Goal: Information Seeking & Learning: Learn about a topic

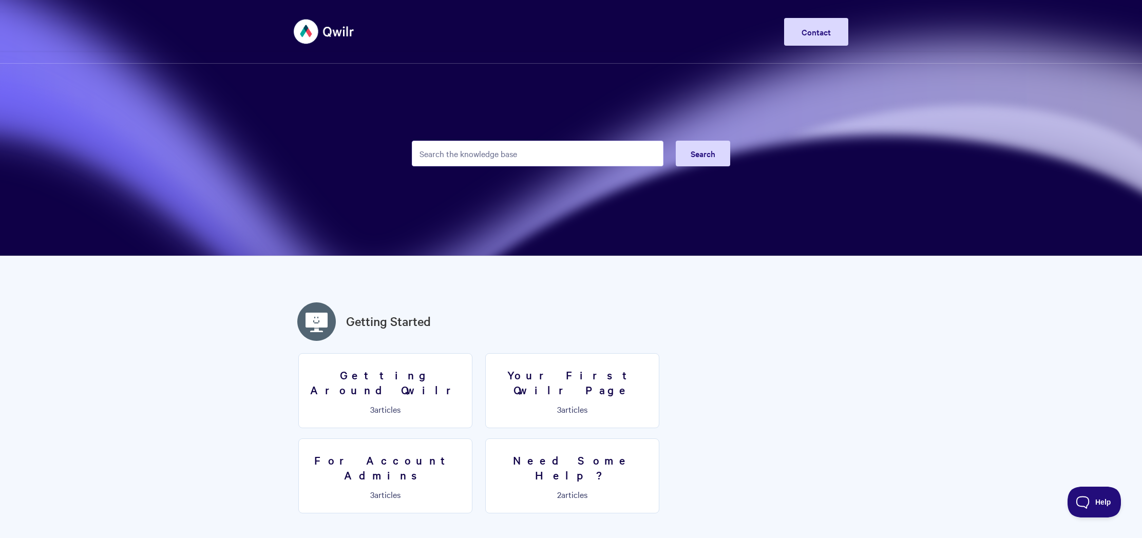
click at [472, 161] on input "Search the knowledge base" at bounding box center [538, 154] width 252 height 26
type input "quotes"
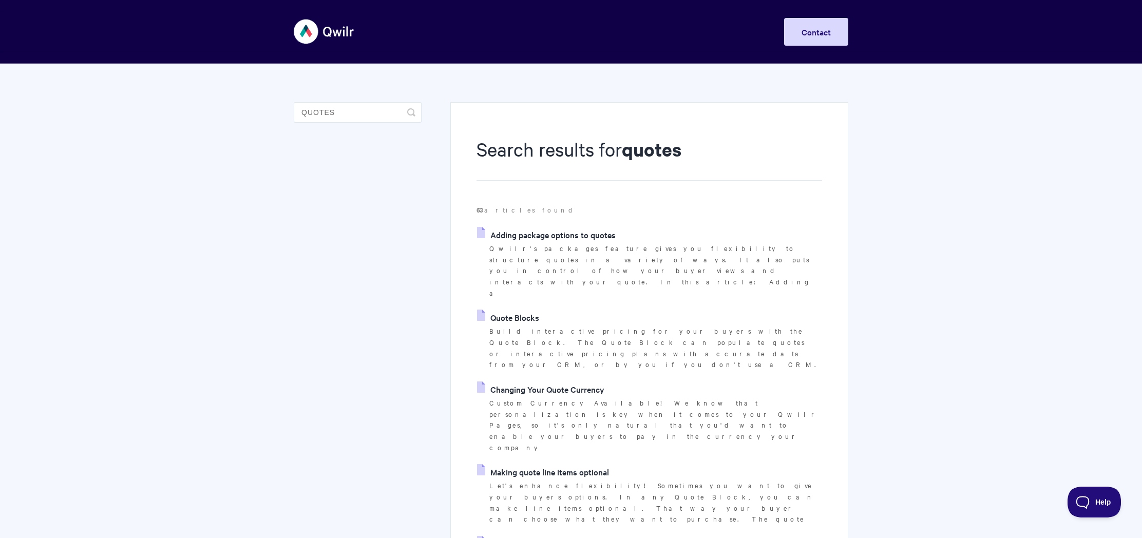
click at [522, 235] on link "Adding package options to quotes" at bounding box center [546, 234] width 139 height 15
click at [523, 310] on link "Quote Blocks" at bounding box center [508, 317] width 62 height 15
click at [544, 381] on link "Changing Your Quote Currency" at bounding box center [540, 388] width 127 height 15
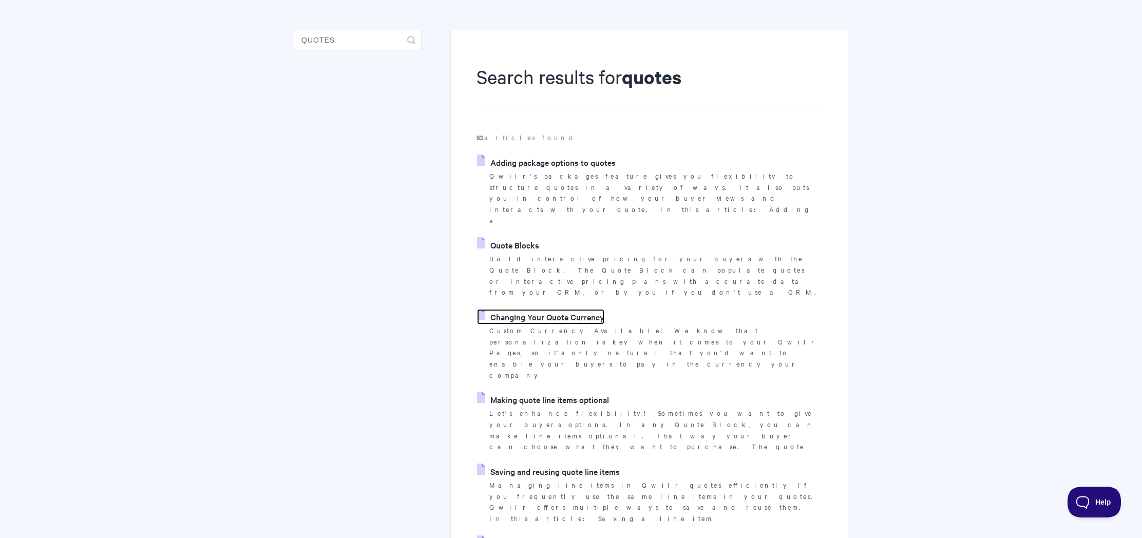
scroll to position [107, 0]
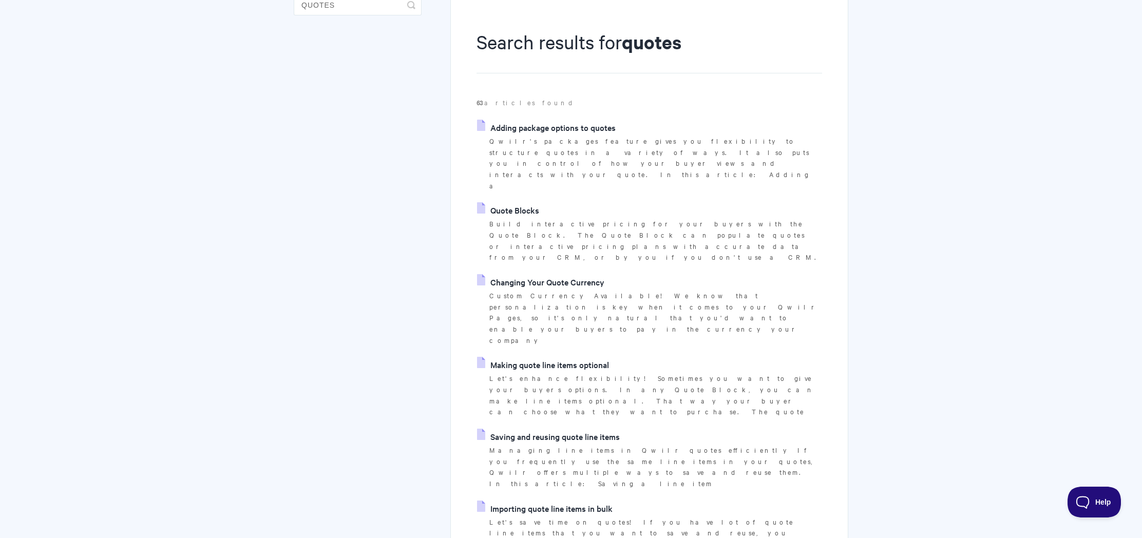
click at [563, 429] on li "Saving and reusing quote line items Managing line items in Qwilr quotes efficie…" at bounding box center [649, 459] width 346 height 61
click at [564, 429] on link "Saving and reusing quote line items" at bounding box center [548, 436] width 143 height 15
click at [571, 357] on link "Making quote line items optional" at bounding box center [543, 364] width 132 height 15
click at [579, 501] on link "Importing quote line items in bulk" at bounding box center [545, 508] width 136 height 15
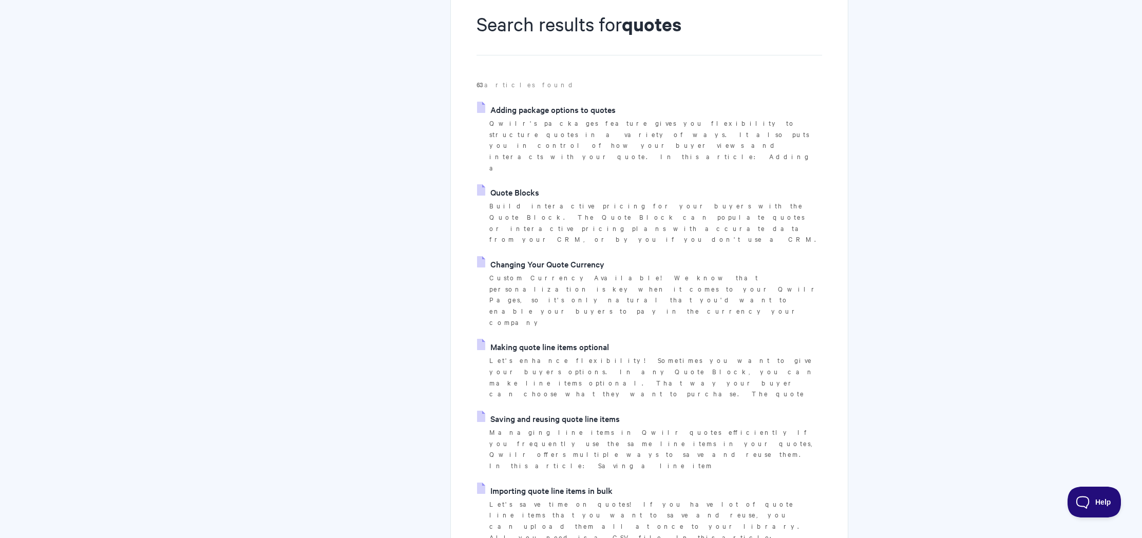
scroll to position [144, 0]
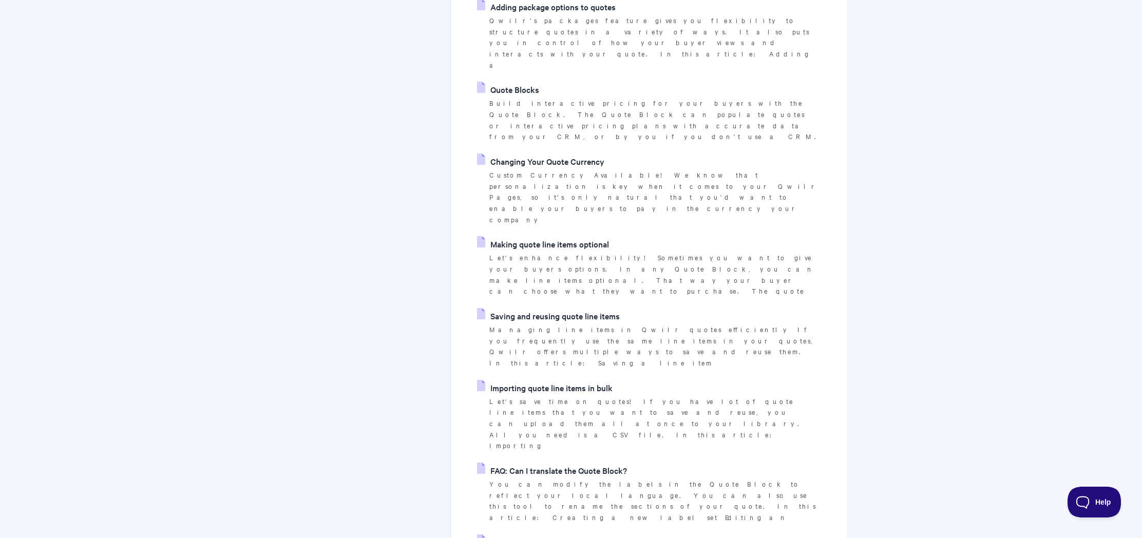
scroll to position [279, 0]
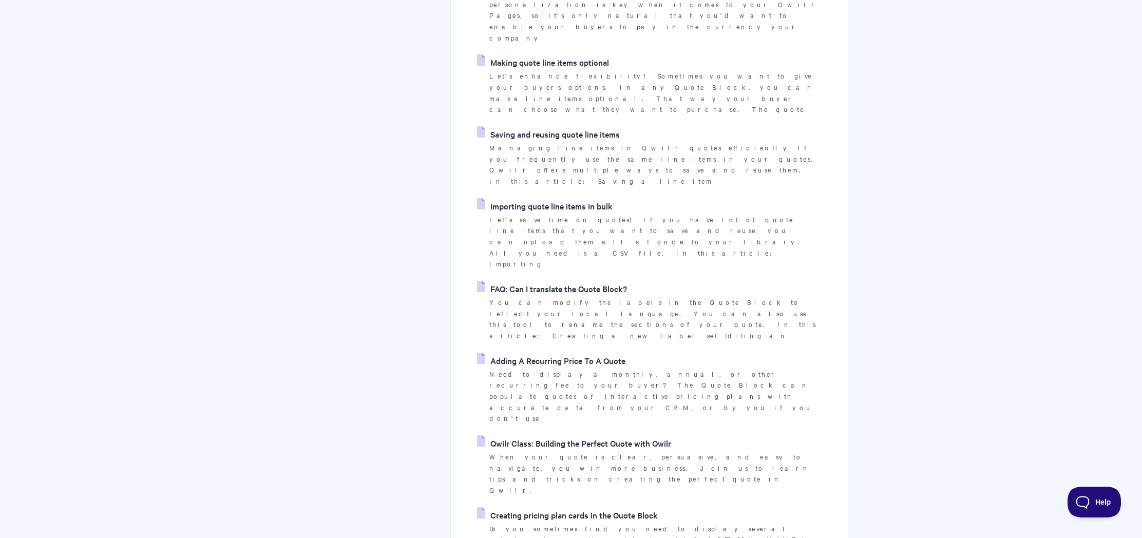
scroll to position [499, 0]
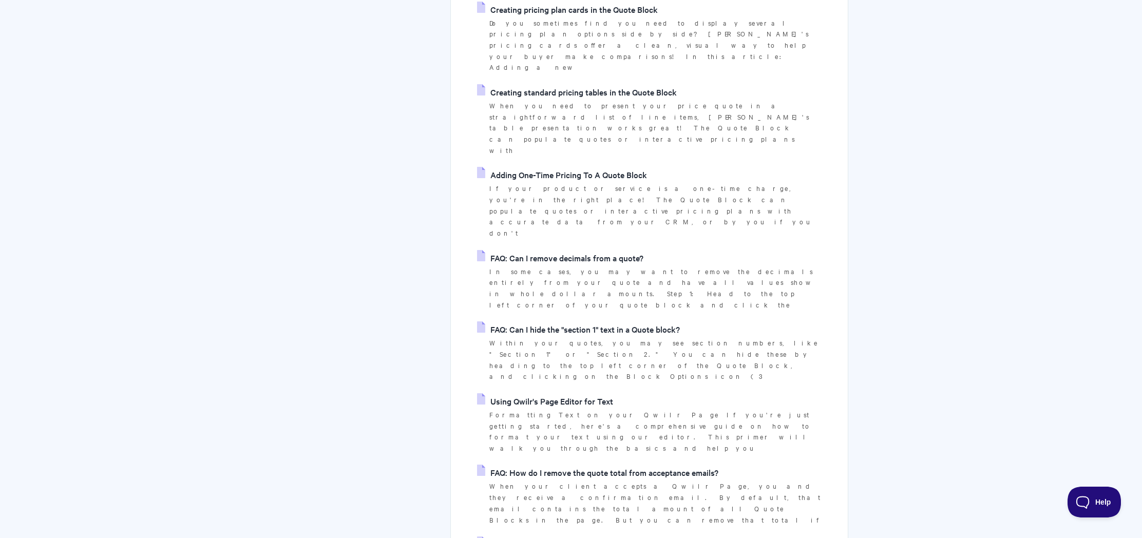
scroll to position [916, 0]
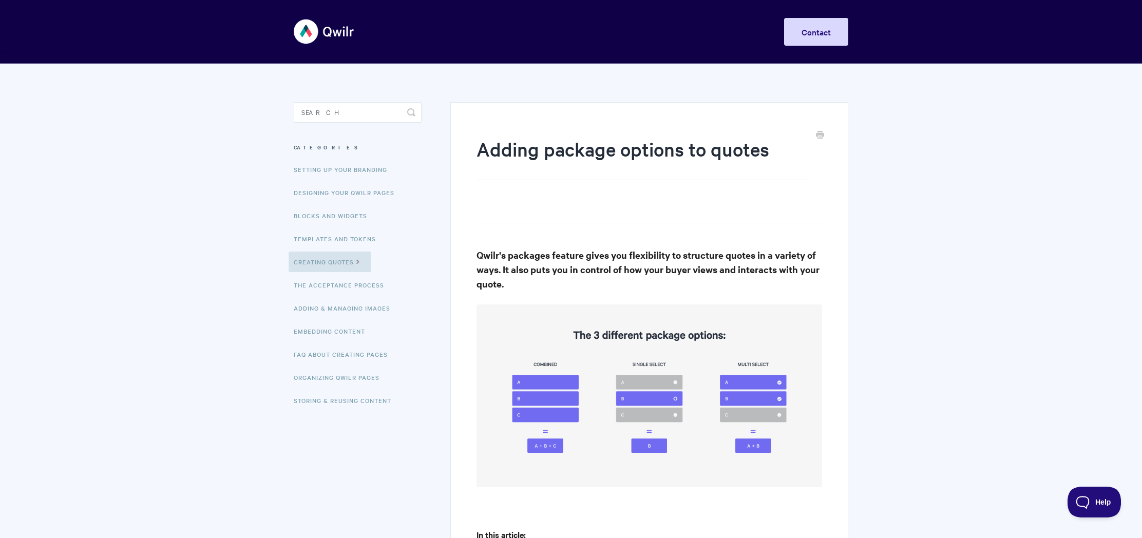
click at [539, 277] on h3 "Qwilr's packages feature gives you flexibility to structure quotes in a variety…" at bounding box center [649, 269] width 346 height 43
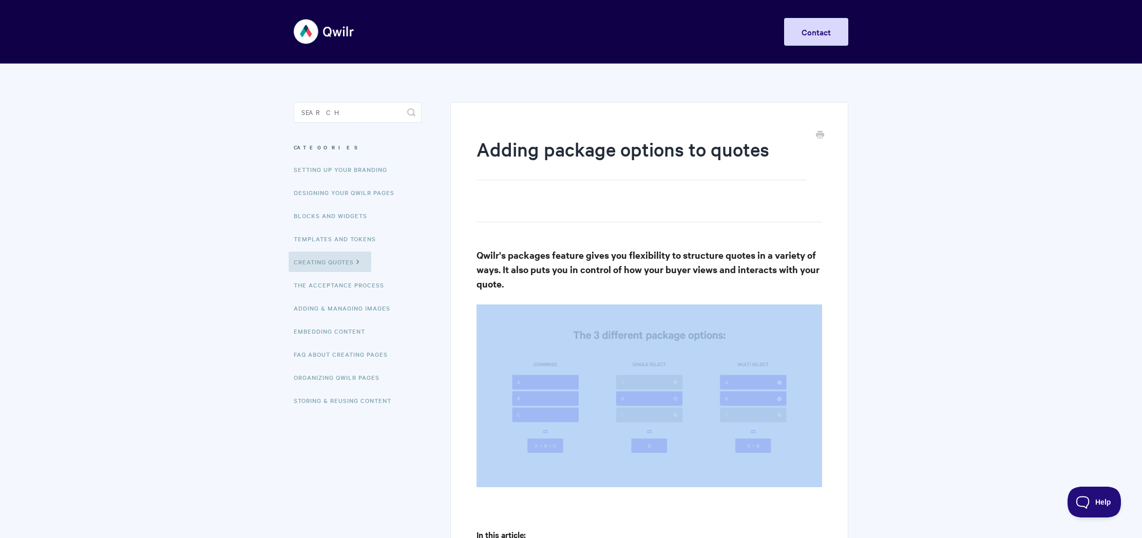
click at [539, 277] on h3 "Qwilr's packages feature gives you flexibility to structure quotes in a variety…" at bounding box center [649, 269] width 346 height 43
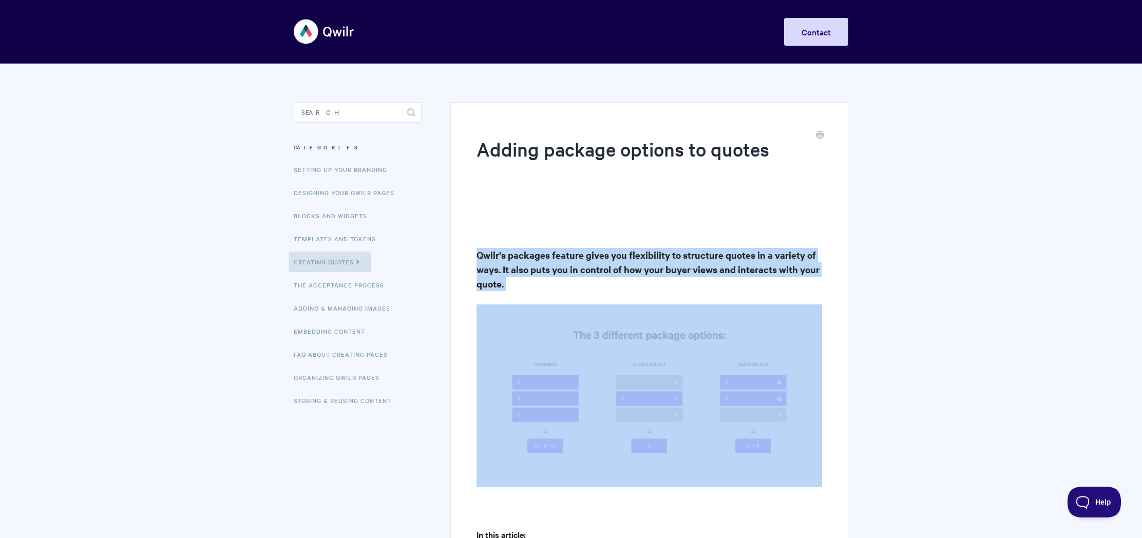
drag, startPoint x: 539, startPoint y: 277, endPoint x: 535, endPoint y: 273, distance: 6.2
click at [535, 273] on h3 "Qwilr's packages feature gives you flexibility to structure quotes in a variety…" at bounding box center [649, 269] width 346 height 43
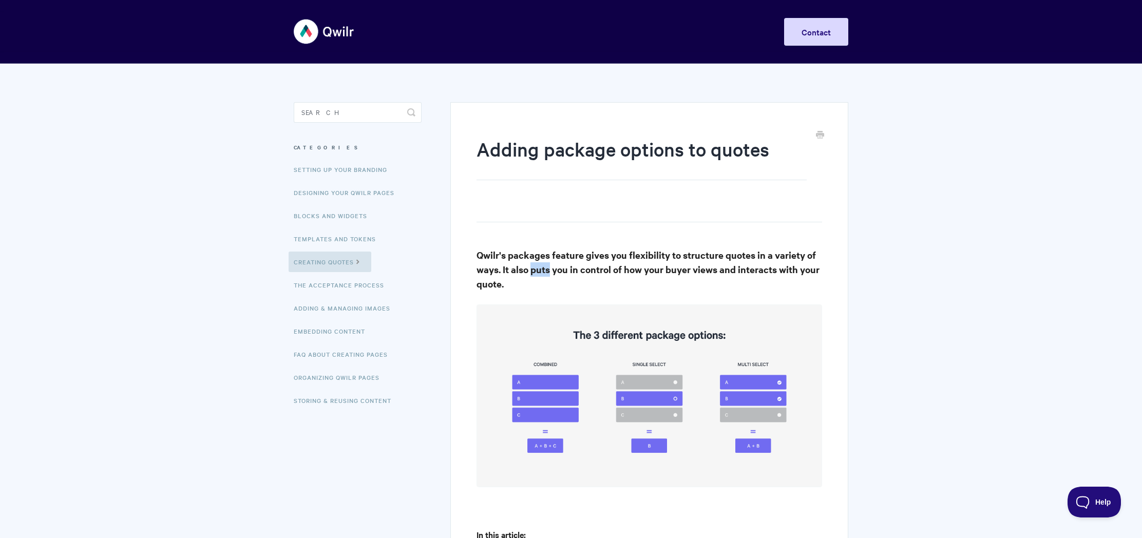
click at [535, 273] on h3 "Qwilr's packages feature gives you flexibility to structure quotes in a variety…" at bounding box center [649, 269] width 346 height 43
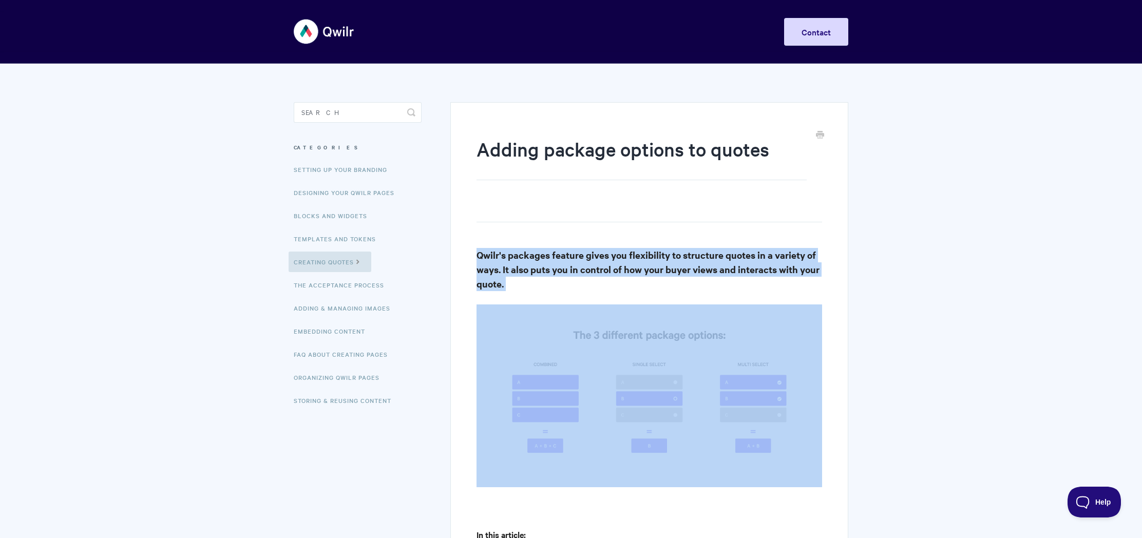
click at [535, 273] on h3 "Qwilr's packages feature gives you flexibility to structure quotes in a variety…" at bounding box center [649, 269] width 346 height 43
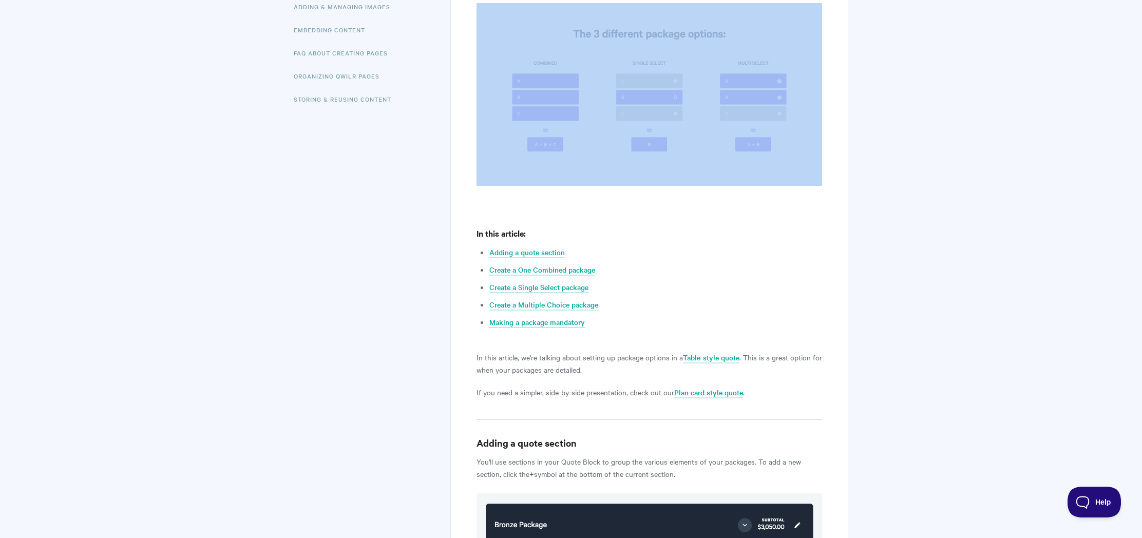
scroll to position [404, 0]
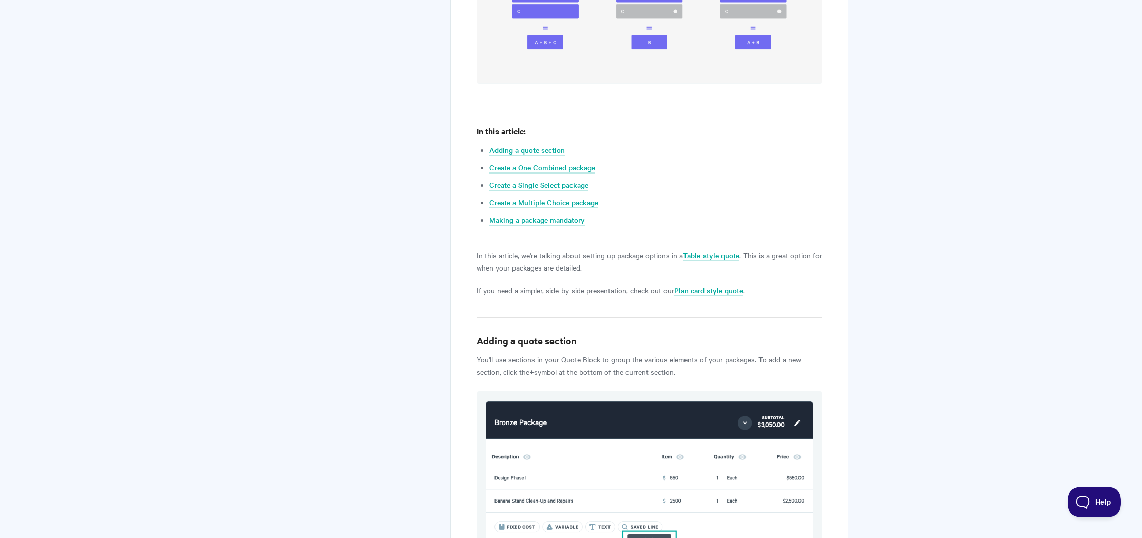
click at [588, 271] on p "In this article, we're talking about setting up package options in a Table-styl…" at bounding box center [649, 261] width 346 height 25
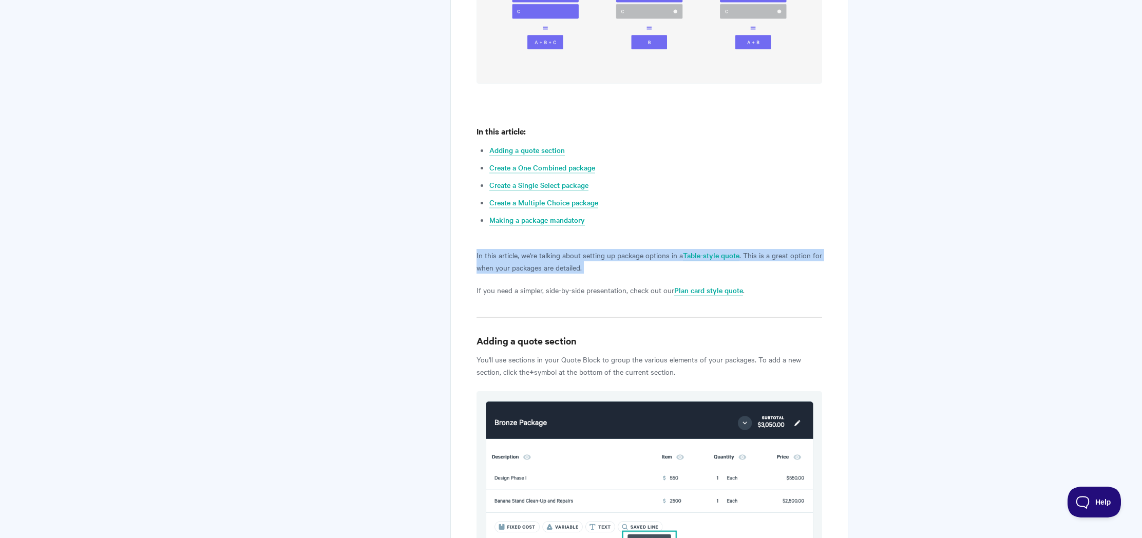
click at [588, 271] on p "In this article, we're talking about setting up package options in a Table-styl…" at bounding box center [649, 261] width 346 height 25
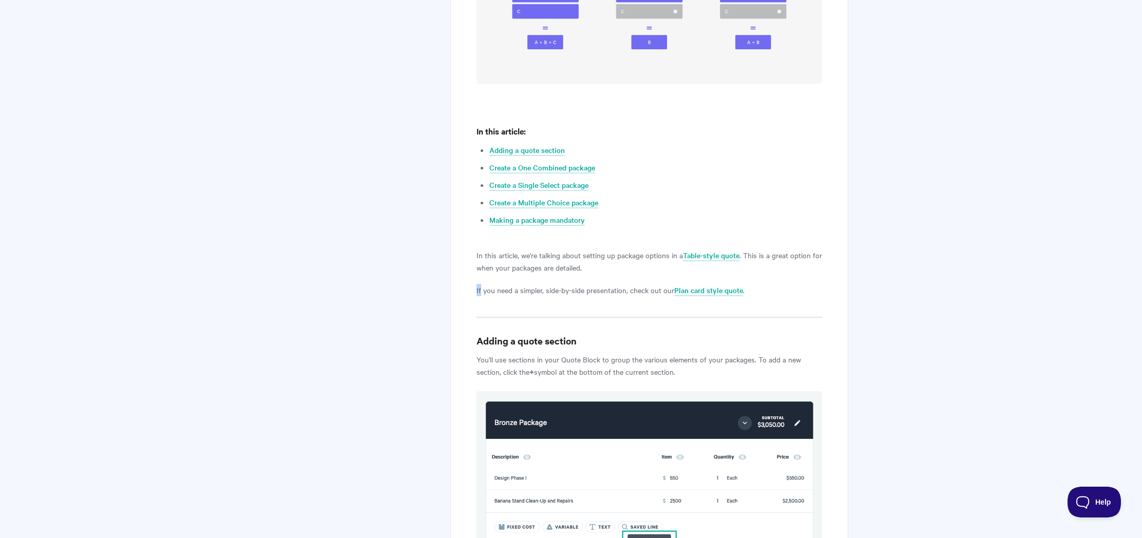
click at [587, 290] on p "If you need a simpler, side-by-side presentation, check out our Plan card style…" at bounding box center [649, 290] width 346 height 12
click at [587, 291] on p "If you need a simpler, side-by-side presentation, check out our Plan card style…" at bounding box center [649, 290] width 346 height 12
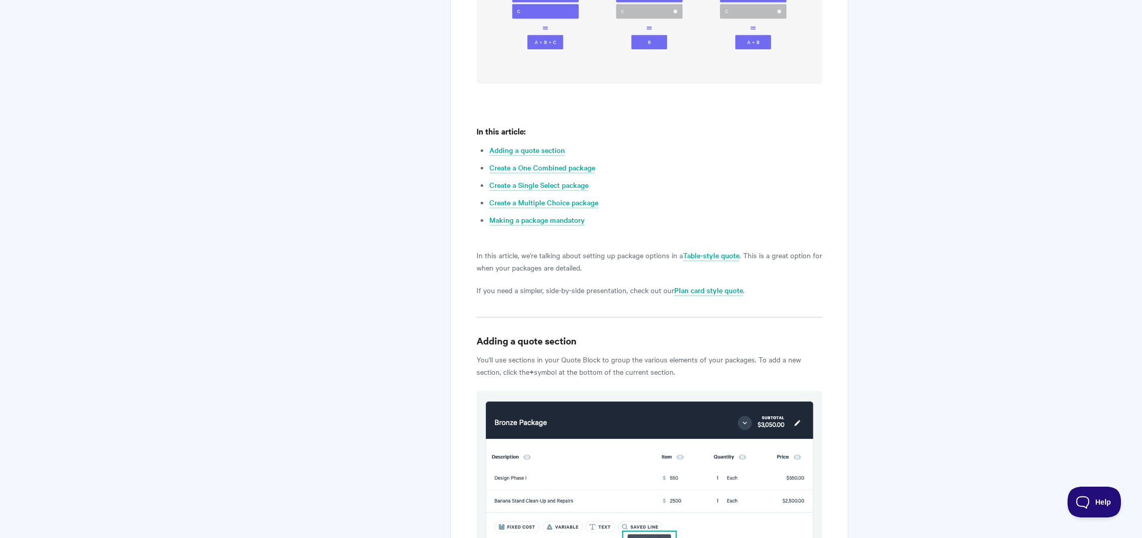
click at [593, 272] on p "In this article, we're talking about setting up package options in a Table-styl…" at bounding box center [649, 261] width 346 height 25
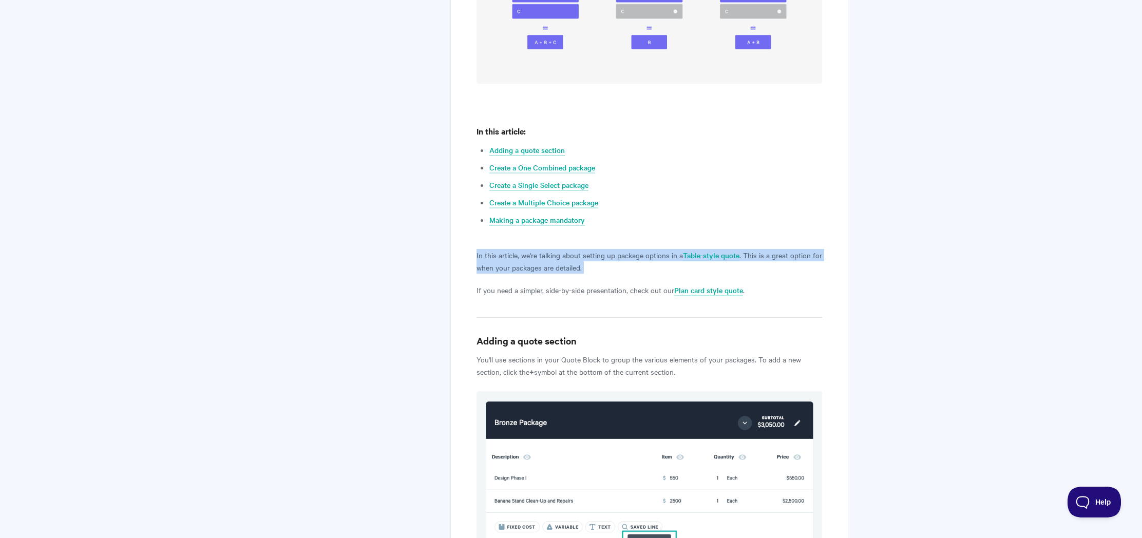
click at [593, 272] on p "In this article, we're talking about setting up package options in a Table-styl…" at bounding box center [649, 261] width 346 height 25
click at [593, 266] on p "In this article, we're talking about setting up package options in a Table-styl…" at bounding box center [649, 261] width 346 height 25
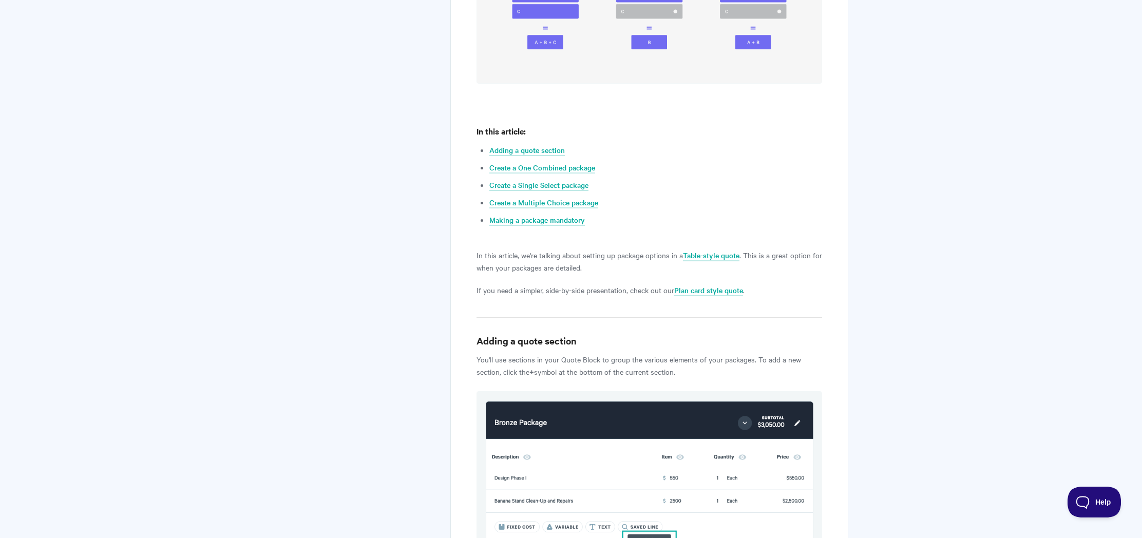
click at [593, 266] on p "In this article, we're talking about setting up package options in a Table-styl…" at bounding box center [649, 261] width 346 height 25
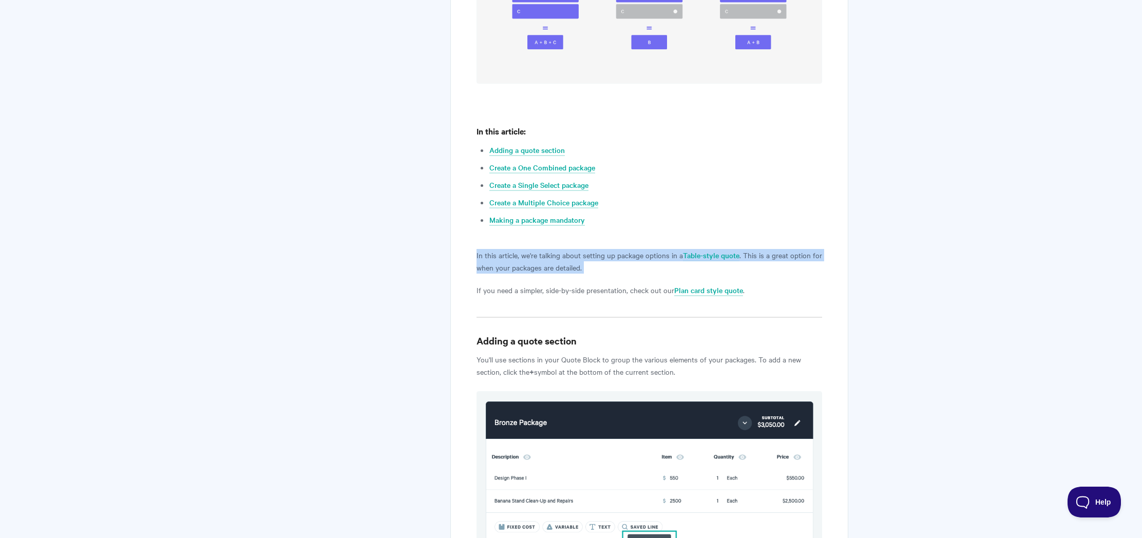
click at [593, 266] on p "In this article, we're talking about setting up package options in a Table-styl…" at bounding box center [649, 261] width 346 height 25
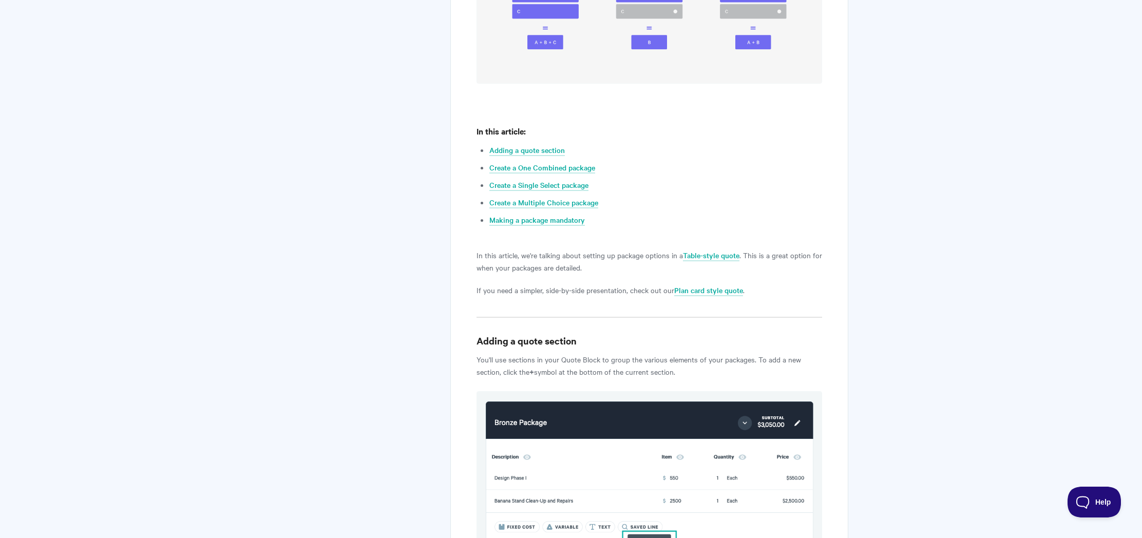
click at [593, 266] on p "In this article, we're talking about setting up package options in a Table-styl…" at bounding box center [649, 261] width 346 height 25
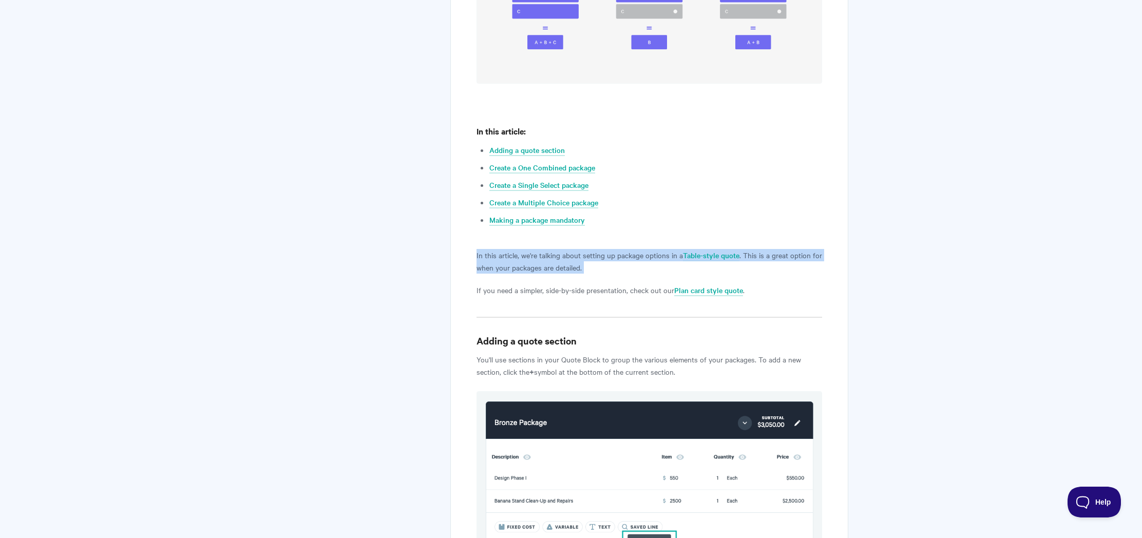
click at [593, 266] on p "In this article, we're talking about setting up package options in a Table-styl…" at bounding box center [649, 261] width 346 height 25
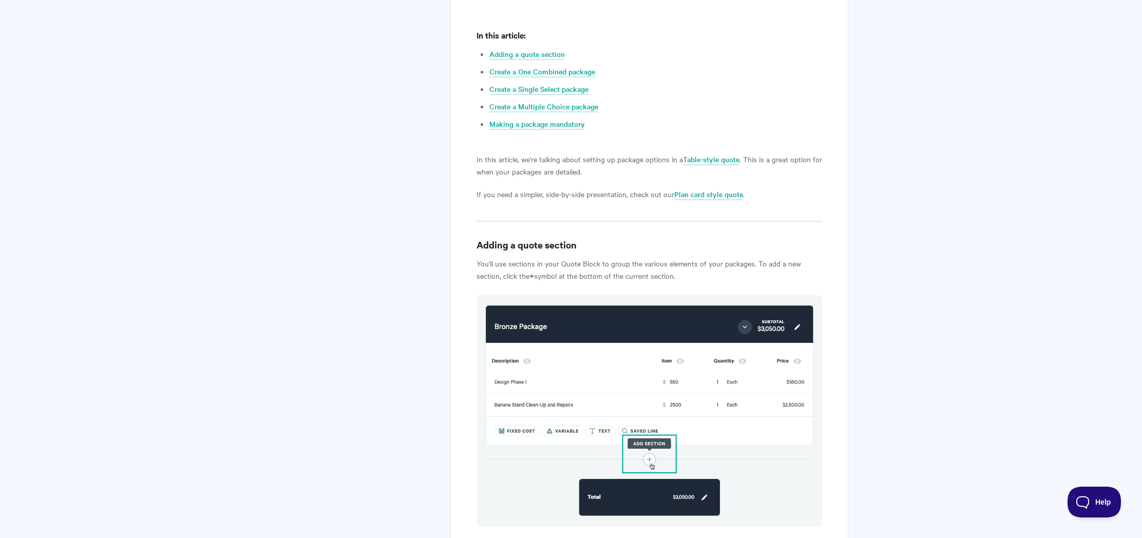
click at [593, 266] on p "You'll use sections in your Quote Block to group the various elements of your p…" at bounding box center [649, 269] width 346 height 25
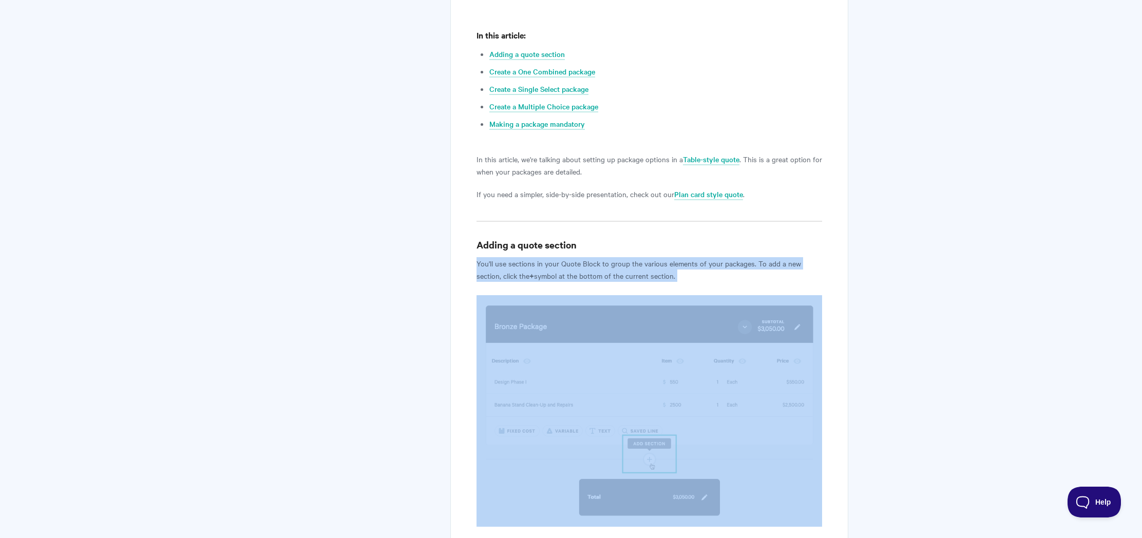
click at [593, 266] on p "You'll use sections in your Quote Block to group the various elements of your p…" at bounding box center [649, 269] width 346 height 25
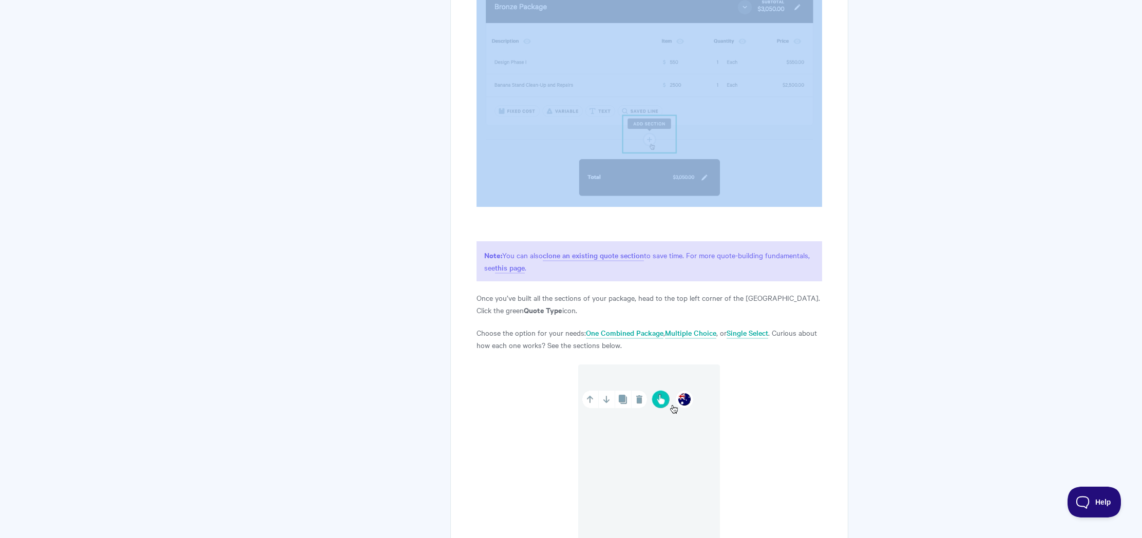
scroll to position [865, 0]
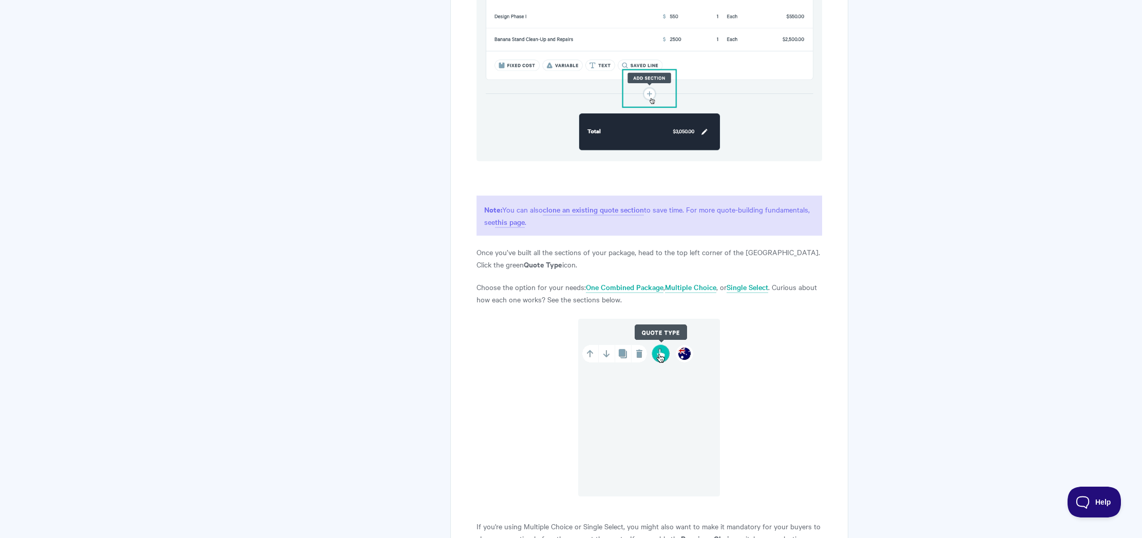
click at [592, 260] on p "Once you’ve built all the sections of your package, head to the top left corner…" at bounding box center [649, 258] width 346 height 25
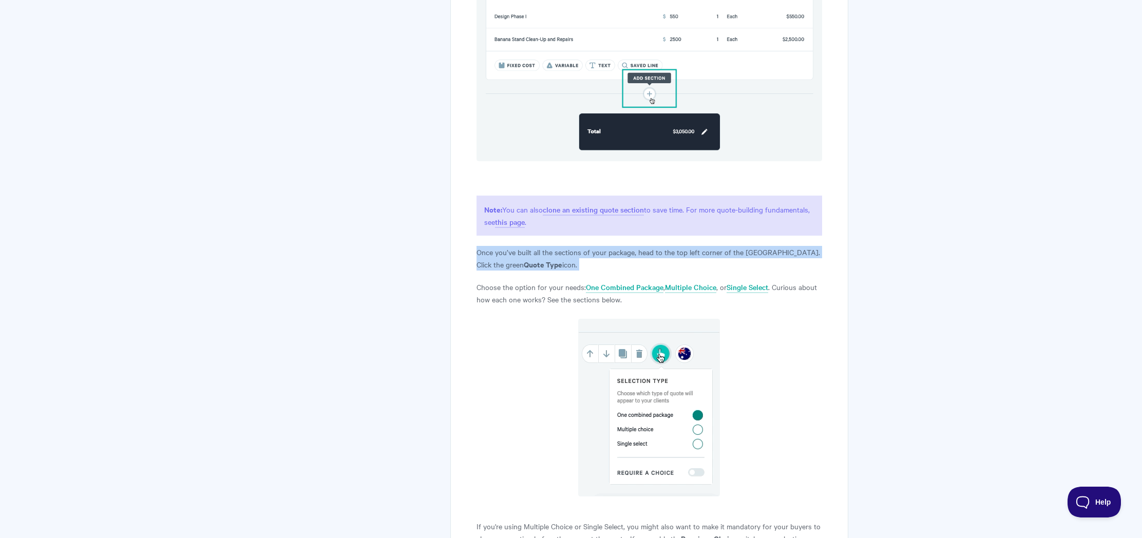
click at [592, 260] on p "Once you’ve built all the sections of your package, head to the top left corner…" at bounding box center [649, 258] width 346 height 25
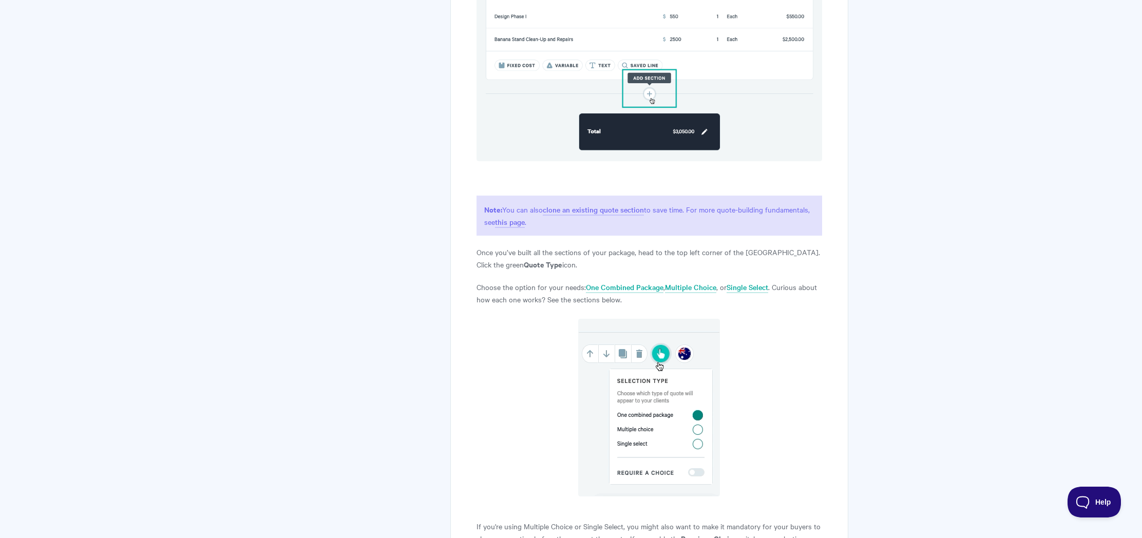
click at [561, 284] on p "Choose the option for your needs: One Combined Package , Multiple Choice , or S…" at bounding box center [649, 293] width 346 height 25
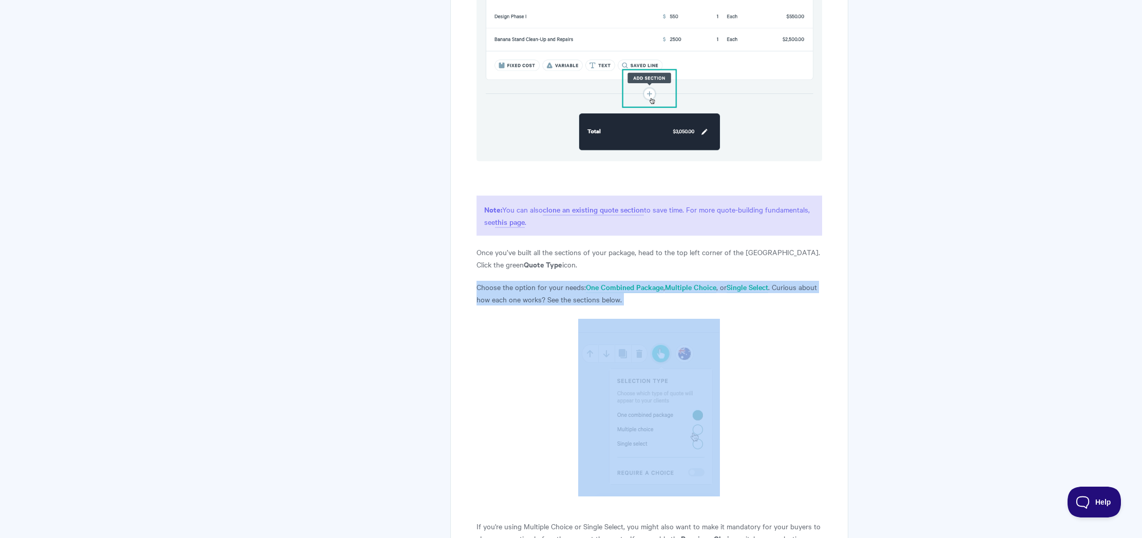
click at [561, 284] on p "Choose the option for your needs: One Combined Package , Multiple Choice , or S…" at bounding box center [649, 293] width 346 height 25
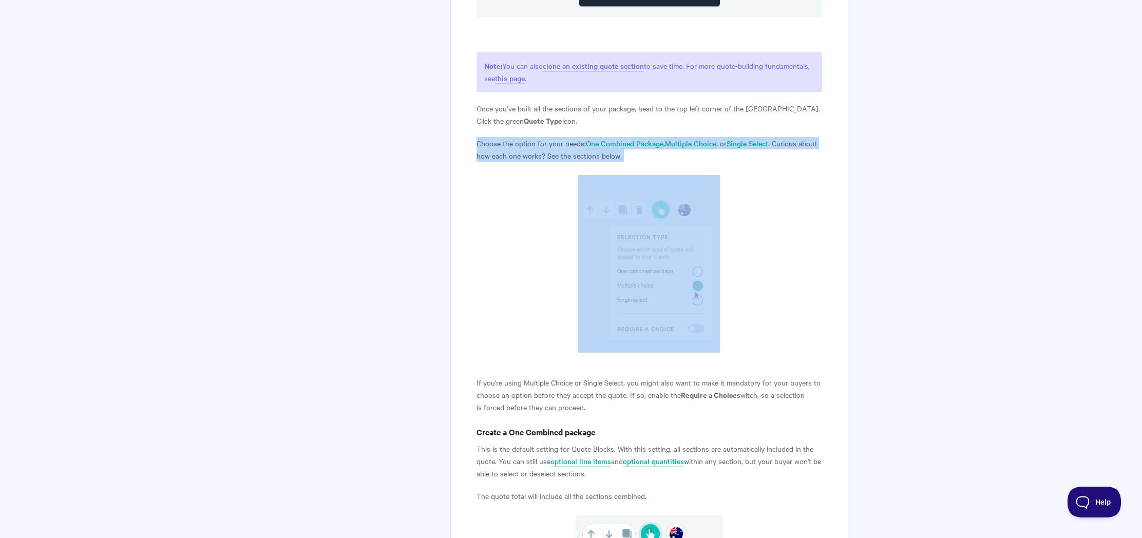
click at [564, 370] on article "Adding package options to quotes Qwilr's packages feature gives you flexibility…" at bounding box center [649, 378] width 346 height 2502
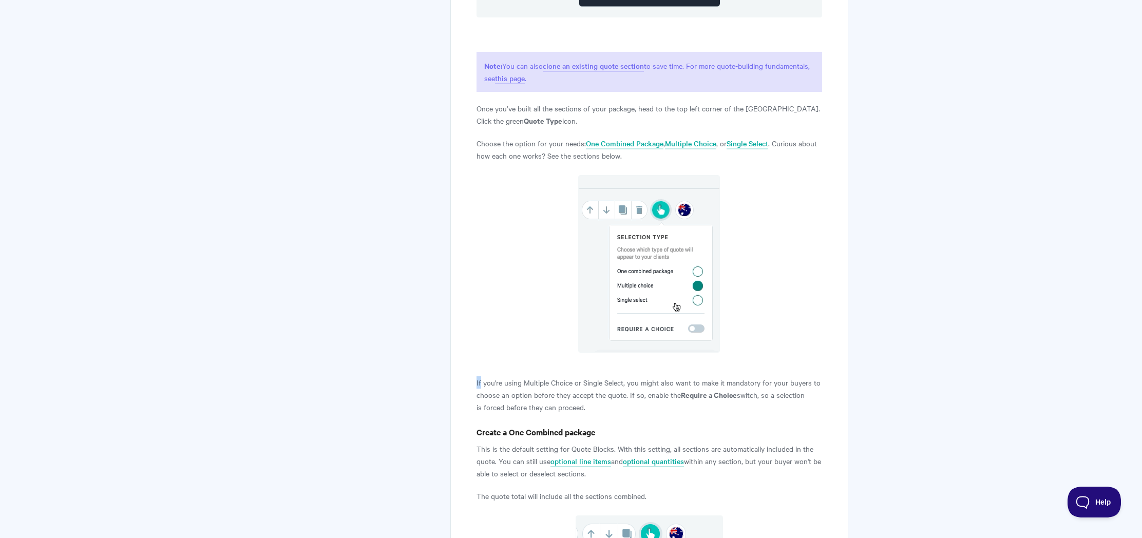
click at [564, 370] on article "Adding package options to quotes Qwilr's packages feature gives you flexibility…" at bounding box center [649, 378] width 346 height 2502
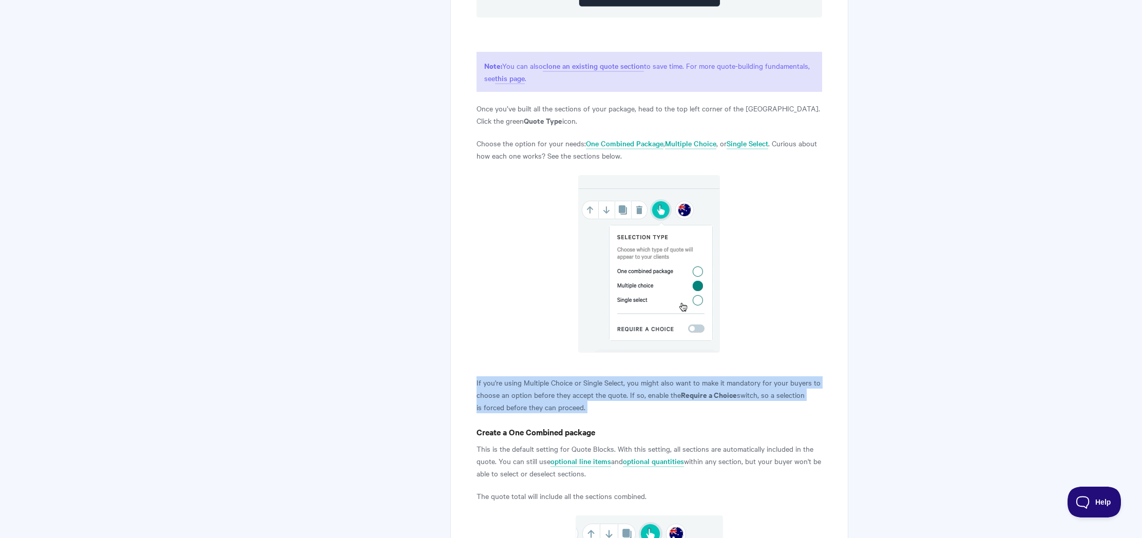
click at [564, 370] on article "Adding package options to quotes Qwilr's packages feature gives you flexibility…" at bounding box center [649, 378] width 346 height 2502
click at [572, 381] on p "If you're using Multiple Choice or Single Select, you might also want to make i…" at bounding box center [649, 394] width 346 height 37
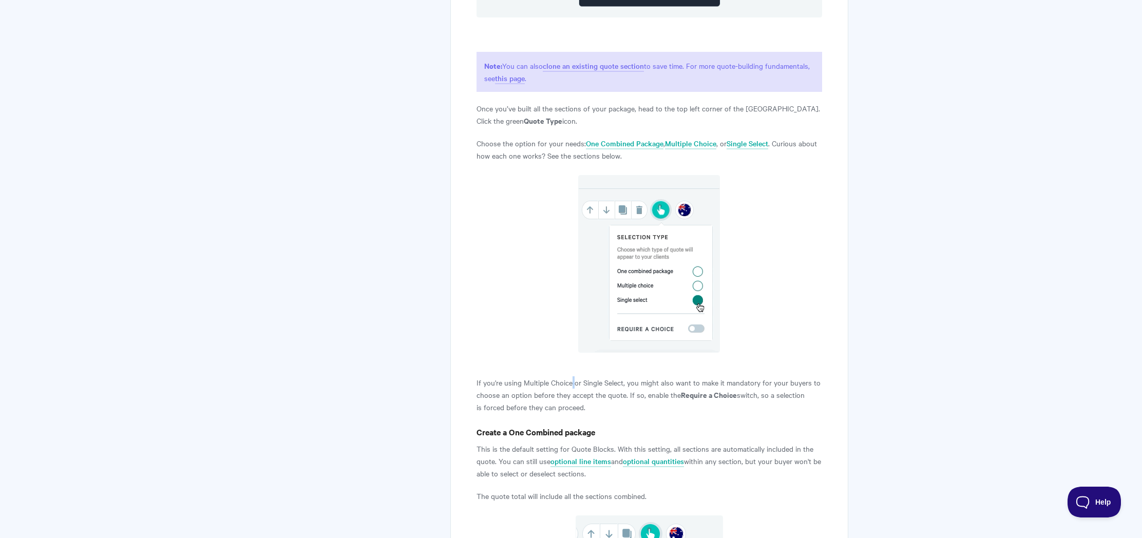
click at [572, 381] on p "If you're using Multiple Choice or Single Select, you might also want to make i…" at bounding box center [649, 394] width 346 height 37
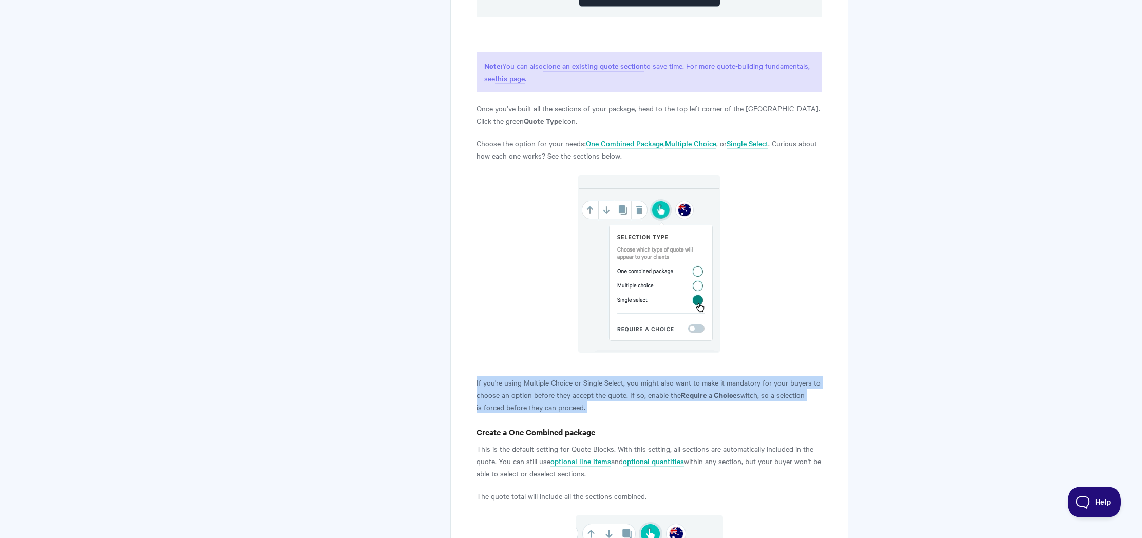
click at [572, 381] on p "If you're using Multiple Choice or Single Select, you might also want to make i…" at bounding box center [649, 394] width 346 height 37
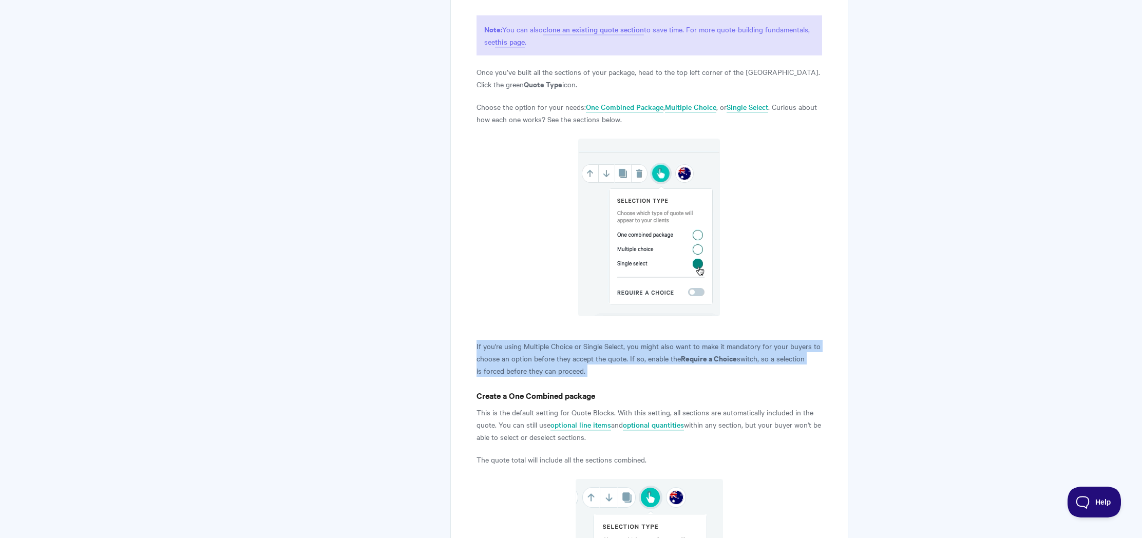
scroll to position [1045, 0]
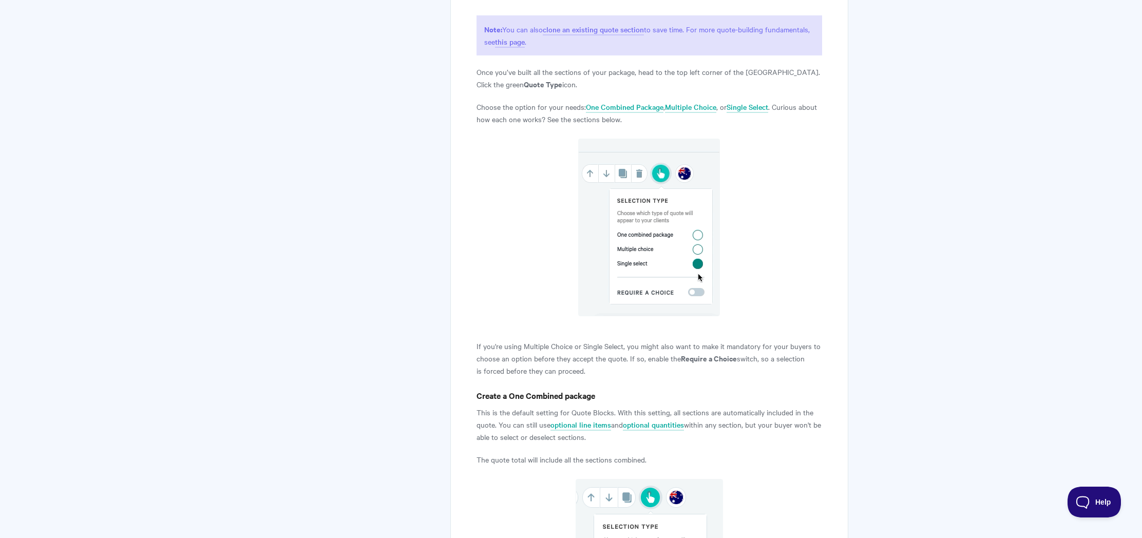
click at [528, 394] on h4 "Create a One Combined package" at bounding box center [649, 395] width 346 height 13
click at [520, 404] on article "Adding package options to quotes Qwilr's packages feature gives you flexibility…" at bounding box center [649, 342] width 346 height 2502
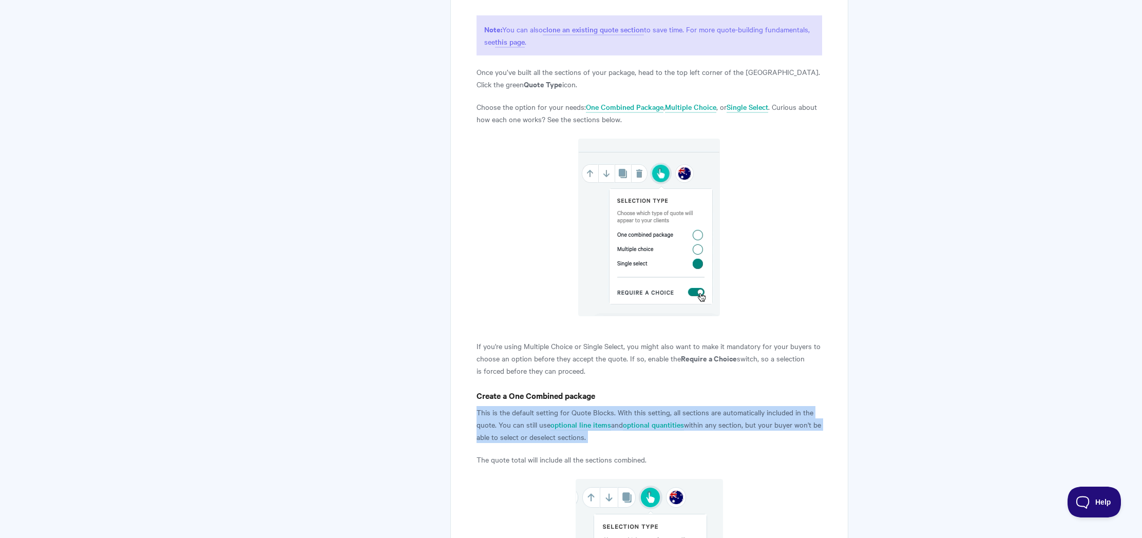
click at [520, 404] on article "Adding package options to quotes Qwilr's packages feature gives you flexibility…" at bounding box center [649, 342] width 346 height 2502
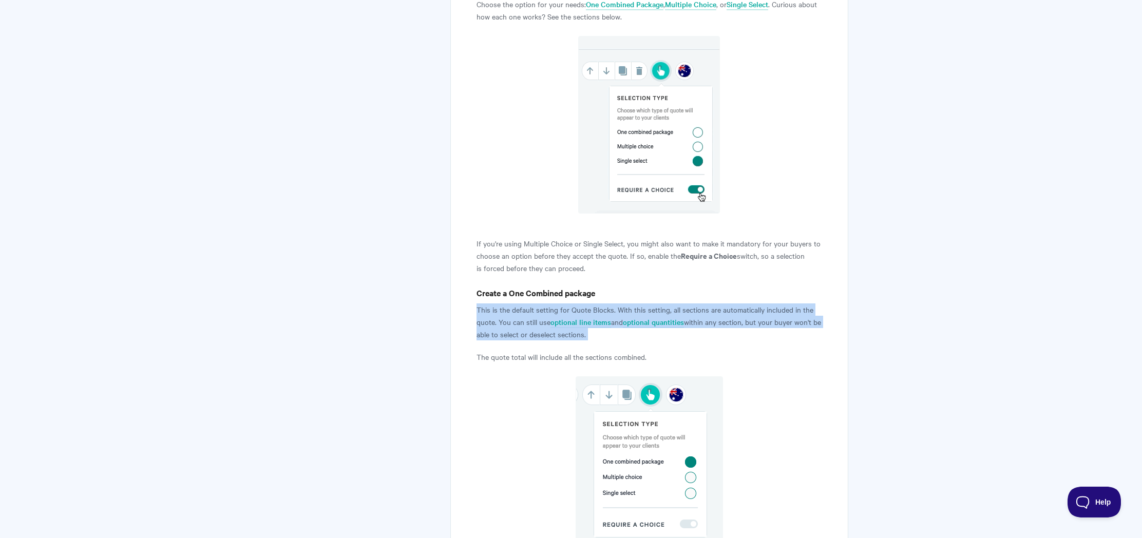
scroll to position [1238, 0]
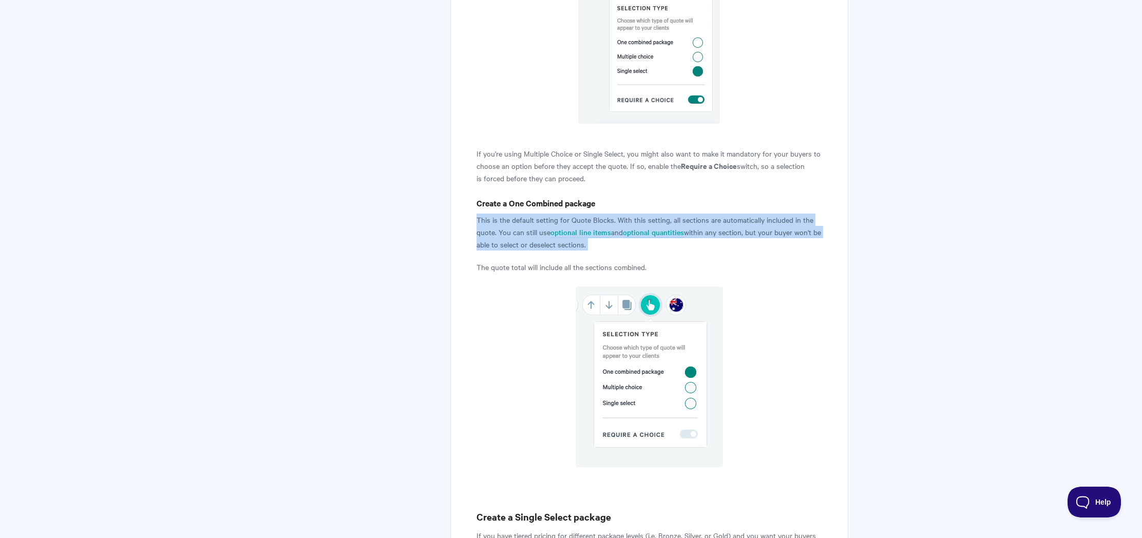
click at [484, 221] on p "This is the default setting for Quote Blocks. With this setting, all sections a…" at bounding box center [649, 232] width 346 height 37
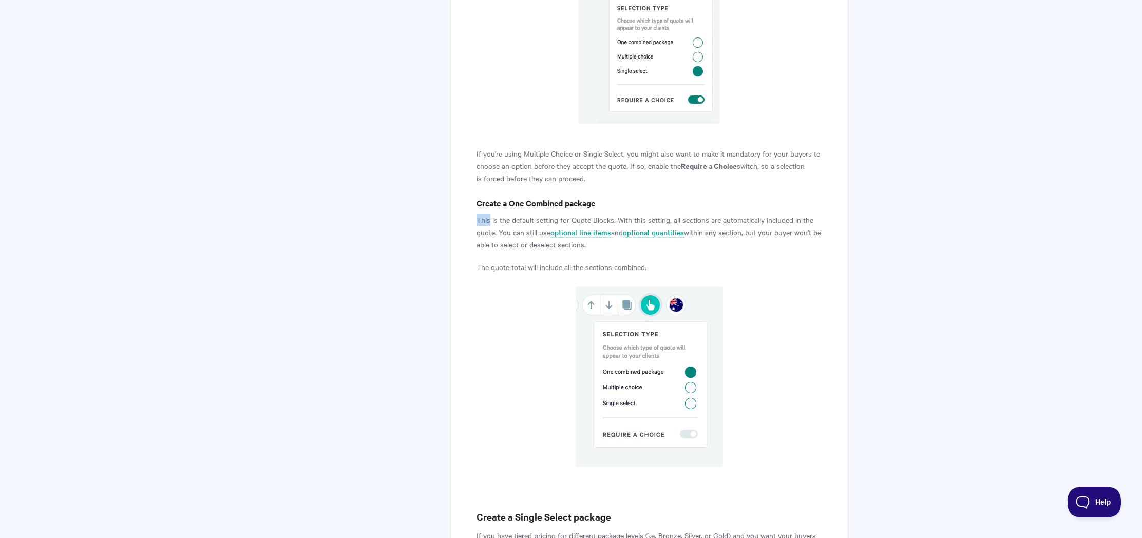
click at [484, 221] on p "This is the default setting for Quote Blocks. With this setting, all sections a…" at bounding box center [649, 232] width 346 height 37
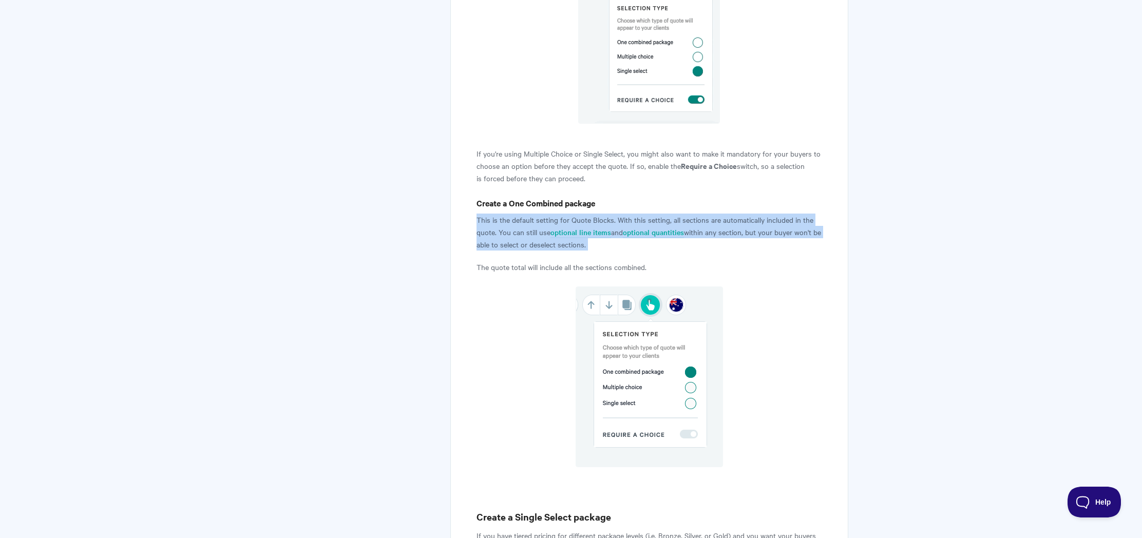
click at [484, 221] on p "This is the default setting for Quote Blocks. With this setting, all sections a…" at bounding box center [649, 232] width 346 height 37
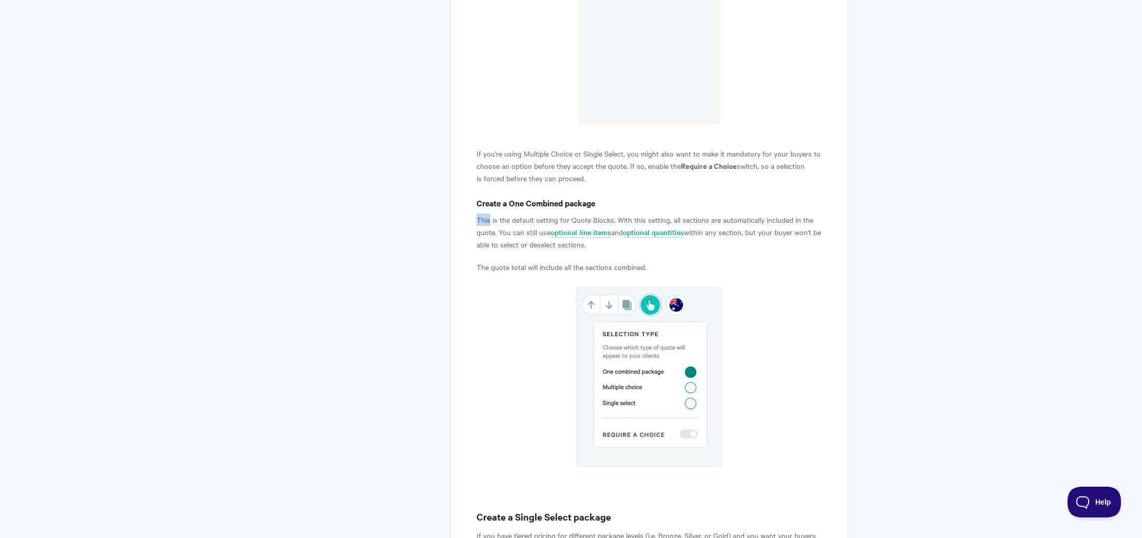
click at [484, 221] on p "This is the default setting for Quote Blocks. With this setting, all sections a…" at bounding box center [649, 232] width 346 height 37
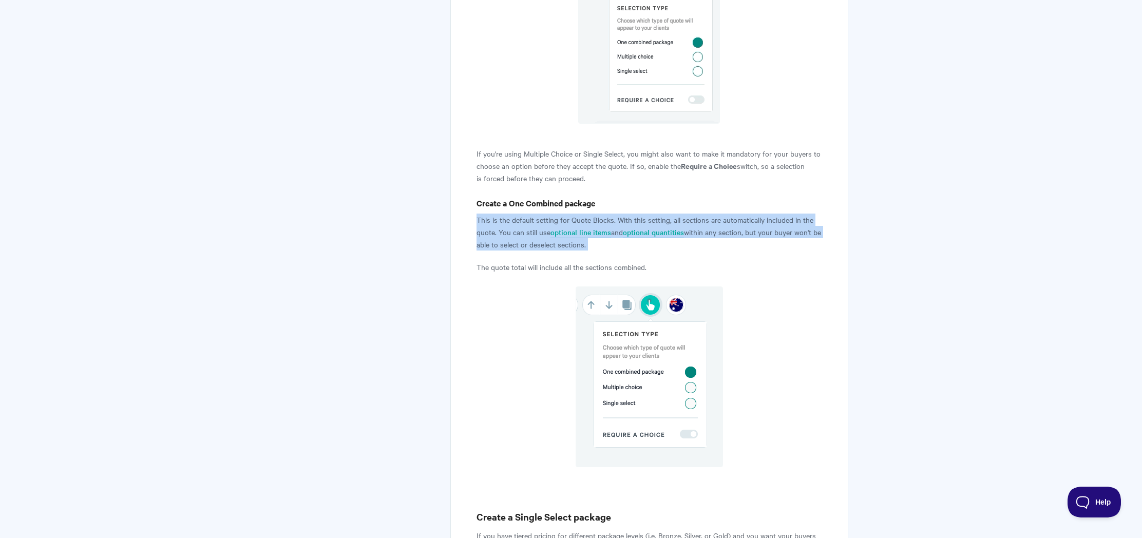
click at [484, 221] on p "This is the default setting for Quote Blocks. With this setting, all sections a…" at bounding box center [649, 232] width 346 height 37
click at [484, 228] on p "This is the default setting for Quote Blocks. With this setting, all sections a…" at bounding box center [649, 232] width 346 height 37
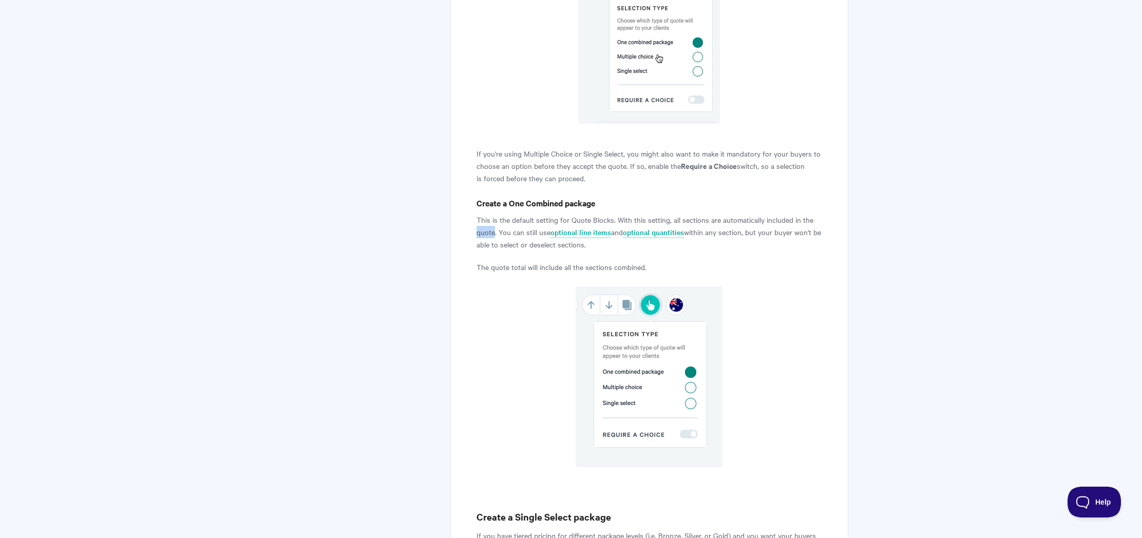
click at [484, 228] on p "This is the default setting for Quote Blocks. With this setting, all sections a…" at bounding box center [649, 232] width 346 height 37
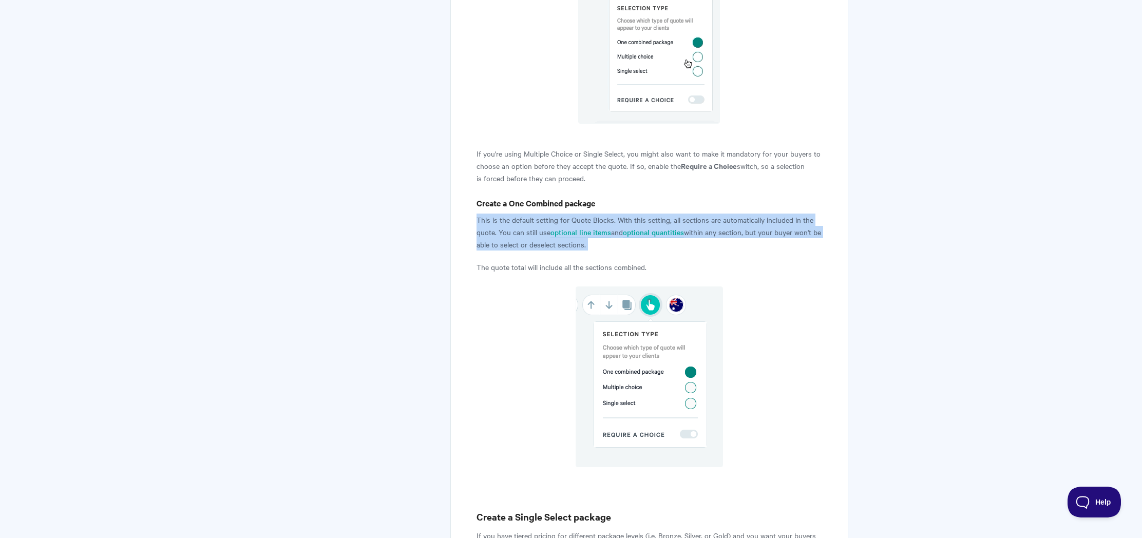
click at [484, 228] on p "This is the default setting for Quote Blocks. With this setting, all sections a…" at bounding box center [649, 232] width 346 height 37
click at [484, 233] on p "This is the default setting for Quote Blocks. With this setting, all sections a…" at bounding box center [649, 232] width 346 height 37
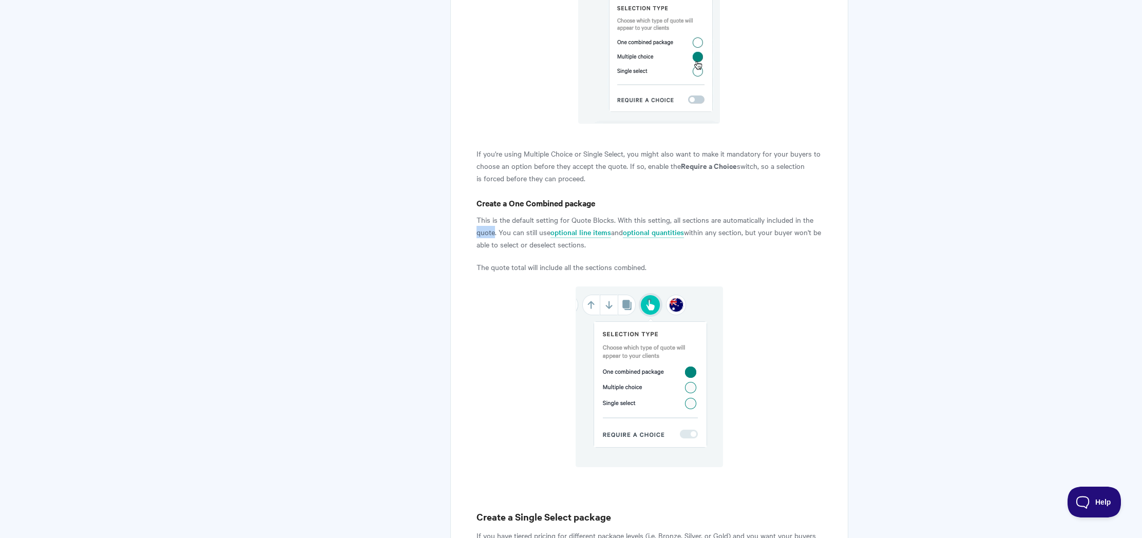
click at [484, 233] on p "This is the default setting for Quote Blocks. With this setting, all sections a…" at bounding box center [649, 232] width 346 height 37
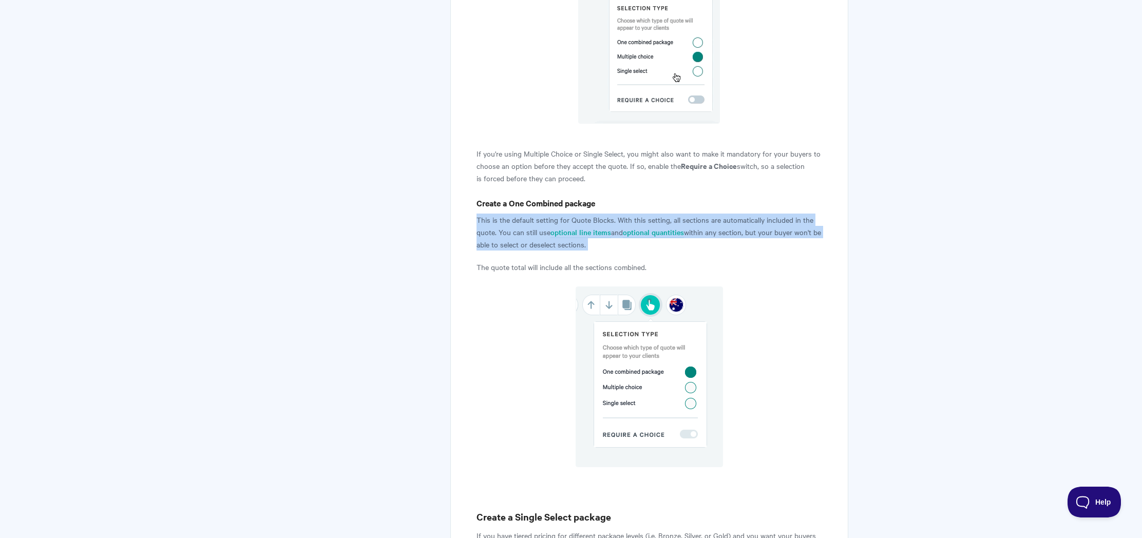
click at [484, 233] on p "This is the default setting for Quote Blocks. With this setting, all sections a…" at bounding box center [649, 232] width 346 height 37
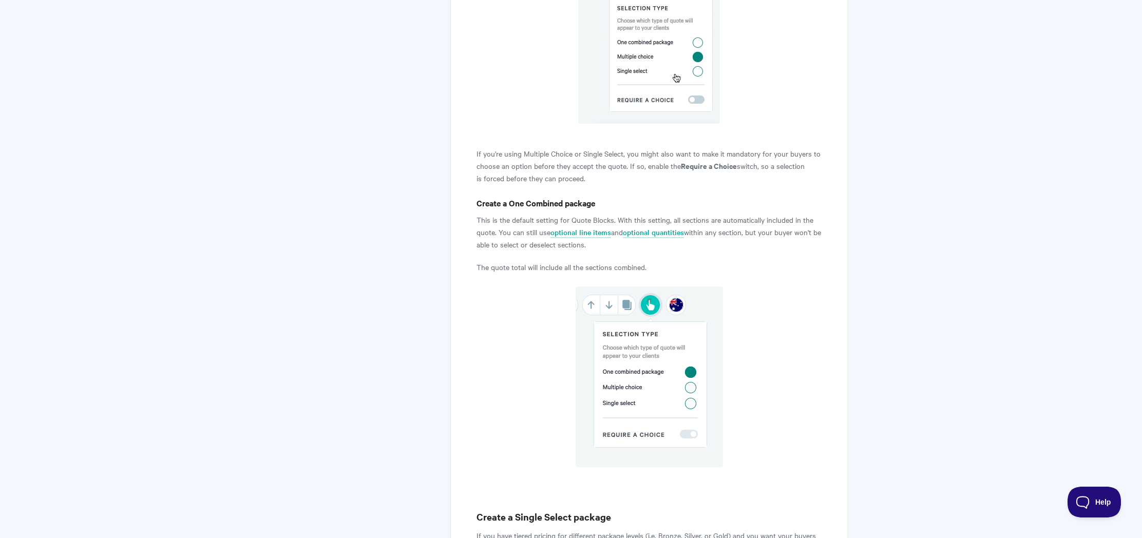
click at [485, 254] on article "Adding package options to quotes Qwilr's packages feature gives you flexibility…" at bounding box center [649, 149] width 346 height 2502
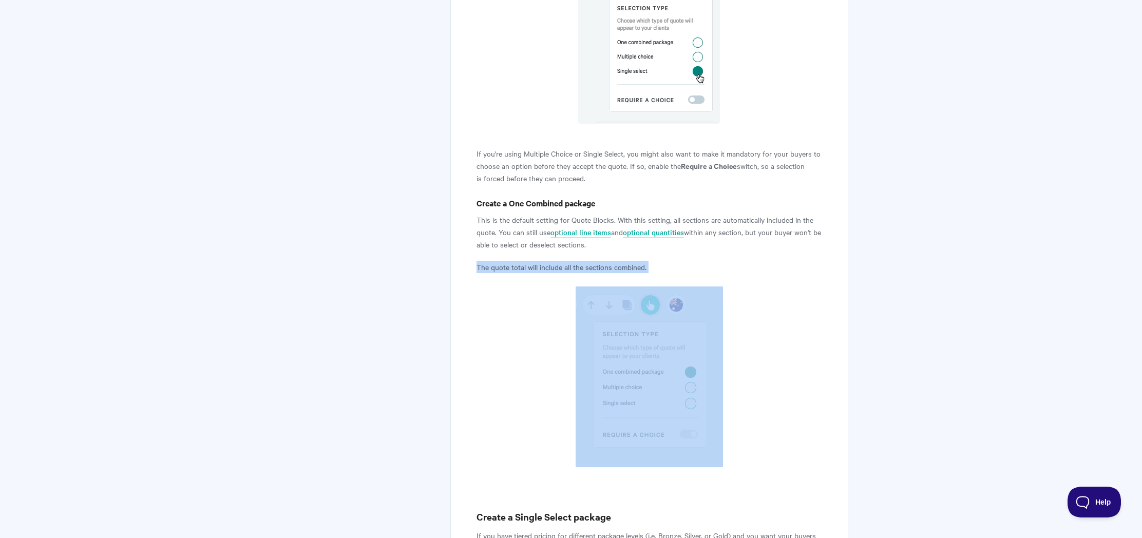
click at [485, 254] on article "Adding package options to quotes Qwilr's packages feature gives you flexibility…" at bounding box center [649, 149] width 346 height 2502
click at [488, 262] on p "The quote total will include all the sections combined." at bounding box center [649, 267] width 346 height 12
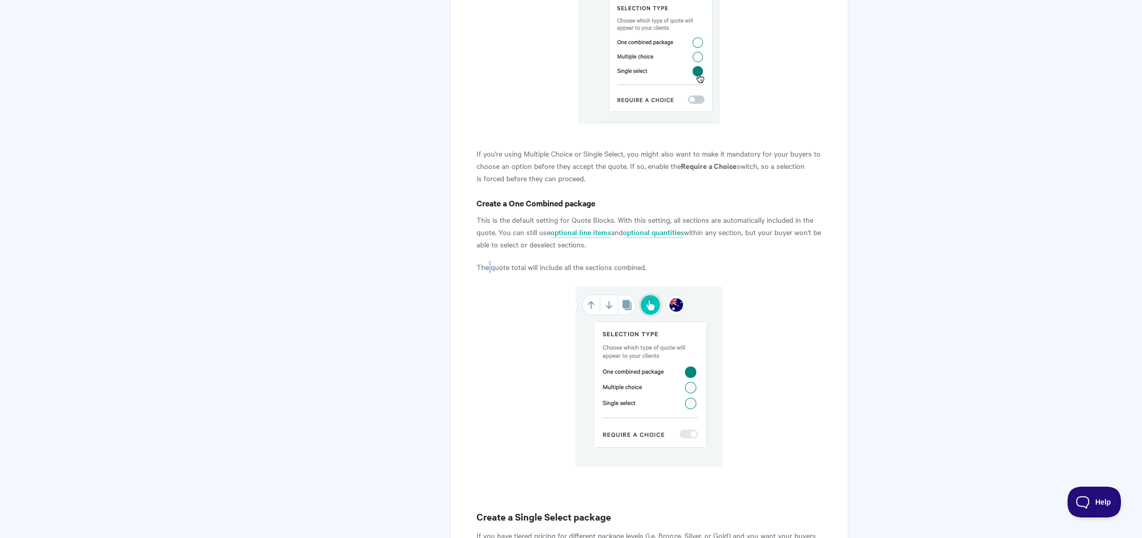
click at [488, 262] on p "The quote total will include all the sections combined." at bounding box center [649, 267] width 346 height 12
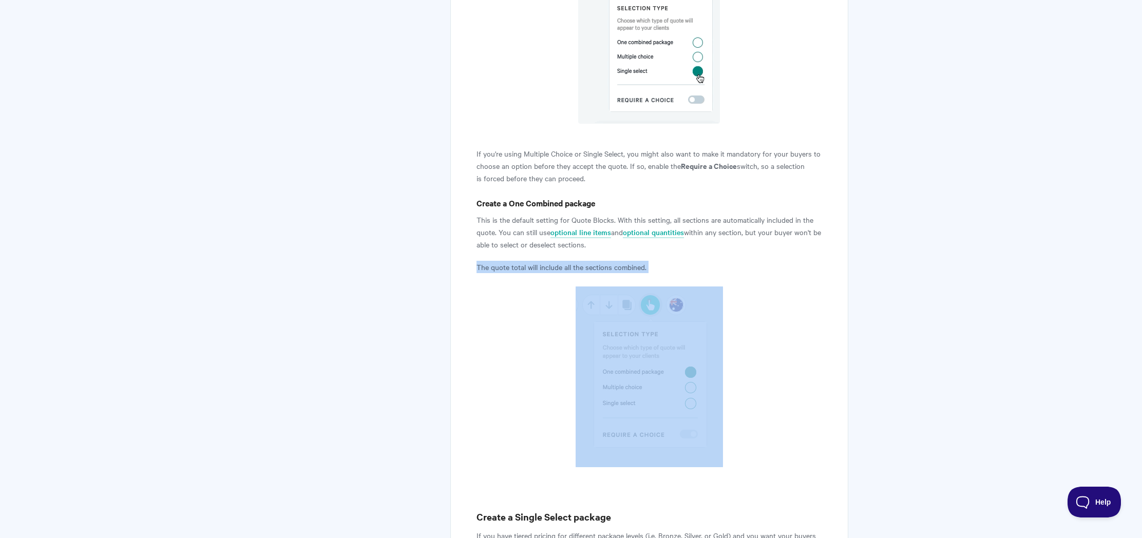
click at [488, 262] on p "The quote total will include all the sections combined." at bounding box center [649, 267] width 346 height 12
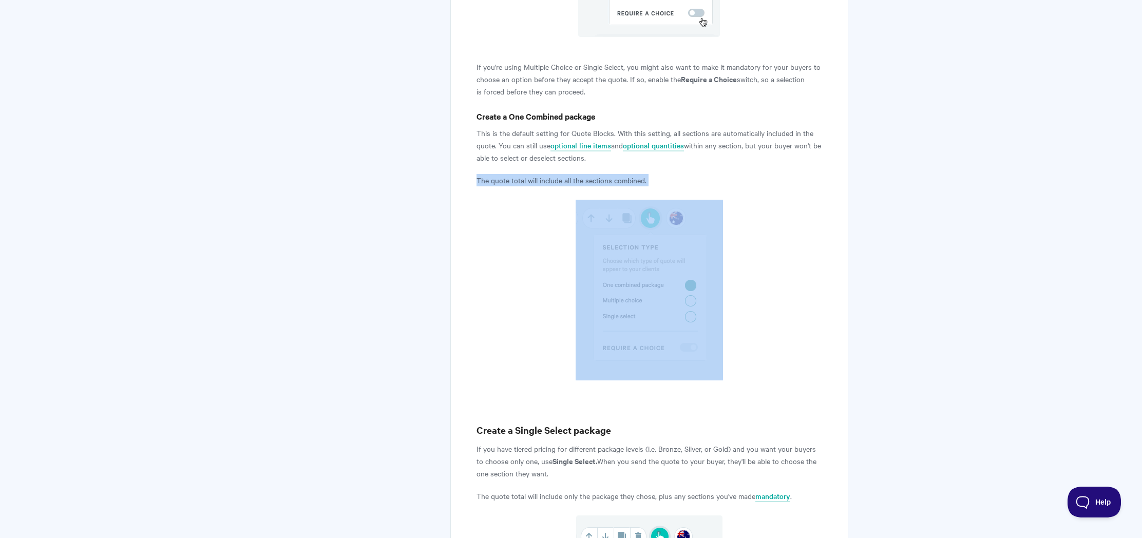
scroll to position [1458, 0]
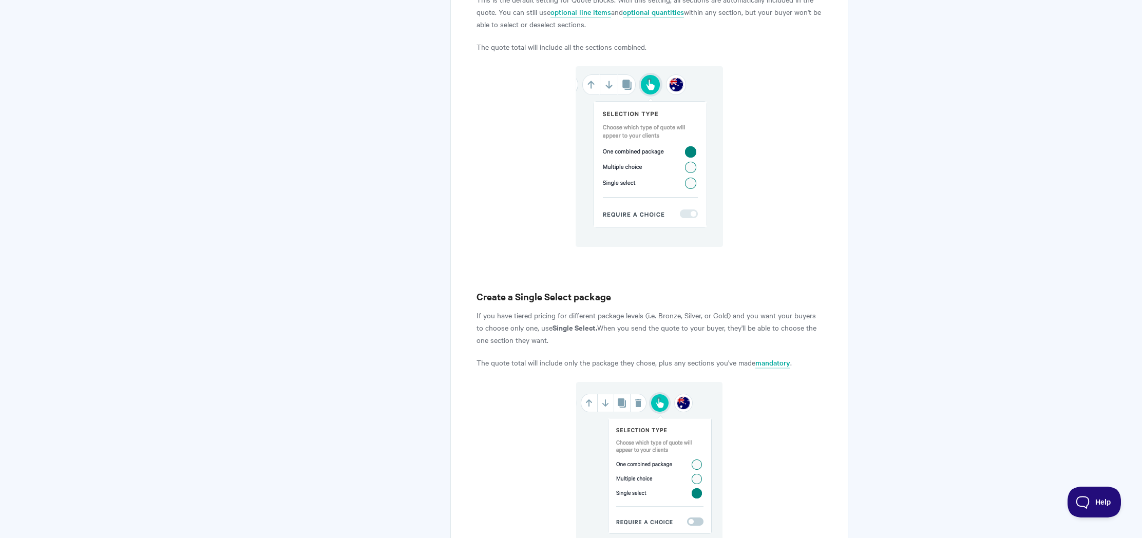
click at [505, 296] on h3 "Create a Single Select package" at bounding box center [649, 297] width 346 height 14
click at [515, 324] on p "If you have tiered pricing for different package levels (i.e. Bronze, Silver, o…" at bounding box center [649, 327] width 346 height 37
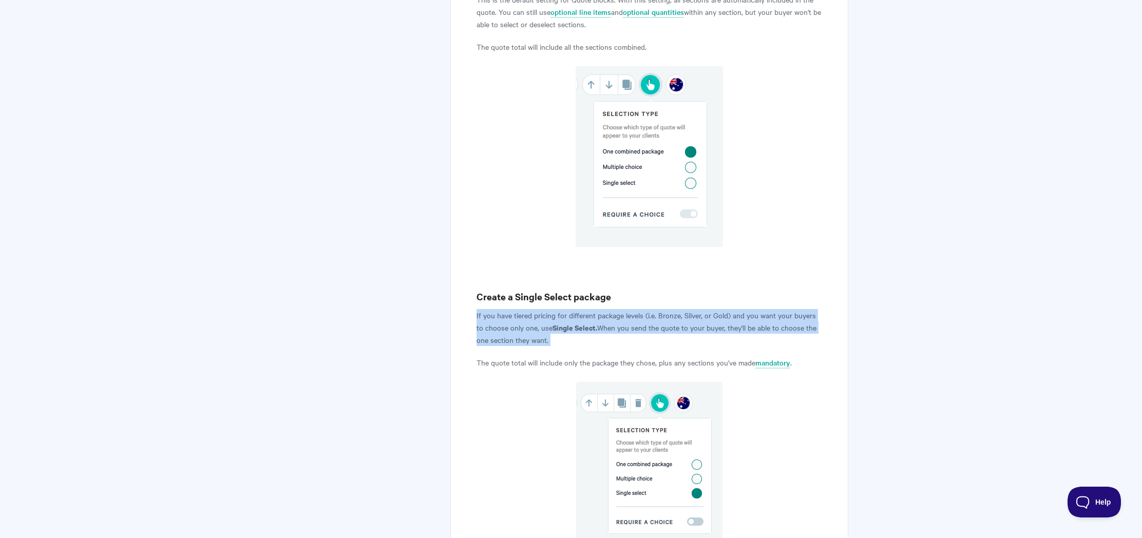
click at [515, 324] on p "If you have tiered pricing for different package levels (i.e. Bronze, Silver, o…" at bounding box center [649, 327] width 346 height 37
click at [561, 335] on p "If you have tiered pricing for different package levels (i.e. Bronze, Silver, o…" at bounding box center [649, 327] width 346 height 37
click at [567, 327] on strong "Single Select." at bounding box center [574, 327] width 45 height 11
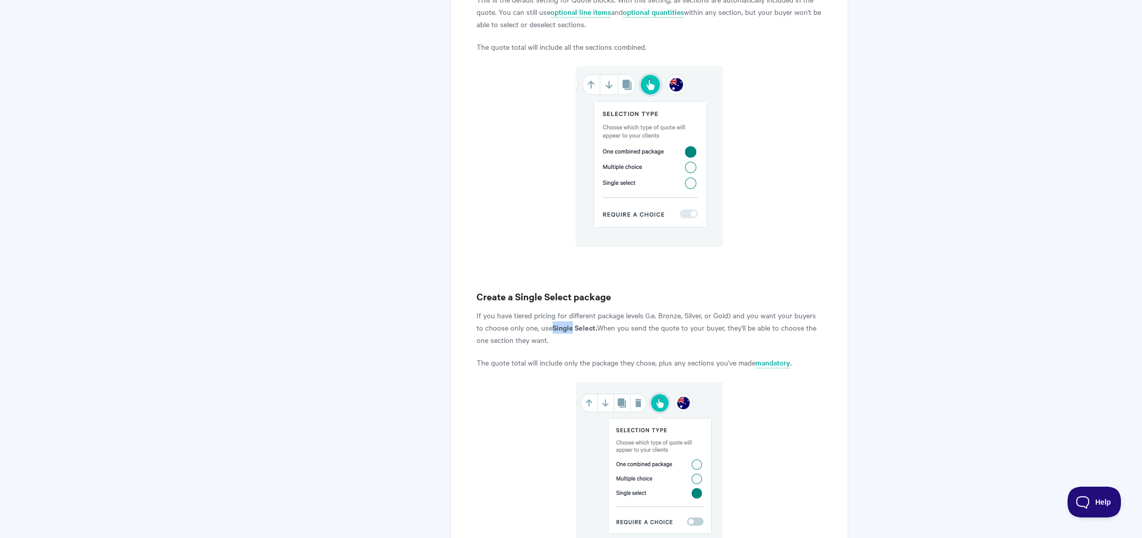
click at [567, 327] on strong "Single Select." at bounding box center [574, 327] width 45 height 11
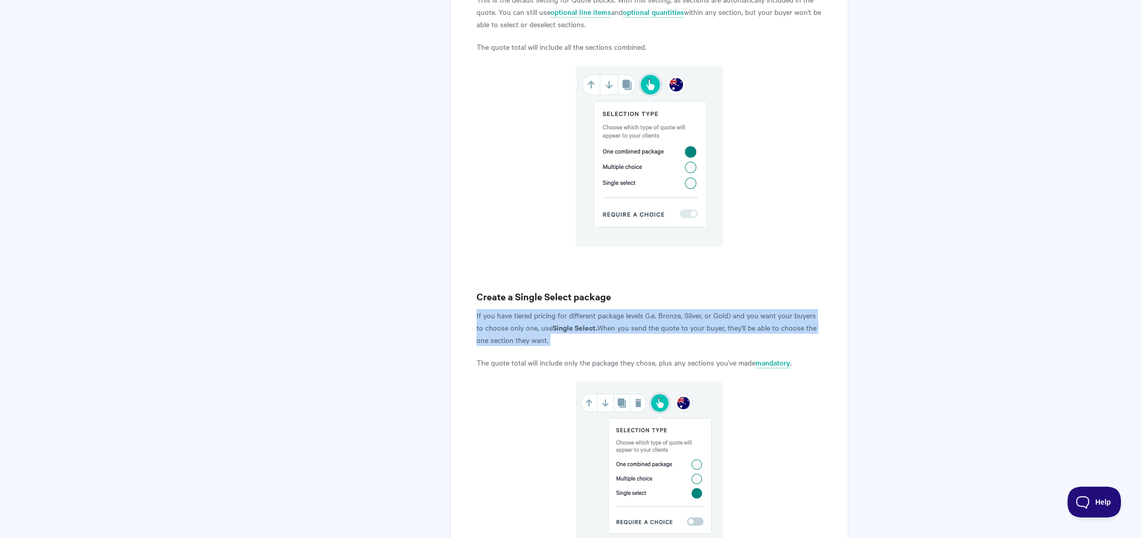
click at [567, 327] on strong "Single Select." at bounding box center [574, 327] width 45 height 11
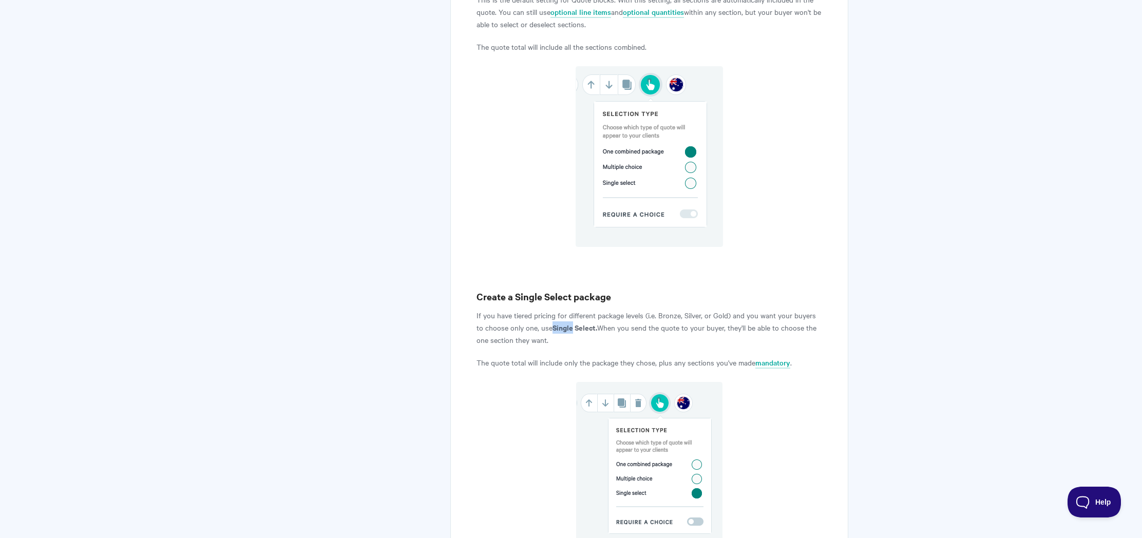
click at [567, 327] on strong "Single Select." at bounding box center [574, 327] width 45 height 11
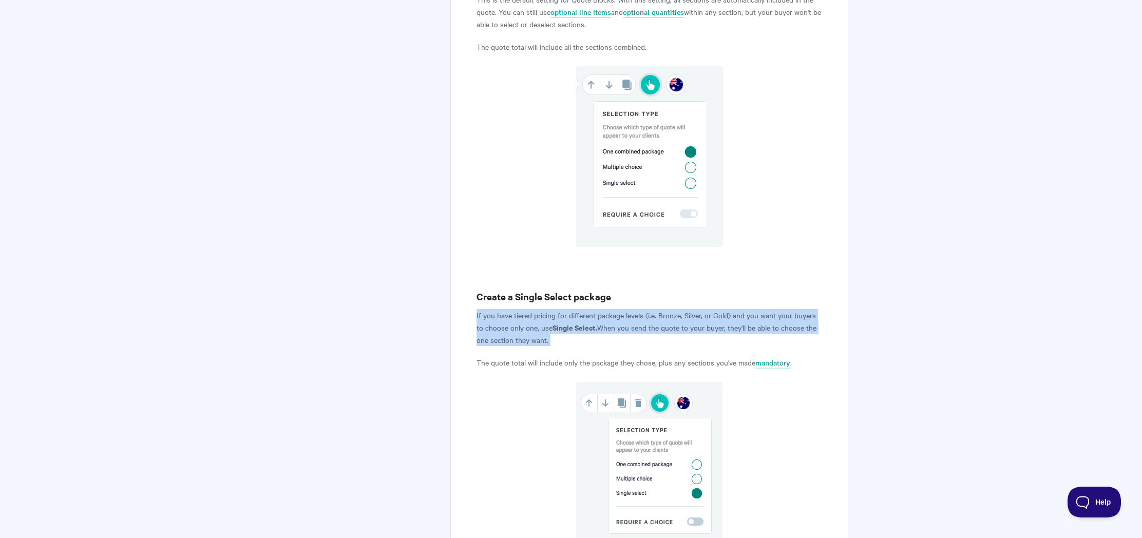
click at [567, 327] on strong "Single Select." at bounding box center [574, 327] width 45 height 11
click at [565, 343] on p "If you have tiered pricing for different package levels (i.e. Bronze, Silver, o…" at bounding box center [649, 327] width 346 height 37
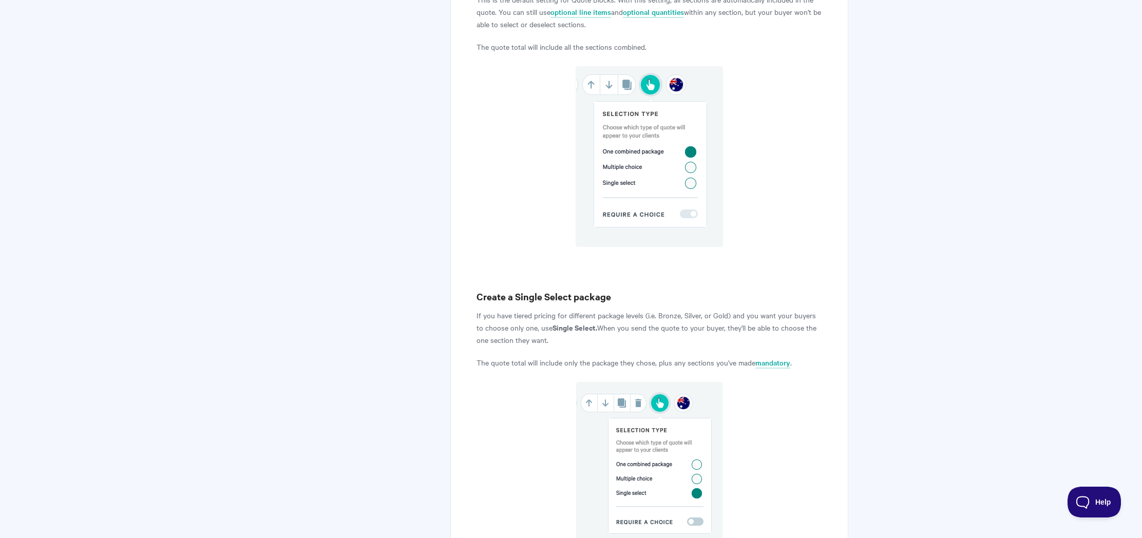
click at [563, 358] on p "The quote total will include only the package they chose, plus any sections you…" at bounding box center [649, 362] width 346 height 12
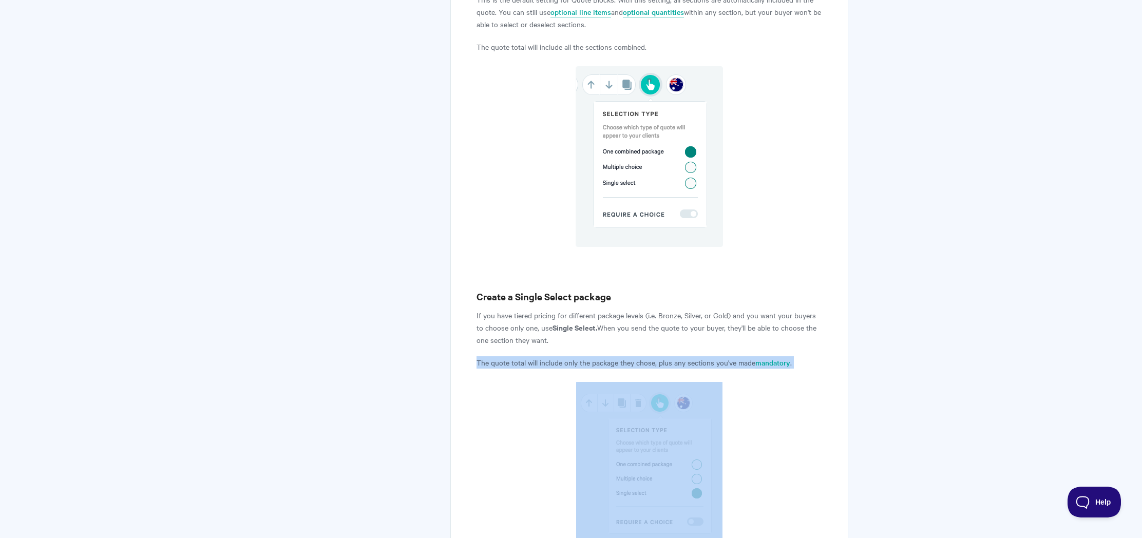
click at [563, 358] on p "The quote total will include only the package they chose, plus any sections you…" at bounding box center [649, 362] width 346 height 12
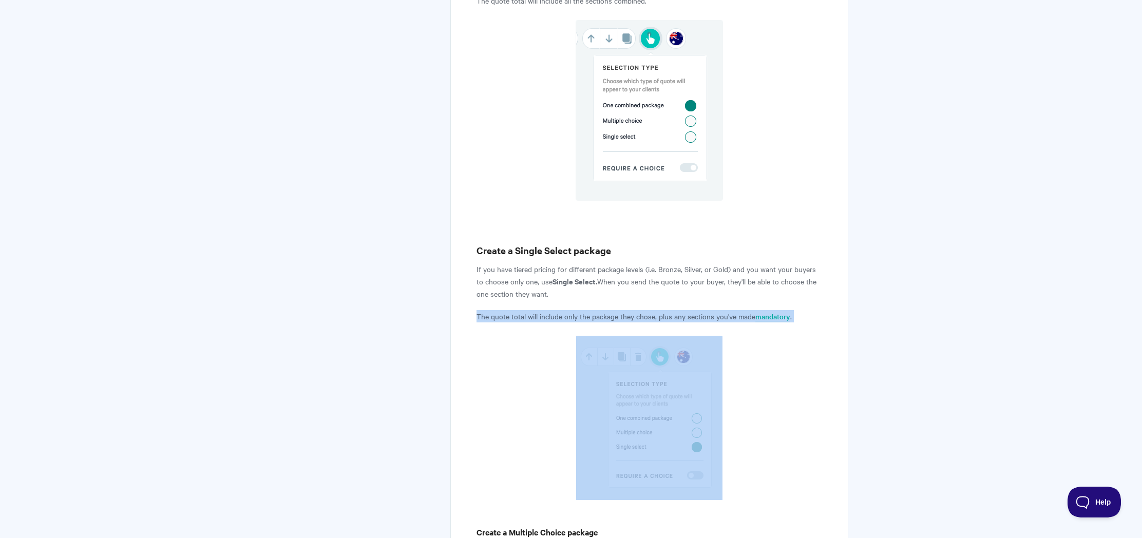
scroll to position [1557, 0]
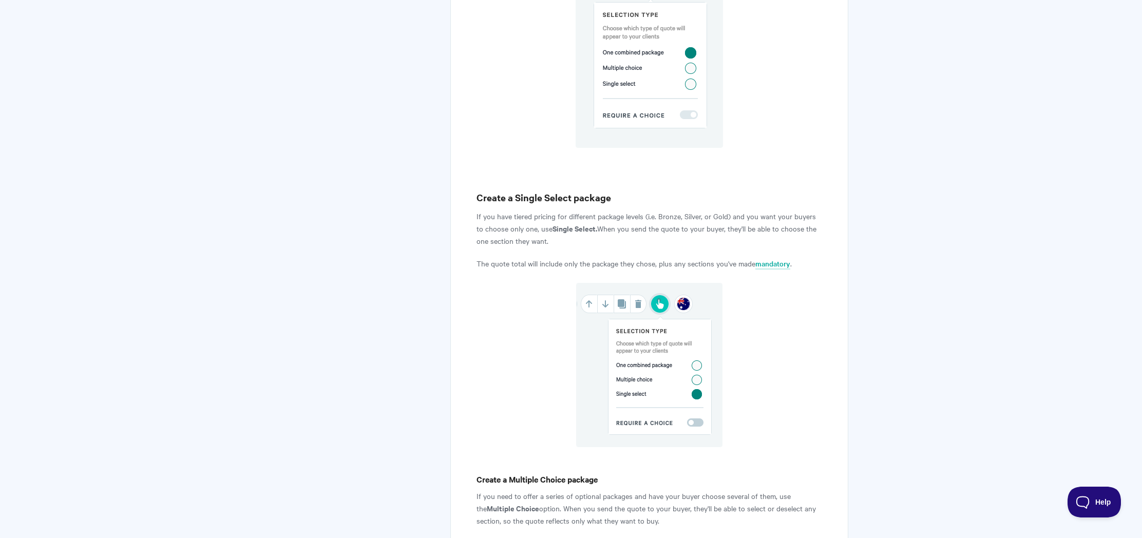
click at [592, 234] on p "If you have tiered pricing for different package levels (i.e. Bronze, Silver, o…" at bounding box center [649, 228] width 346 height 37
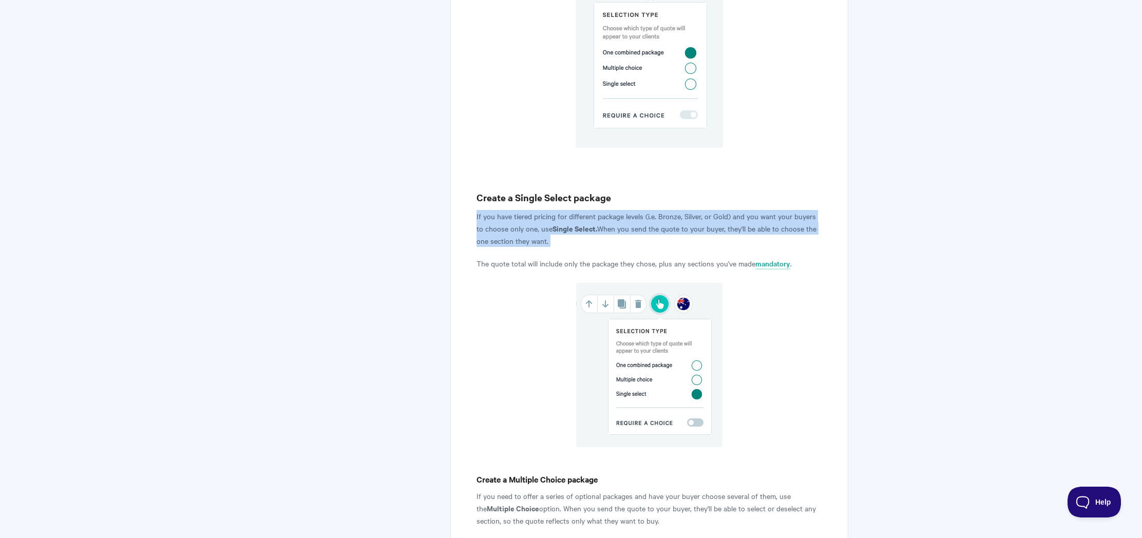
click at [592, 234] on p "If you have tiered pricing for different package levels (i.e. Bronze, Silver, o…" at bounding box center [649, 228] width 346 height 37
click at [594, 236] on p "If you have tiered pricing for different package levels (i.e. Bronze, Silver, o…" at bounding box center [649, 228] width 346 height 37
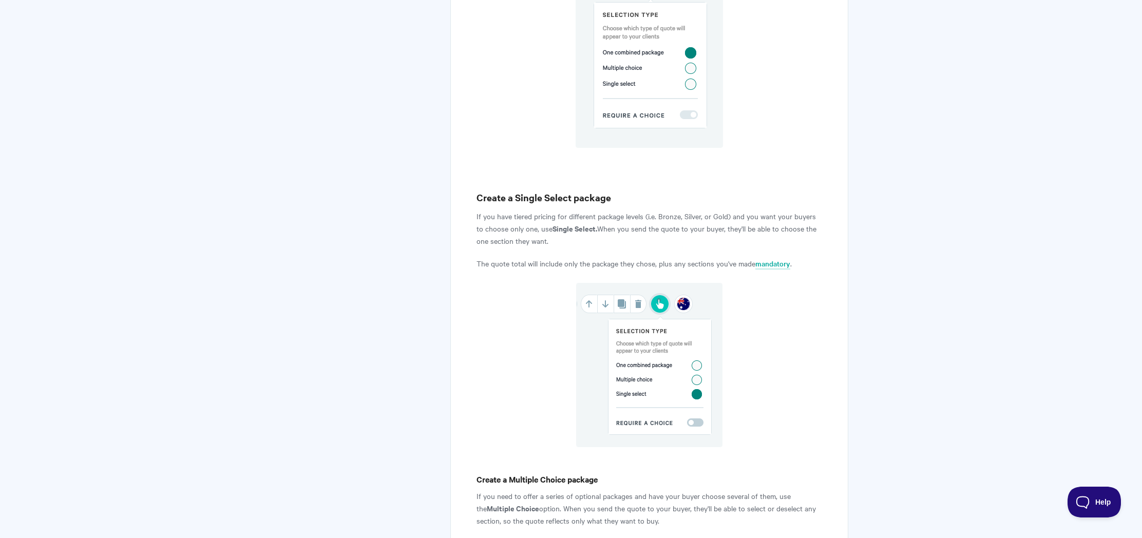
click at [588, 259] on p "The quote total will include only the package they chose, plus any sections you…" at bounding box center [649, 263] width 346 height 12
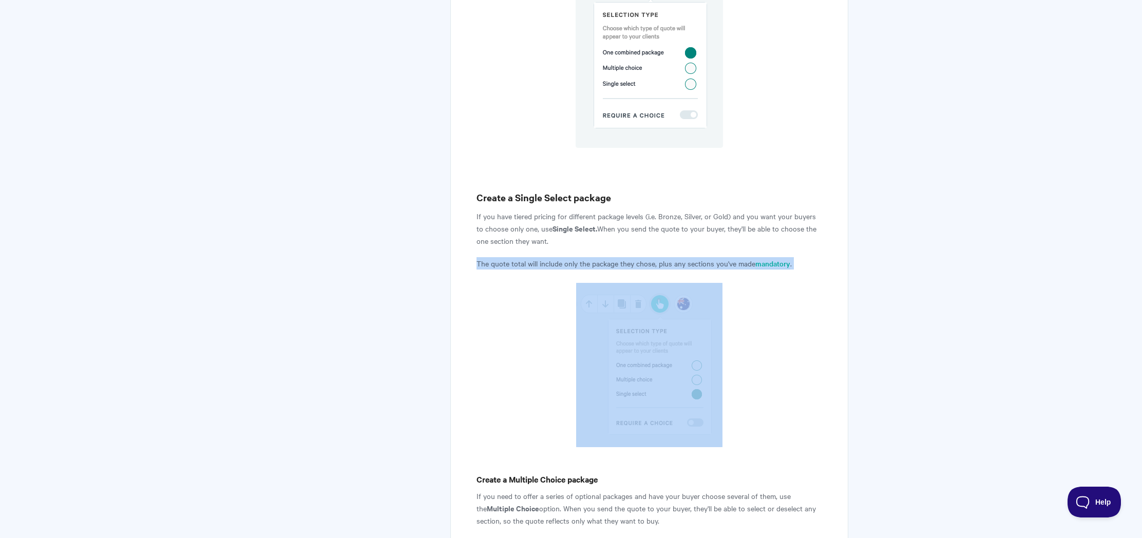
click at [588, 259] on p "The quote total will include only the package they chose, plus any sections you…" at bounding box center [649, 263] width 346 height 12
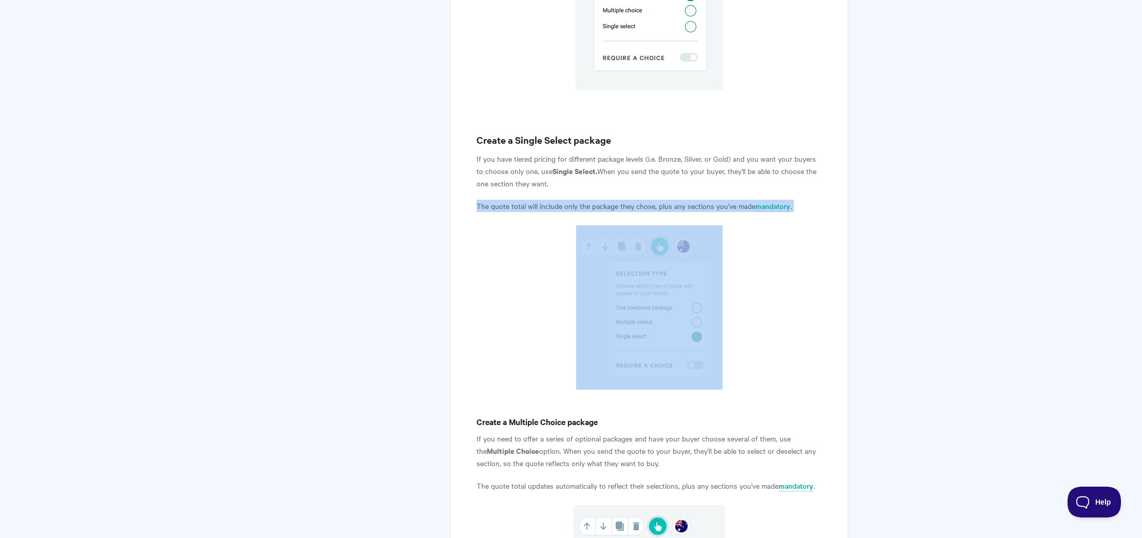
scroll to position [1630, 0]
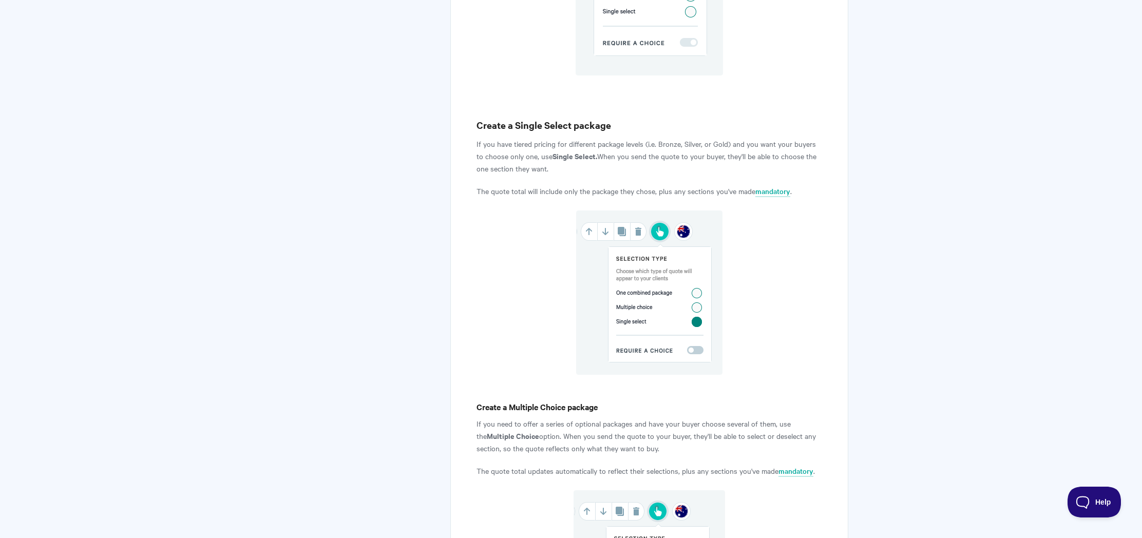
click at [624, 162] on p "If you have tiered pricing for different package levels (i.e. Bronze, Silver, o…" at bounding box center [649, 156] width 346 height 37
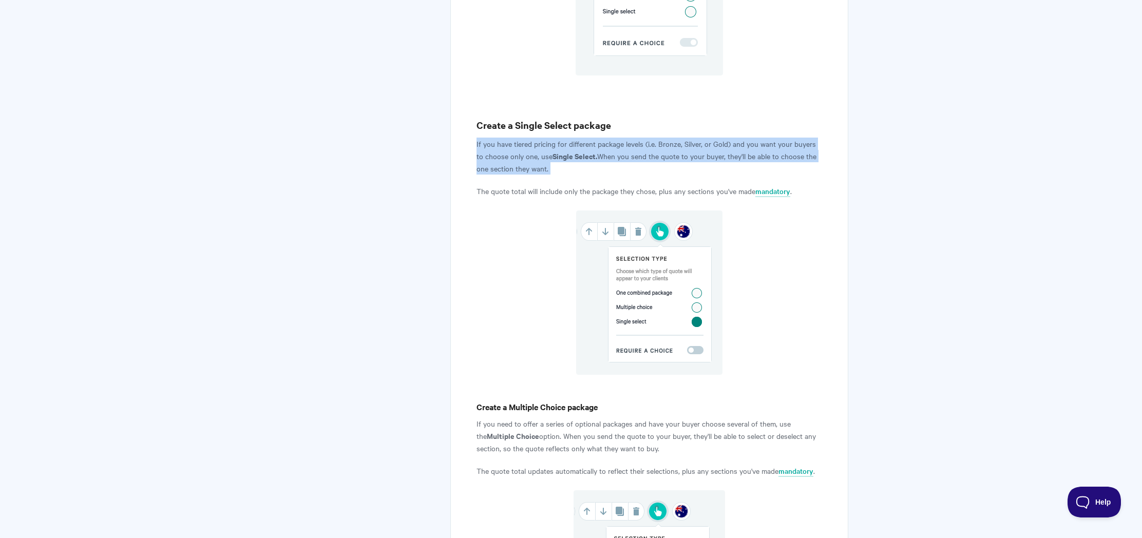
click at [624, 162] on p "If you have tiered pricing for different package levels (i.e. Bronze, Silver, o…" at bounding box center [649, 156] width 346 height 37
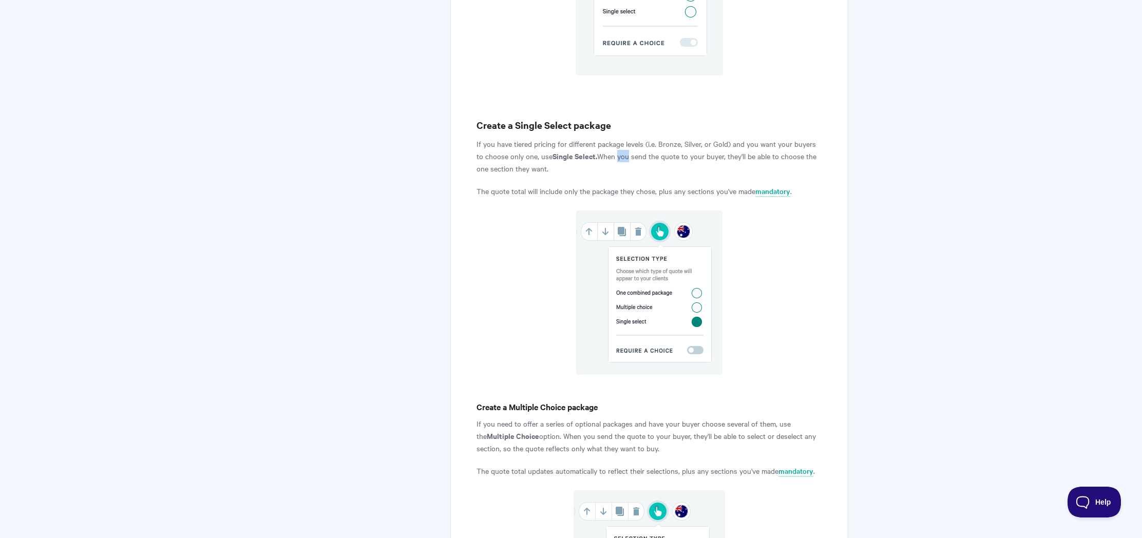
click at [624, 162] on p "If you have tiered pricing for different package levels (i.e. Bronze, Silver, o…" at bounding box center [649, 156] width 346 height 37
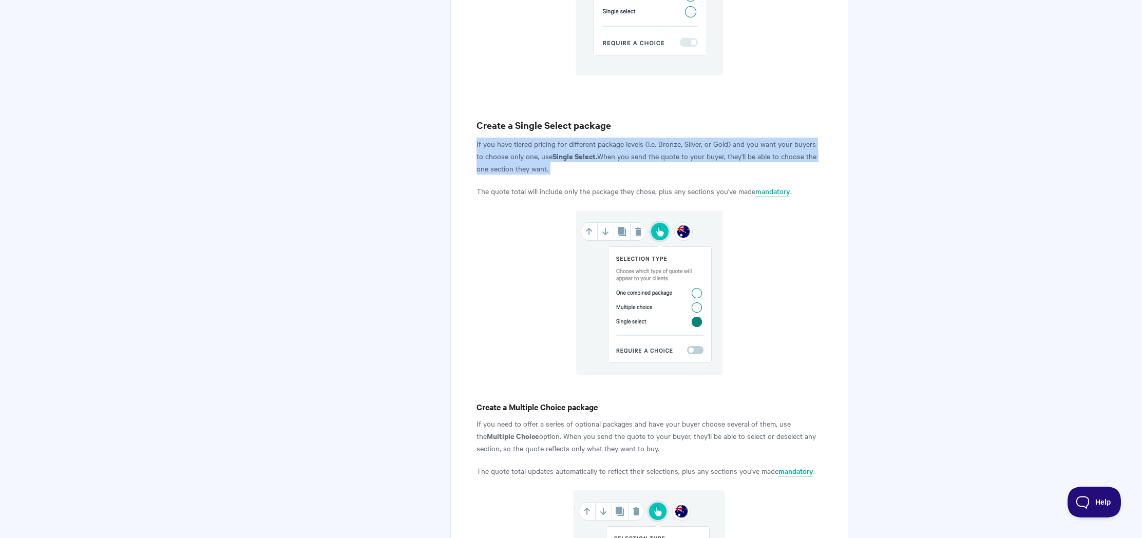
click at [624, 162] on p "If you have tiered pricing for different package levels (i.e. Bronze, Silver, o…" at bounding box center [649, 156] width 346 height 37
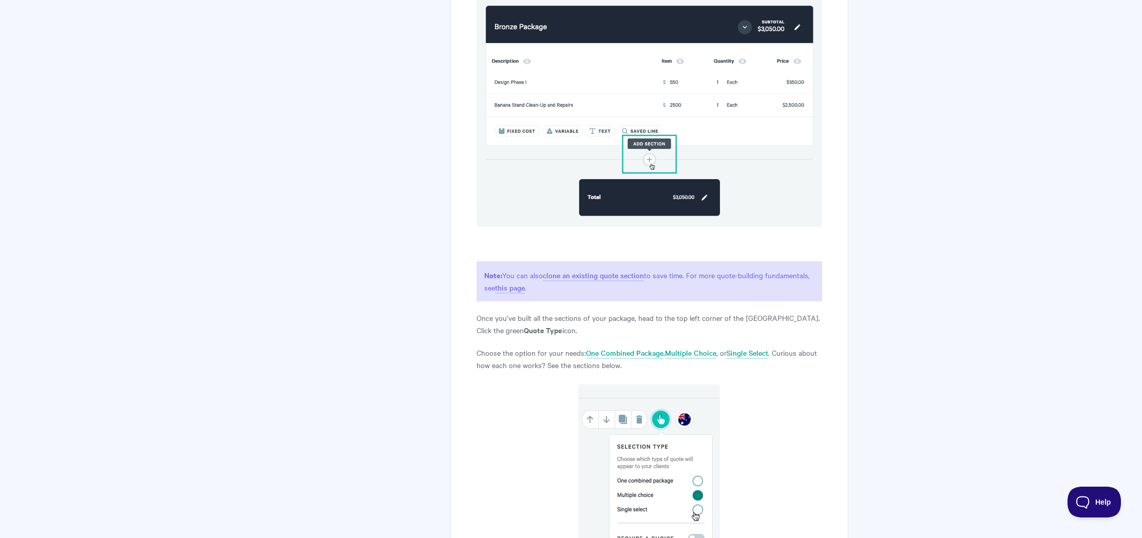
scroll to position [0, 0]
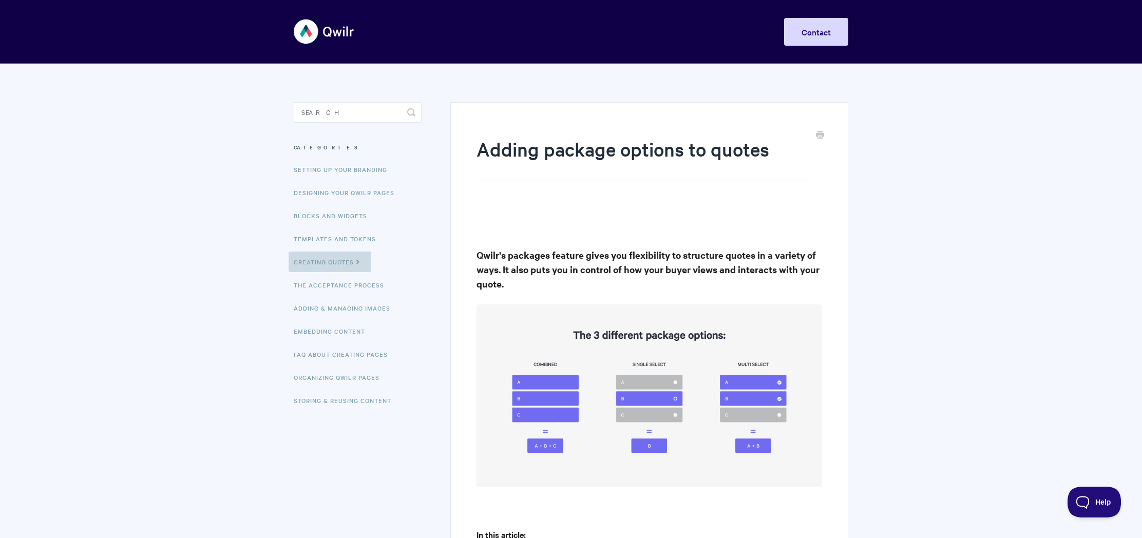
click at [341, 272] on link "Creating Quotes" at bounding box center [330, 262] width 83 height 21
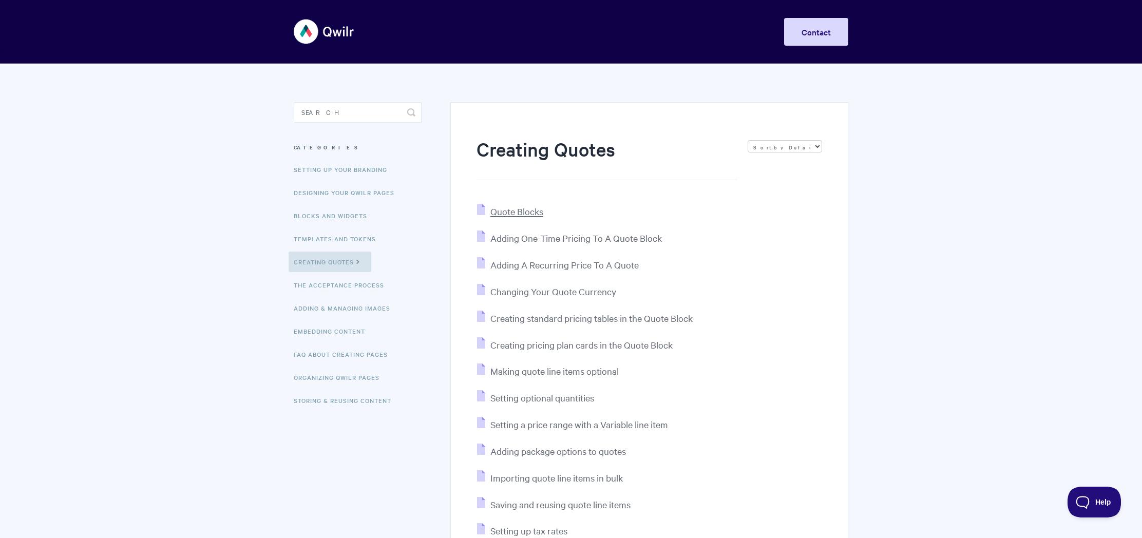
click at [537, 206] on span "Quote Blocks" at bounding box center [516, 211] width 53 height 12
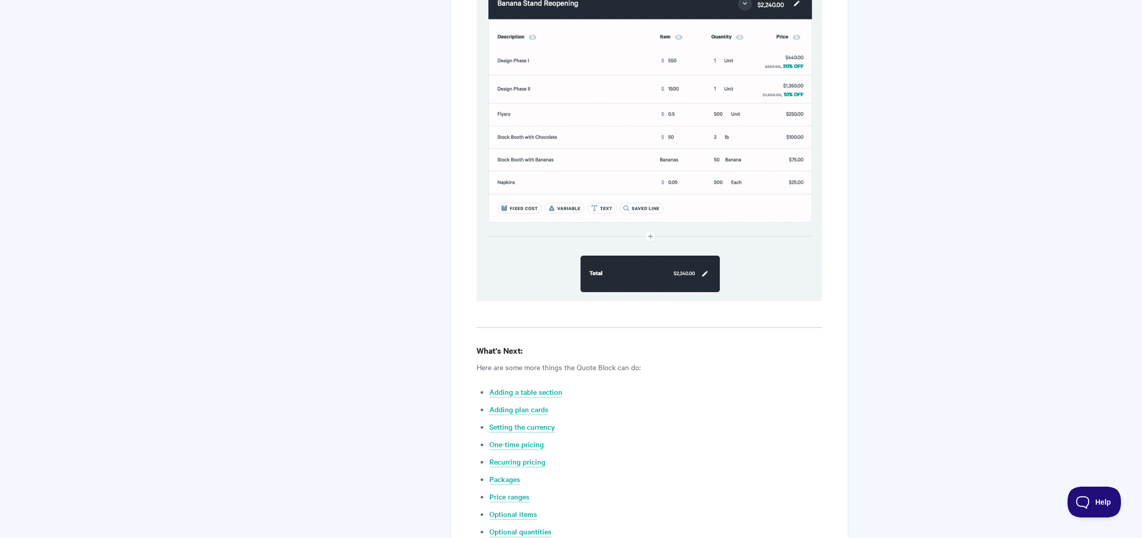
scroll to position [3671, 0]
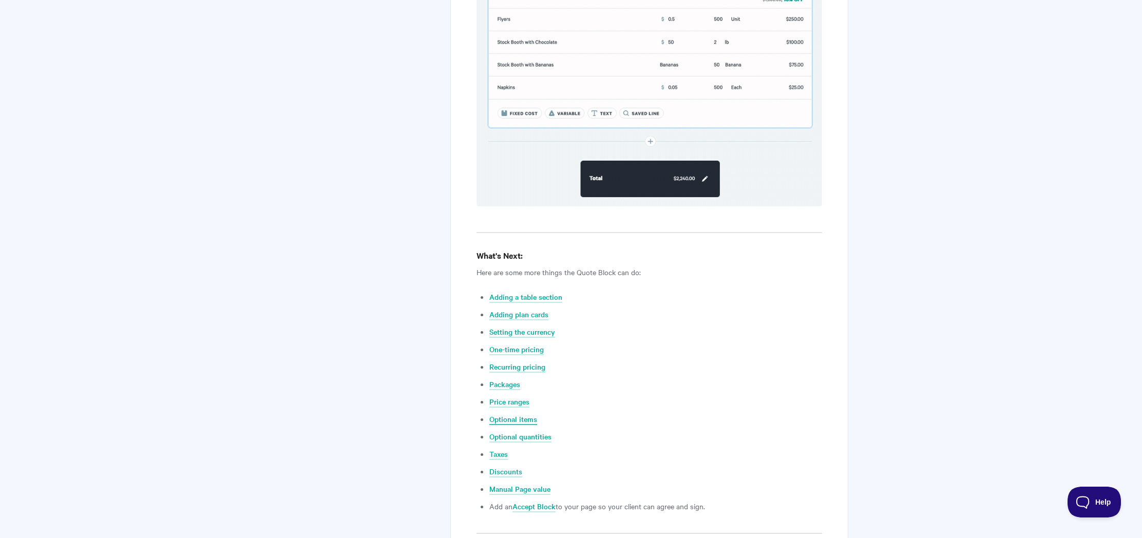
click at [521, 414] on link "Optional items" at bounding box center [513, 419] width 48 height 11
click at [532, 309] on link "Adding plan cards" at bounding box center [518, 314] width 59 height 11
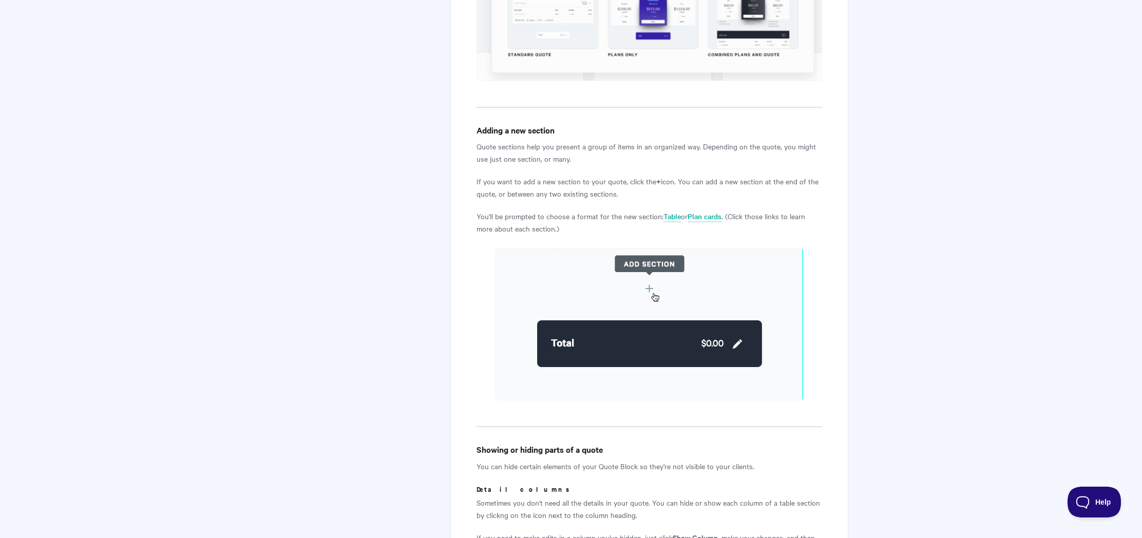
scroll to position [1480, 0]
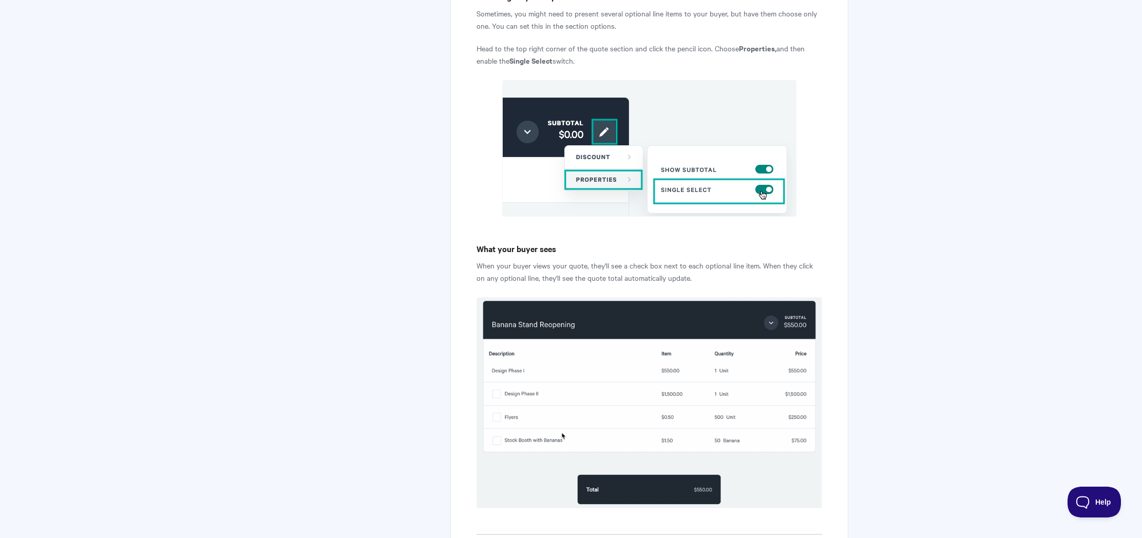
scroll to position [1313, 0]
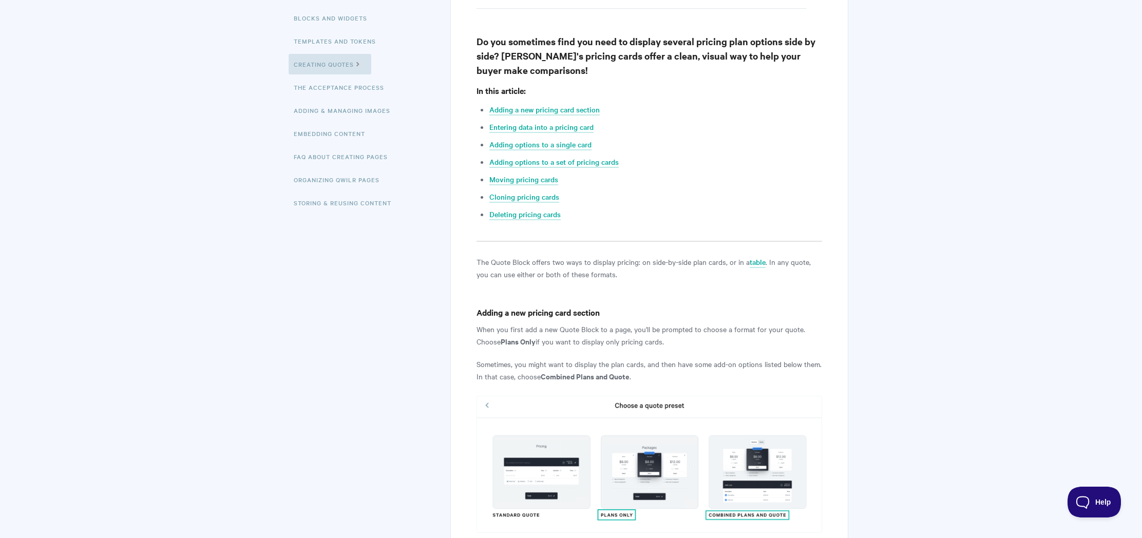
scroll to position [198, 0]
click at [534, 310] on h4 "Adding a new pricing card section" at bounding box center [649, 311] width 346 height 13
click at [542, 325] on p "When you first add a new Quote Block to a page, you'll be prompted to choose a …" at bounding box center [649, 334] width 346 height 25
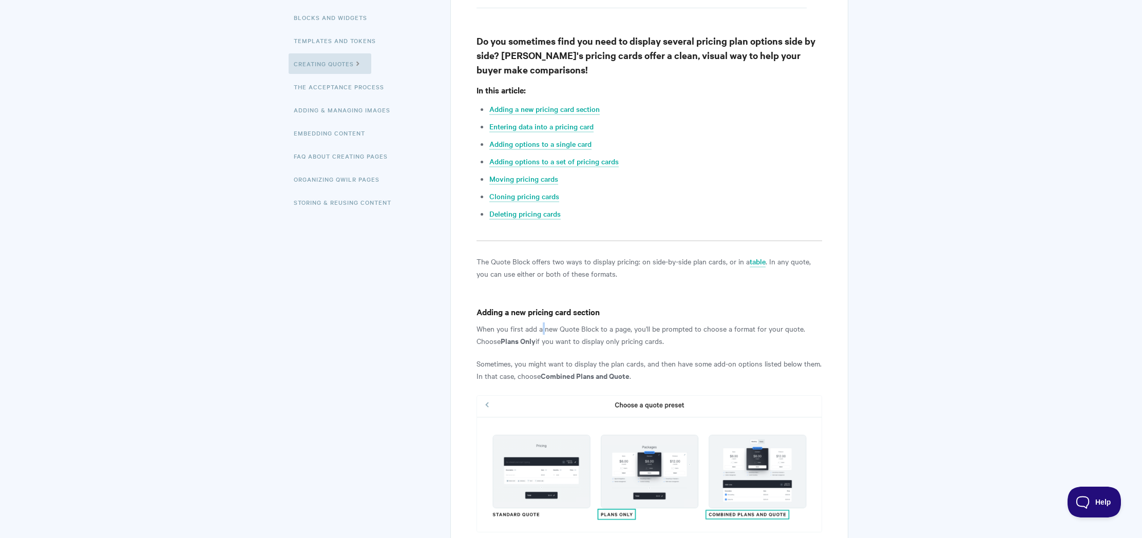
click at [542, 325] on p "When you first add a new Quote Block to a page, you'll be prompted to choose a …" at bounding box center [649, 334] width 346 height 25
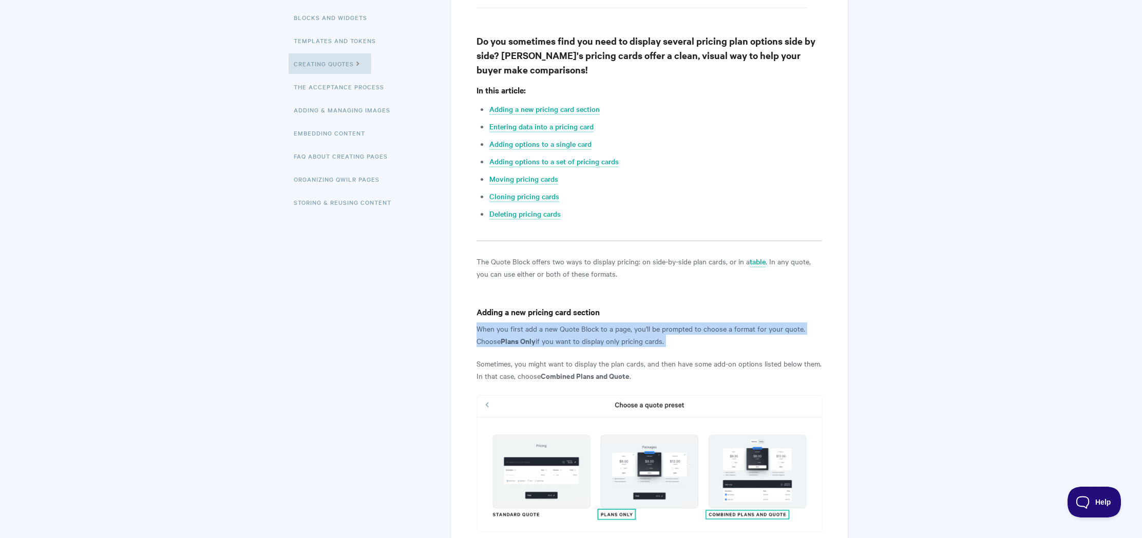
click at [542, 325] on p "When you first add a new Quote Block to a page, you'll be prompted to choose a …" at bounding box center [649, 334] width 346 height 25
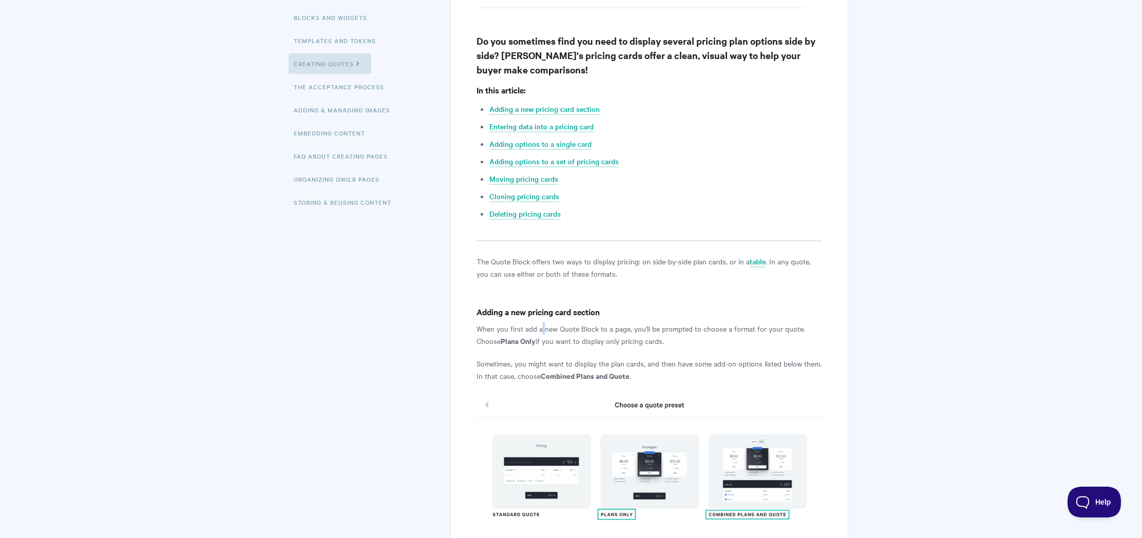
click at [542, 325] on p "When you first add a new Quote Block to a page, you'll be prompted to choose a …" at bounding box center [649, 334] width 346 height 25
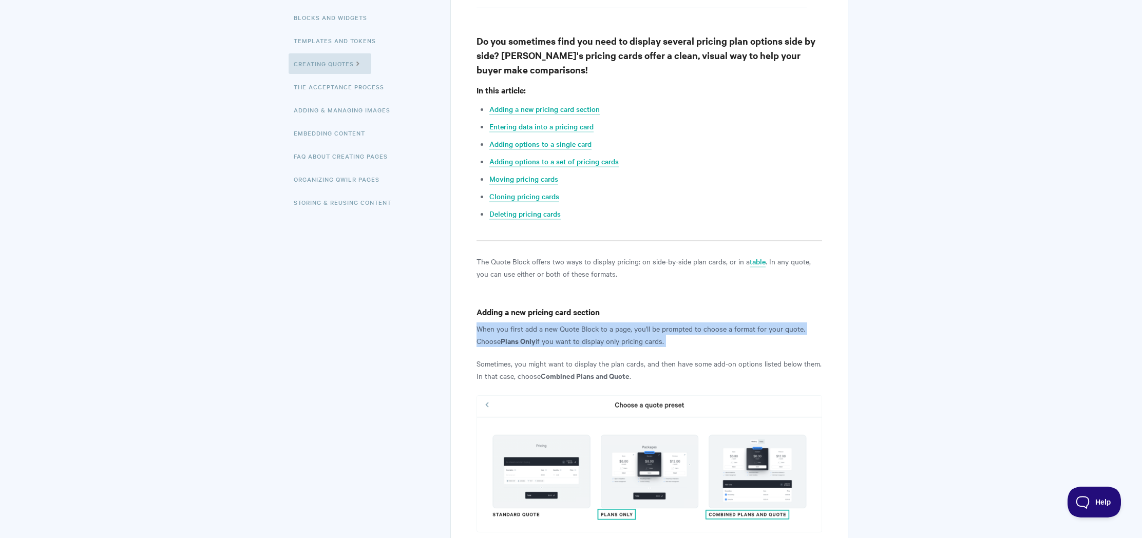
click at [542, 325] on p "When you first add a new Quote Block to a page, you'll be prompted to choose a …" at bounding box center [649, 334] width 346 height 25
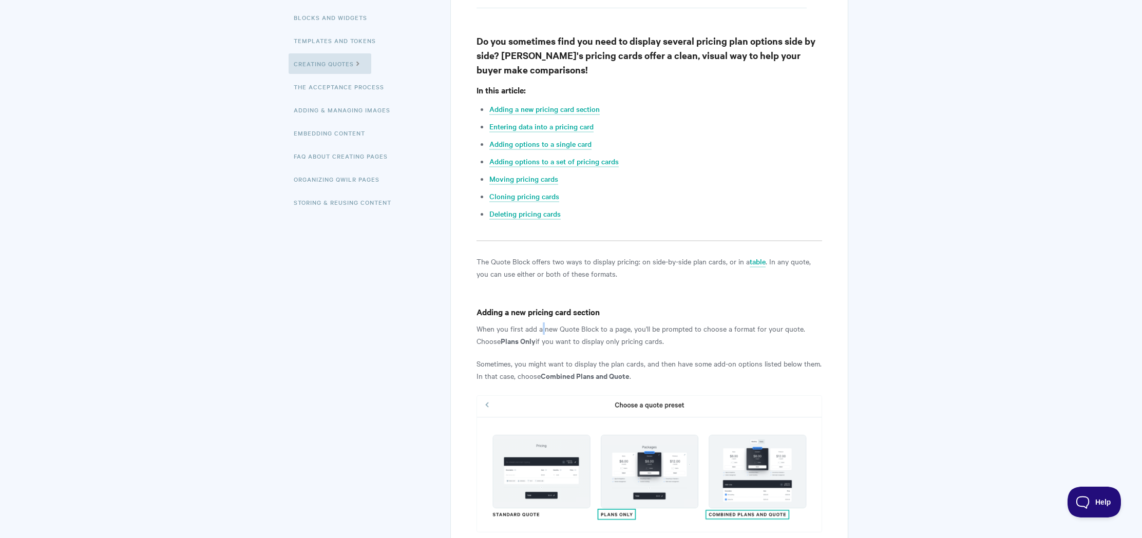
click at [542, 325] on p "When you first add a new Quote Block to a page, you'll be prompted to choose a …" at bounding box center [649, 334] width 346 height 25
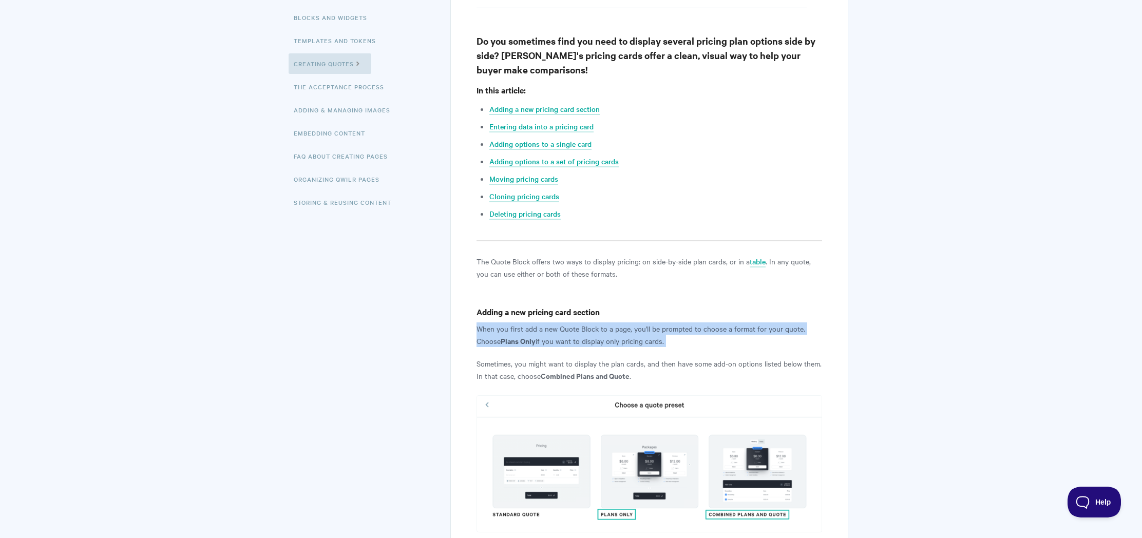
click at [542, 325] on p "When you first add a new Quote Block to a page, you'll be prompted to choose a …" at bounding box center [649, 334] width 346 height 25
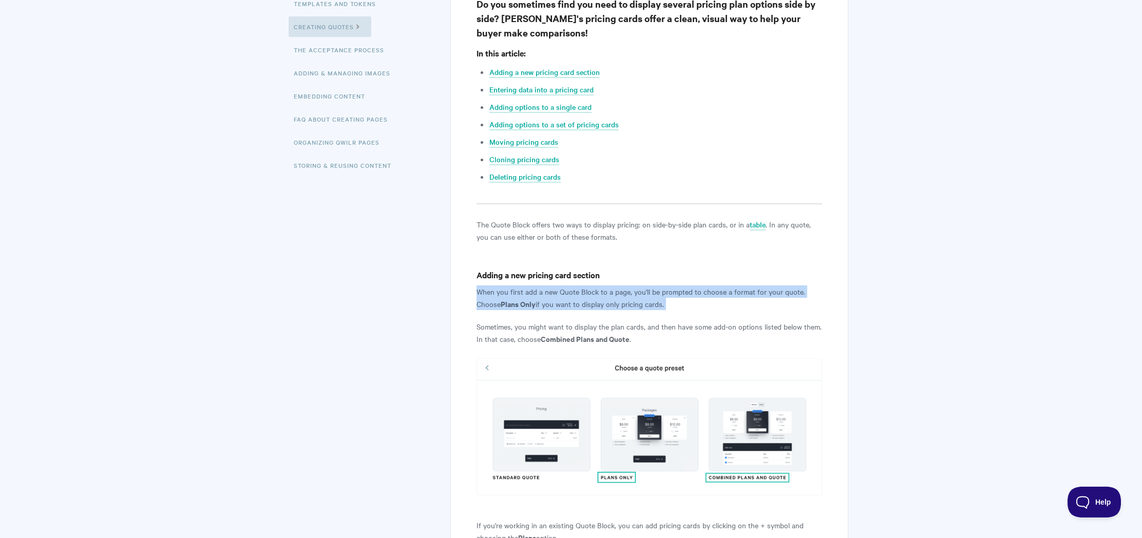
scroll to position [274, 0]
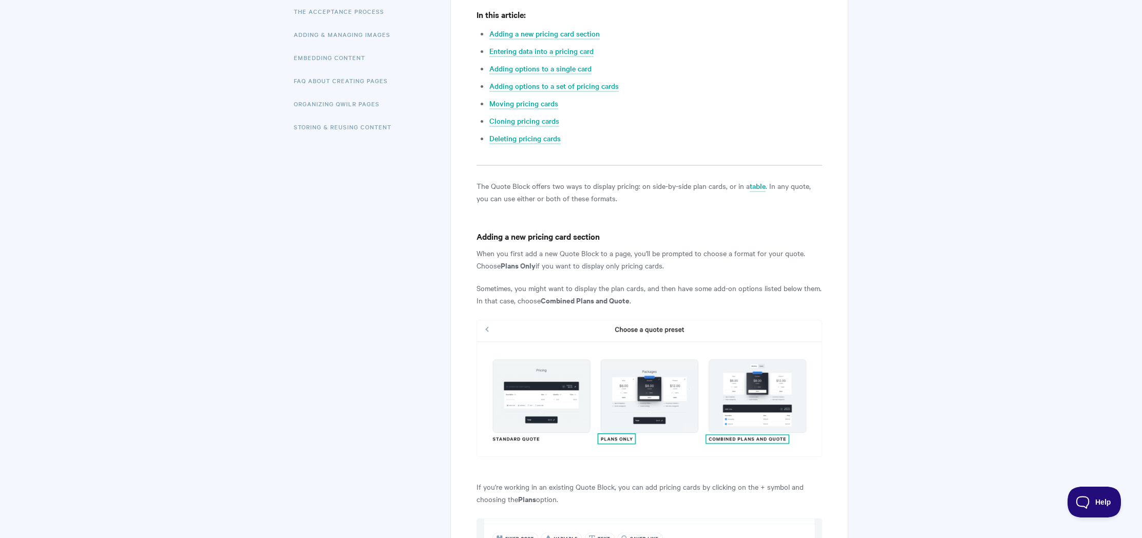
click at [575, 290] on p "Sometimes, you might want to display the plan cards, and then have some add-on …" at bounding box center [649, 294] width 346 height 25
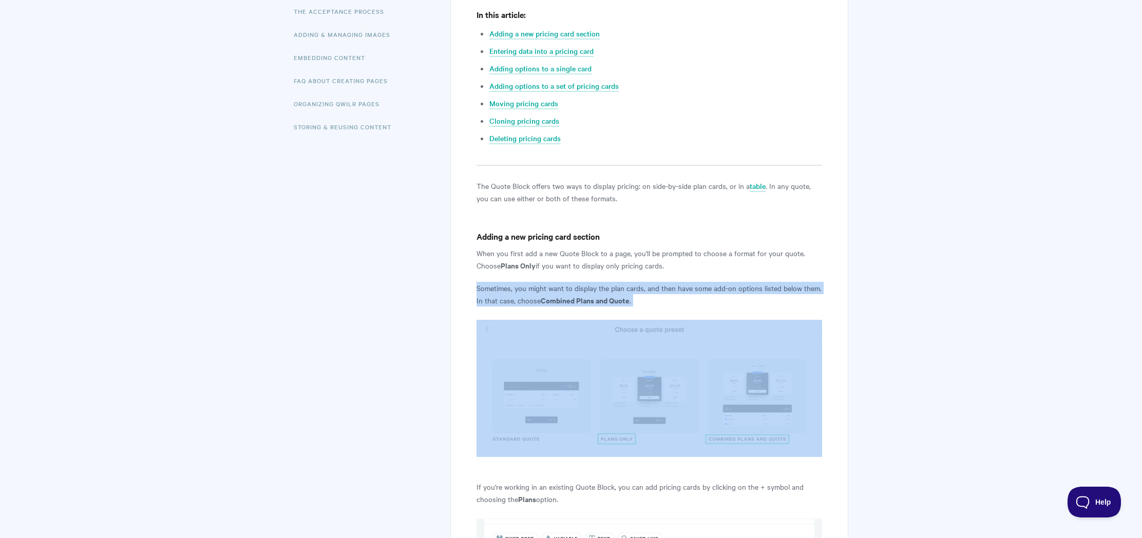
click at [575, 290] on p "Sometimes, you might want to display the plan cards, and then have some add-on …" at bounding box center [649, 294] width 346 height 25
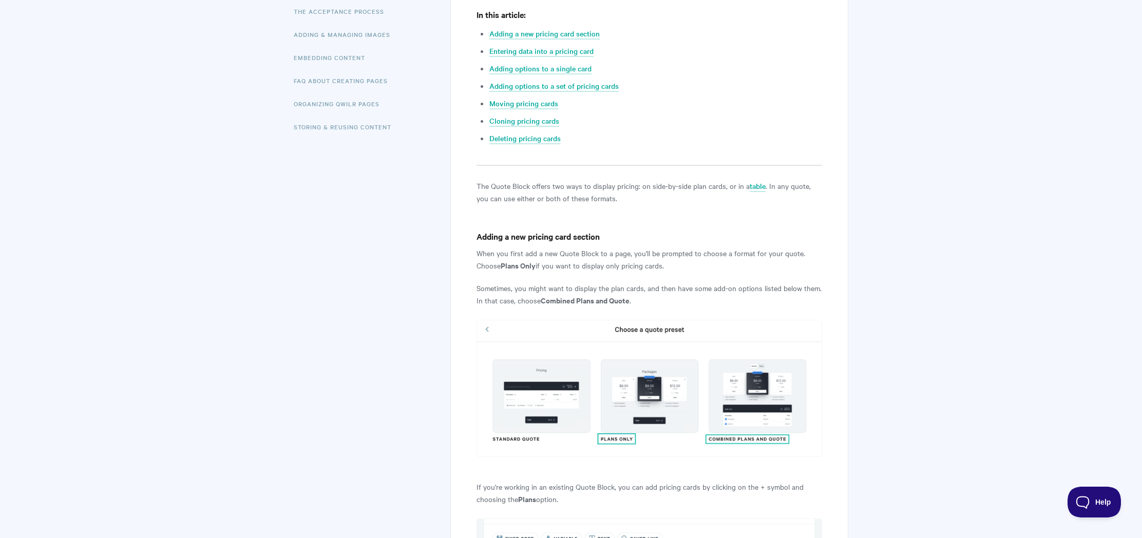
click at [585, 263] on p "When you first add a new Quote Block to a page, you'll be prompted to choose a …" at bounding box center [649, 259] width 346 height 25
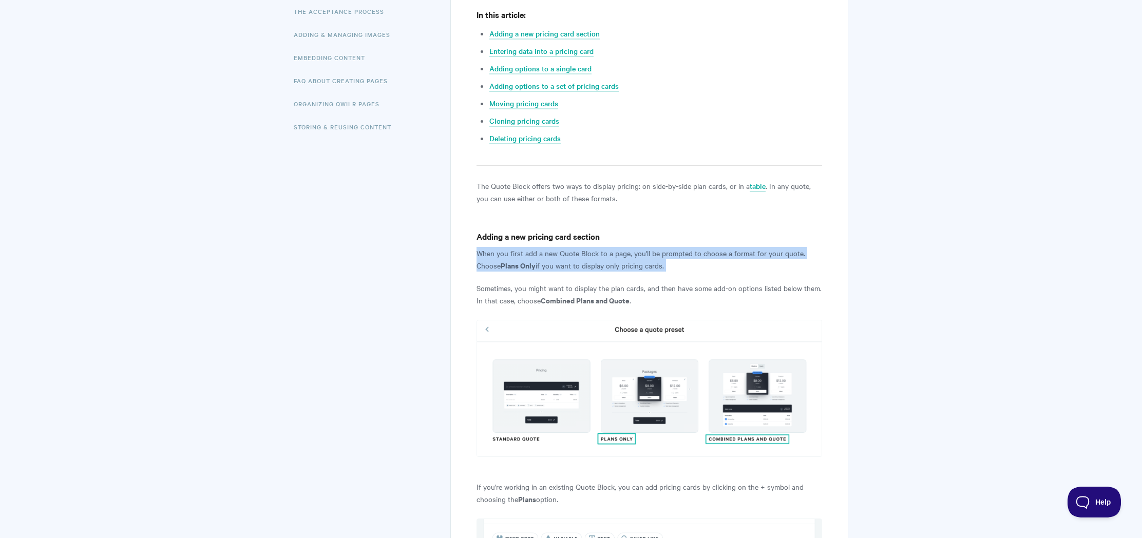
click at [585, 263] on p "When you first add a new Quote Block to a page, you'll be prompted to choose a …" at bounding box center [649, 259] width 346 height 25
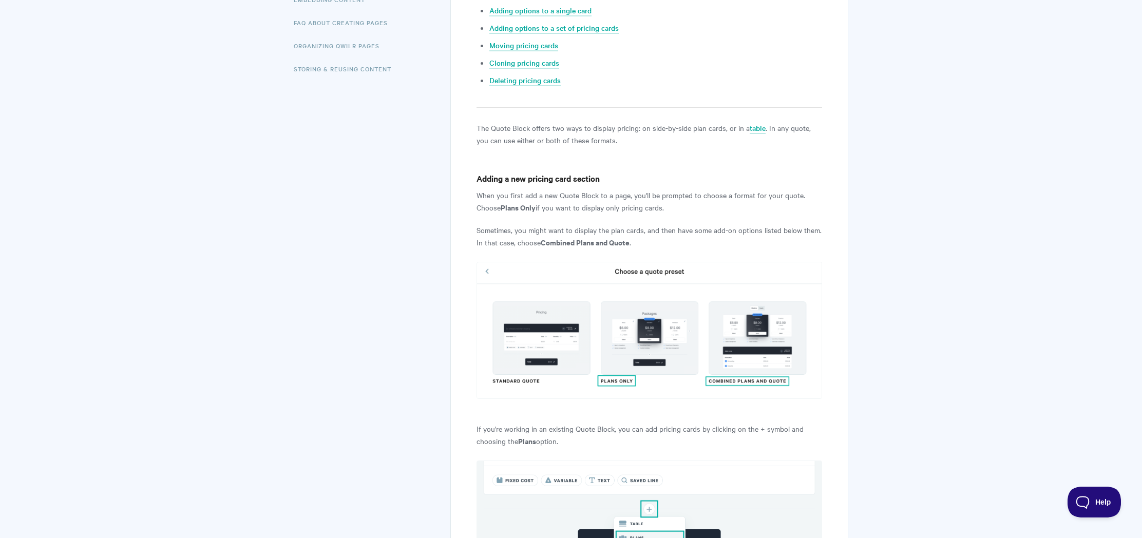
scroll to position [341, 0]
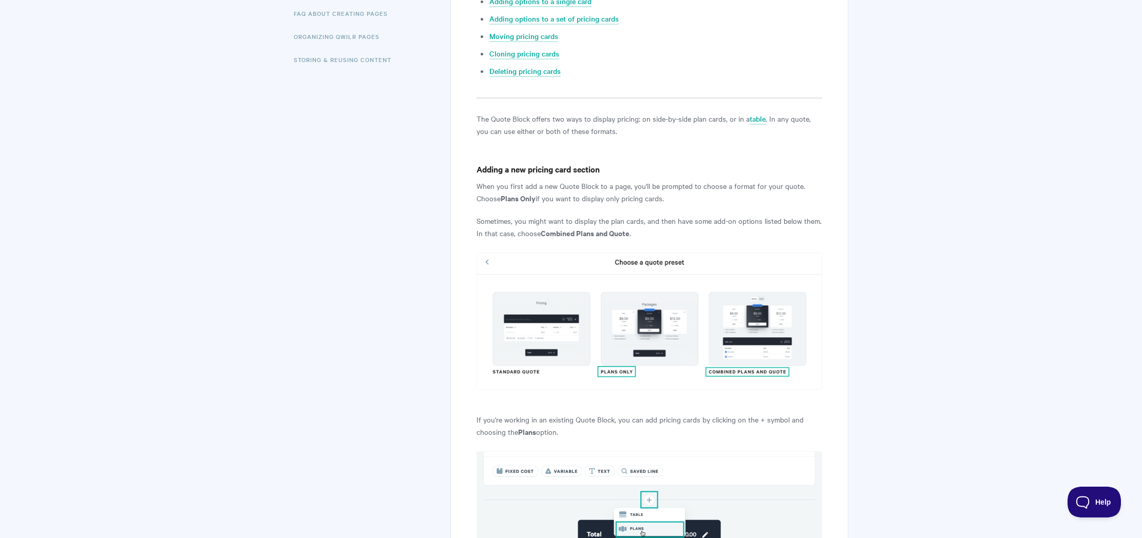
click at [667, 128] on p "The Quote Block offers two ways to display pricing: on side-by-side plan cards,…" at bounding box center [649, 124] width 346 height 25
drag, startPoint x: 554, startPoint y: 117, endPoint x: 645, endPoint y: 115, distance: 90.4
click at [645, 115] on p "The Quote Block offers two ways to display pricing: on side-by-side plan cards,…" at bounding box center [649, 124] width 346 height 25
drag, startPoint x: 649, startPoint y: 117, endPoint x: 717, endPoint y: 115, distance: 67.8
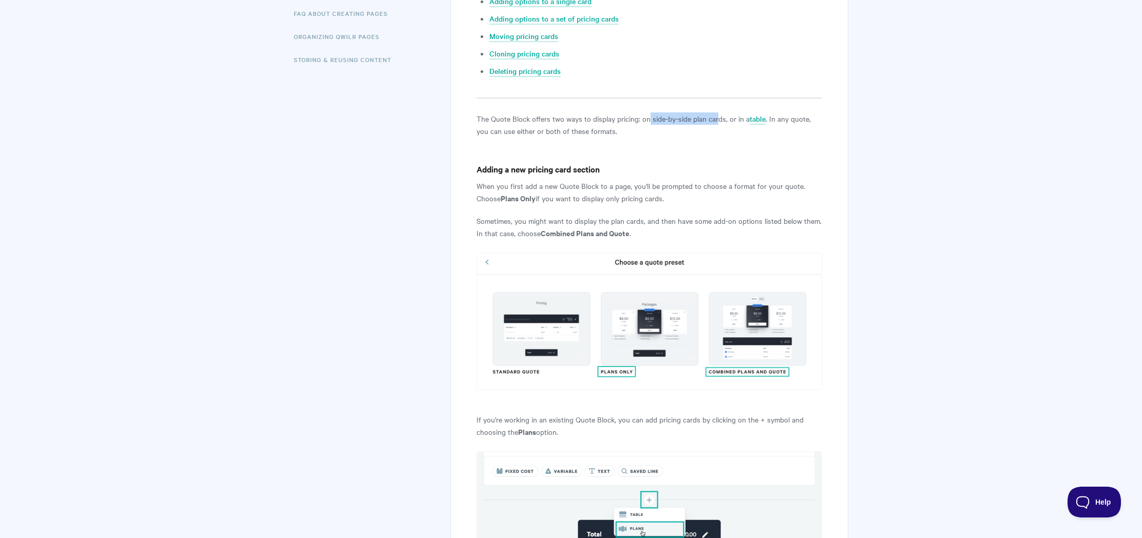
click at [717, 115] on p "The Quote Block offers two ways to display pricing: on side-by-side plan cards,…" at bounding box center [649, 124] width 346 height 25
click at [734, 114] on p "The Quote Block offers two ways to display pricing: on side-by-side plan cards,…" at bounding box center [649, 124] width 346 height 25
click at [732, 130] on p "The Quote Block offers two ways to display pricing: on side-by-side plan cards,…" at bounding box center [649, 124] width 346 height 25
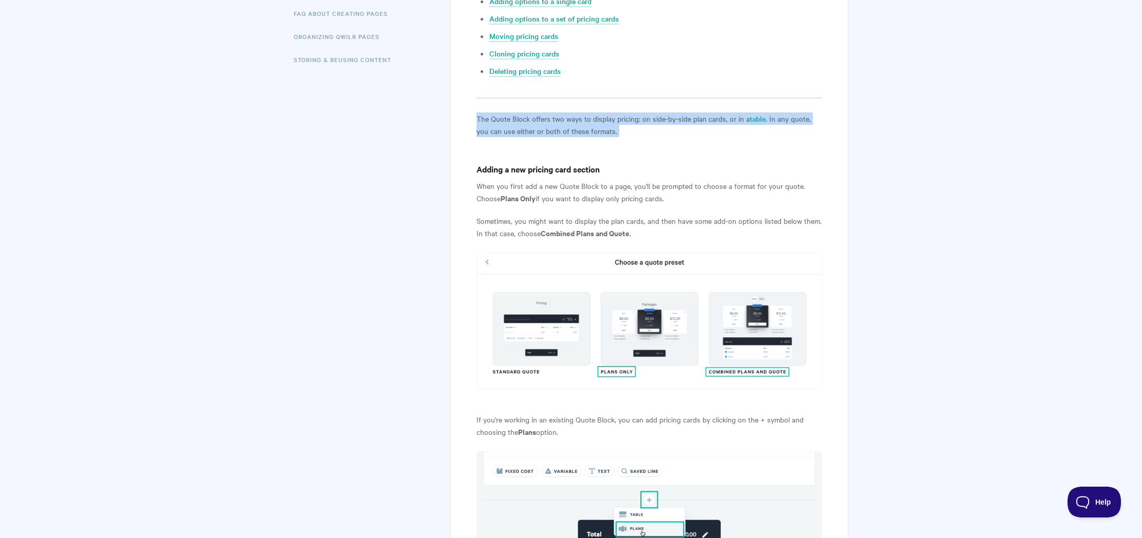
click at [721, 134] on p "The Quote Block offers two ways to display pricing: on side-by-side plan cards,…" at bounding box center [649, 124] width 346 height 25
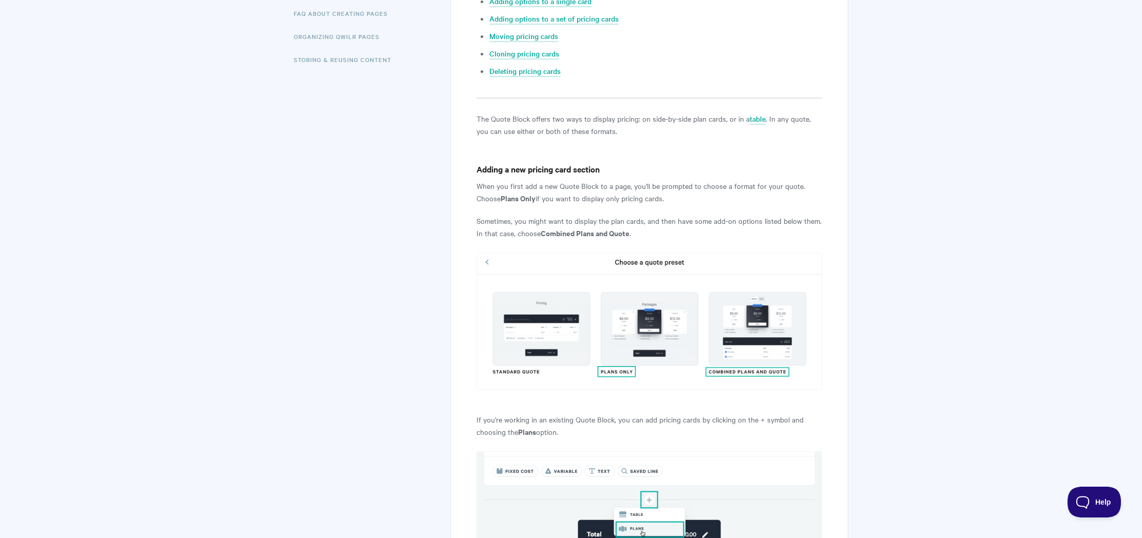
click at [581, 185] on p "When you first add a new Quote Block to a page, you'll be prompted to choose a …" at bounding box center [649, 192] width 346 height 25
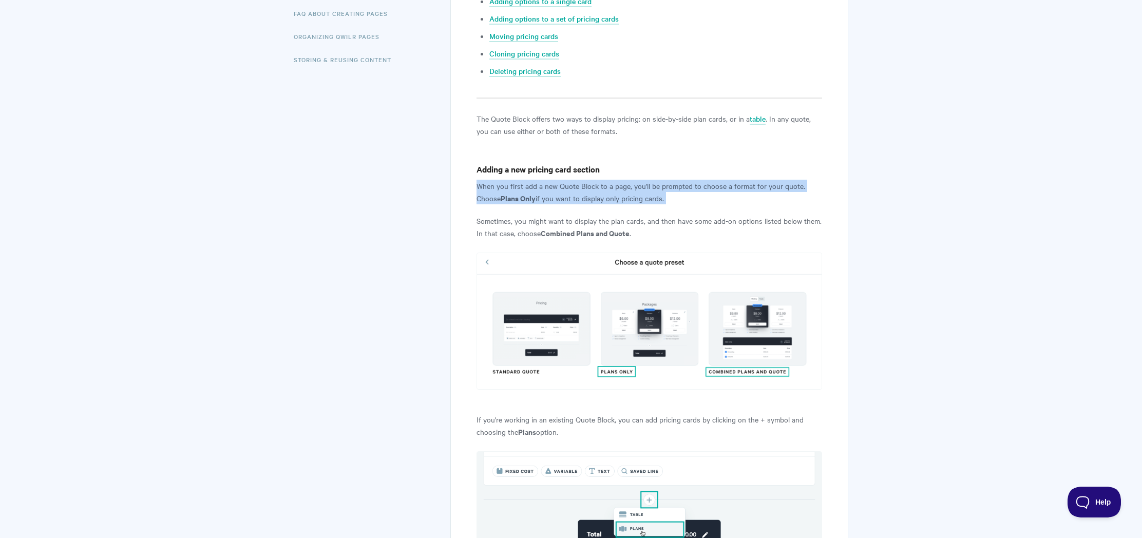
click at [581, 185] on p "When you first add a new Quote Block to a page, you'll be prompted to choose a …" at bounding box center [649, 192] width 346 height 25
click at [516, 199] on strong "Plans Only" at bounding box center [518, 198] width 35 height 11
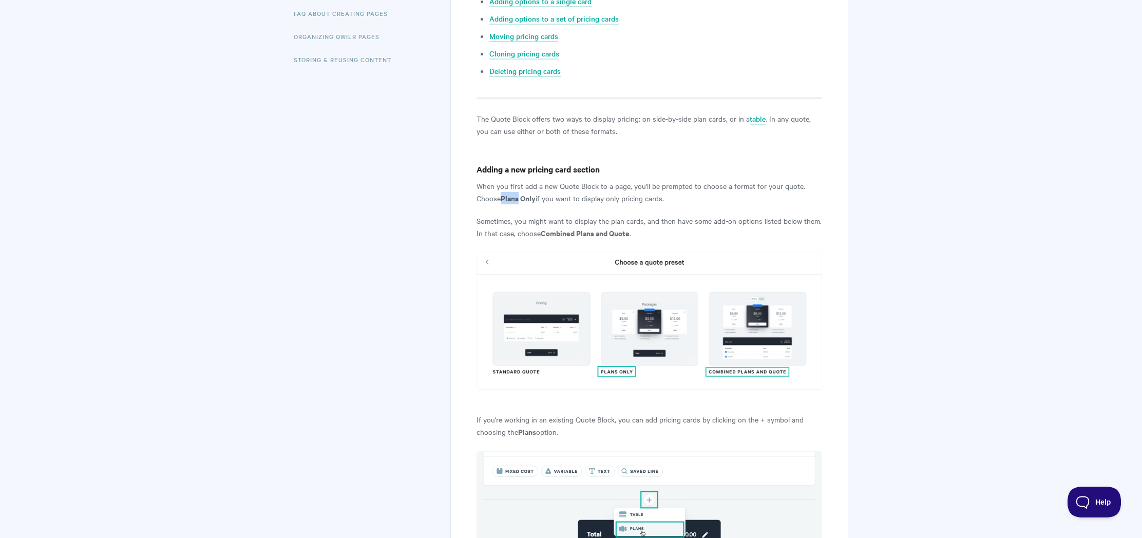
click at [516, 199] on strong "Plans Only" at bounding box center [518, 198] width 35 height 11
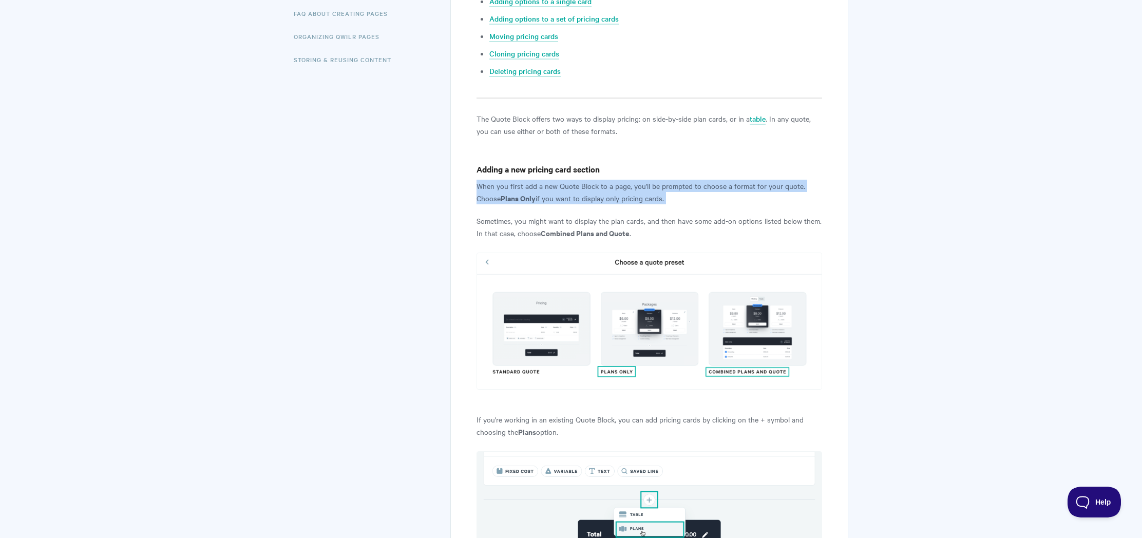
click at [516, 199] on strong "Plans Only" at bounding box center [518, 198] width 35 height 11
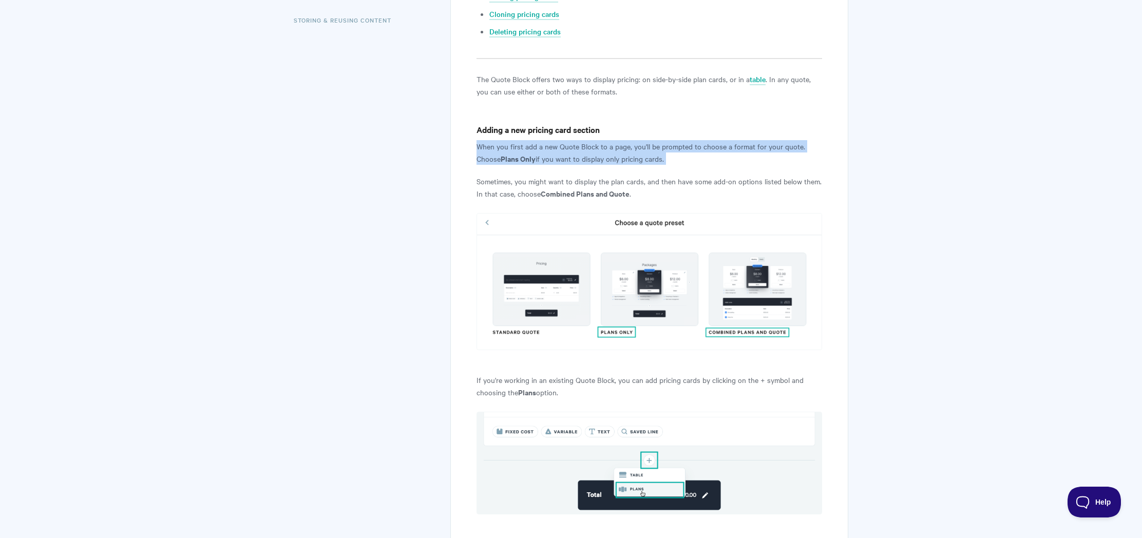
scroll to position [390, 0]
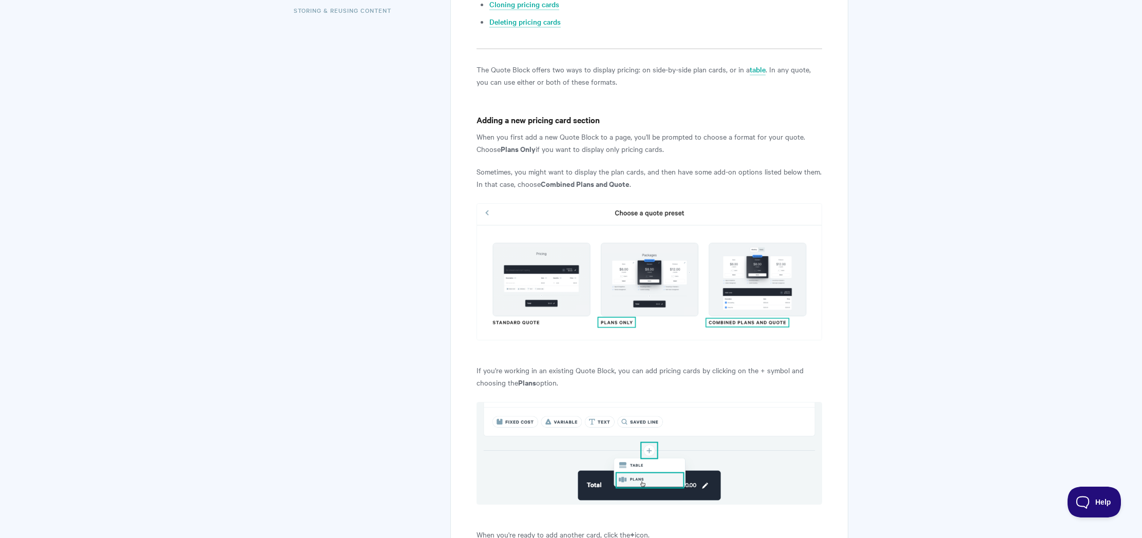
click at [553, 365] on p "If you're working in an existing Quote Block, you can add pricing cards by clic…" at bounding box center [649, 376] width 346 height 25
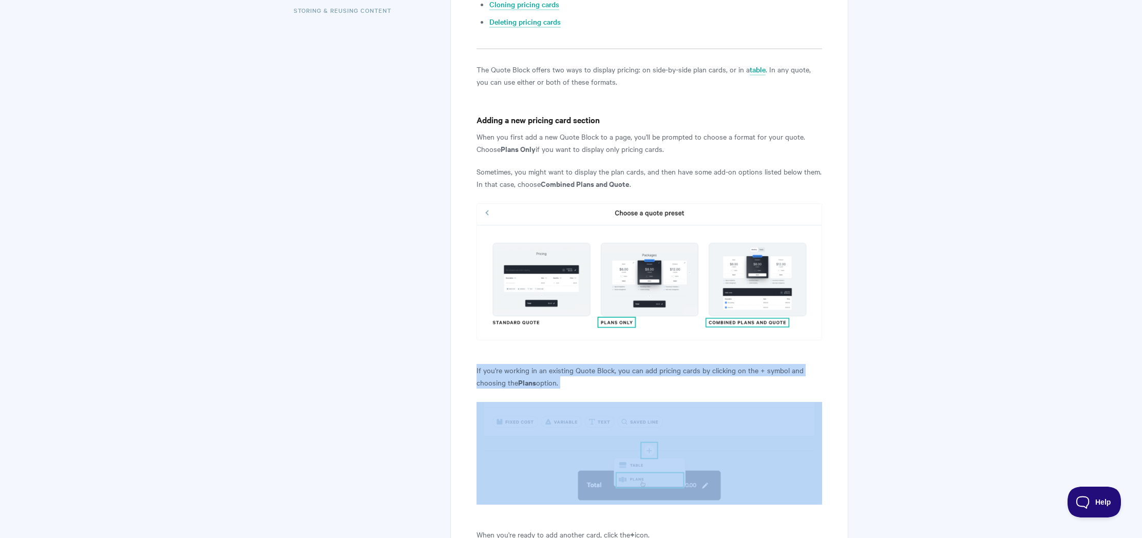
click at [553, 364] on p "If you're working in an existing Quote Block, you can add pricing cards by clic…" at bounding box center [649, 376] width 346 height 25
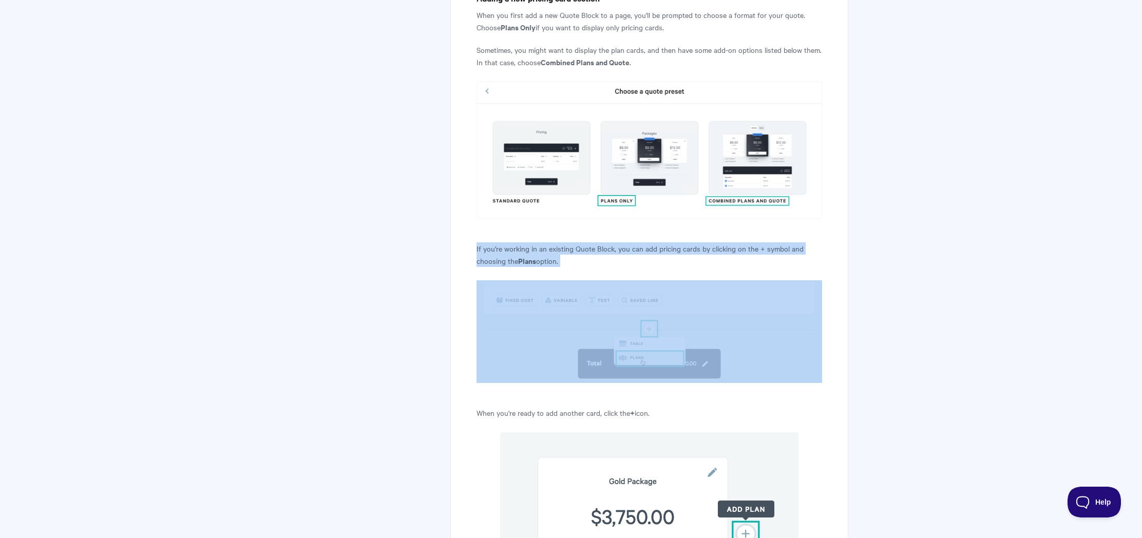
scroll to position [535, 0]
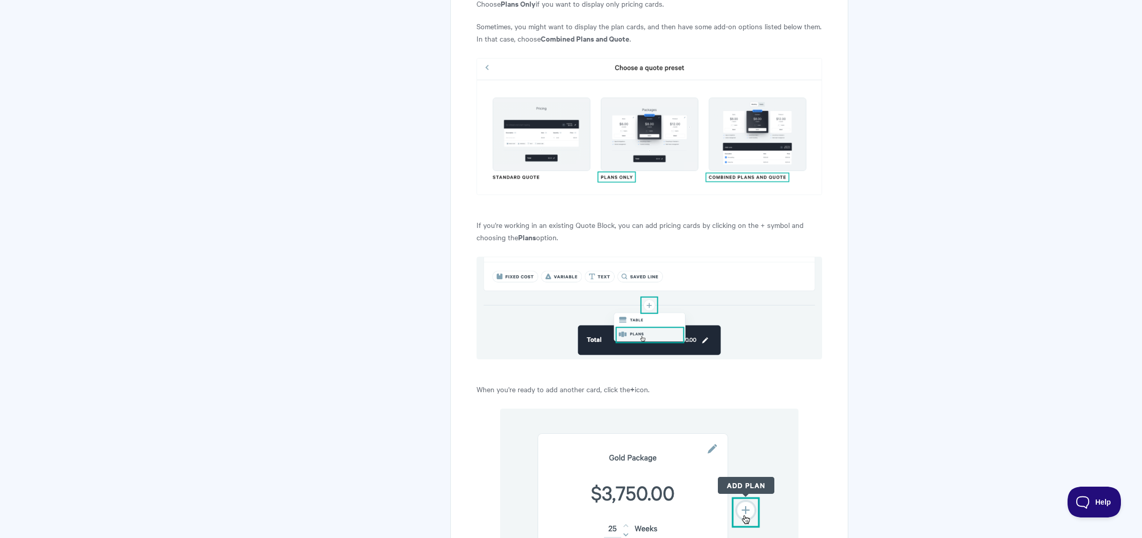
click at [585, 229] on p "If you're working in an existing Quote Block, you can add pricing cards by clic…" at bounding box center [649, 231] width 346 height 25
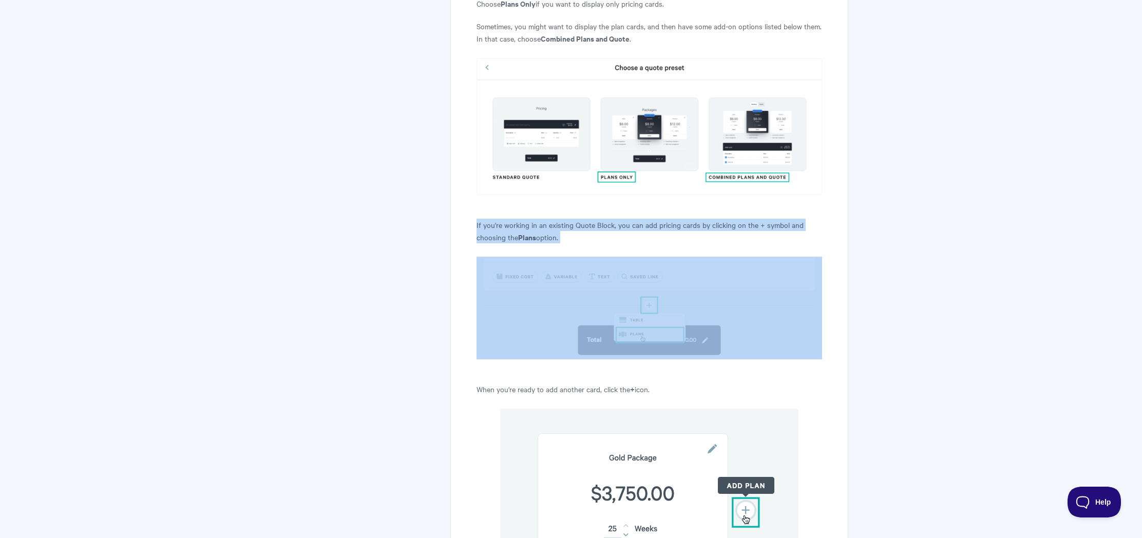
click at [585, 229] on p "If you're working in an existing Quote Block, you can add pricing cards by clic…" at bounding box center [649, 231] width 346 height 25
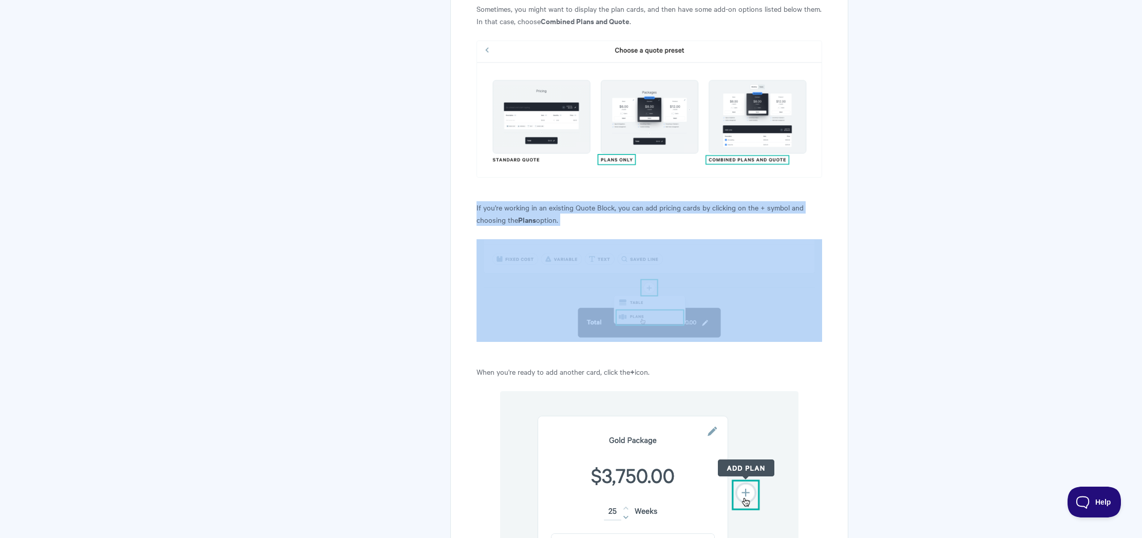
scroll to position [554, 0]
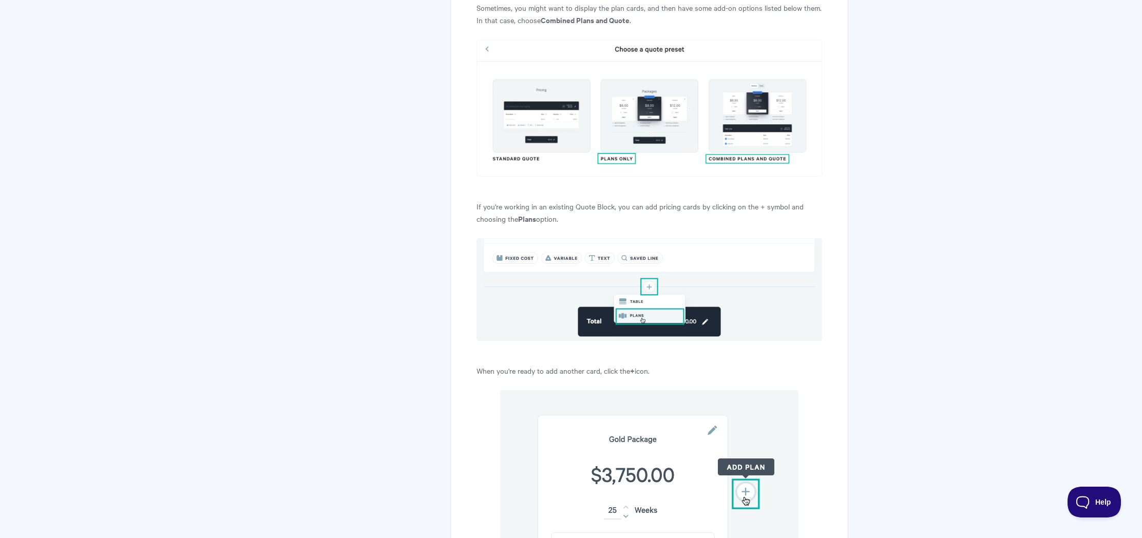
click at [570, 217] on p "If you're working in an existing Quote Block, you can add pricing cards by clic…" at bounding box center [649, 212] width 346 height 25
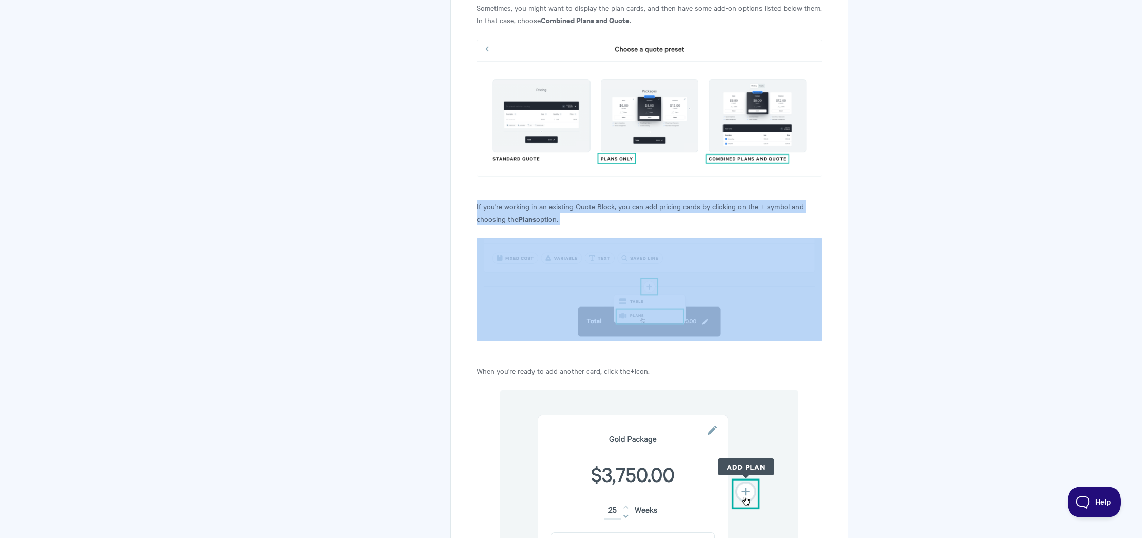
click at [570, 217] on p "If you're working in an existing Quote Block, you can add pricing cards by clic…" at bounding box center [649, 212] width 346 height 25
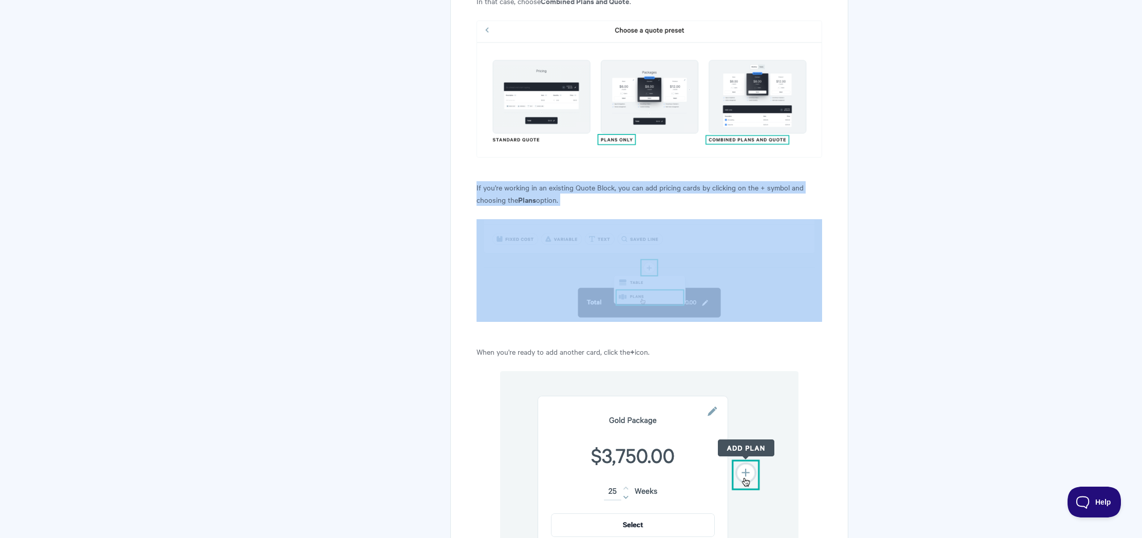
scroll to position [594, 0]
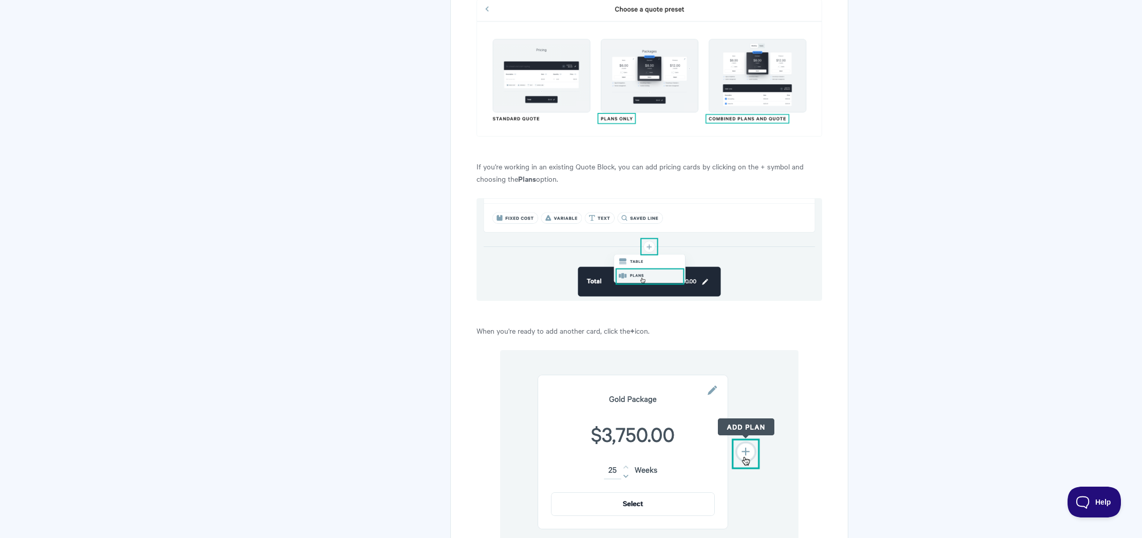
click at [539, 327] on p "When you're ready to add another card, click the + icon." at bounding box center [649, 330] width 346 height 12
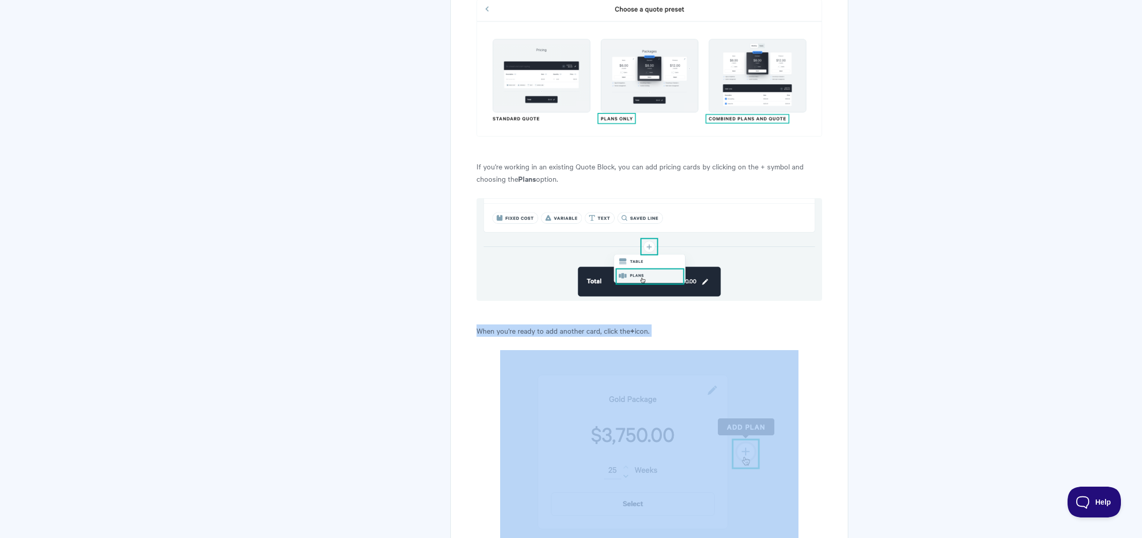
click at [539, 327] on p "When you're ready to add another card, click the + icon." at bounding box center [649, 330] width 346 height 12
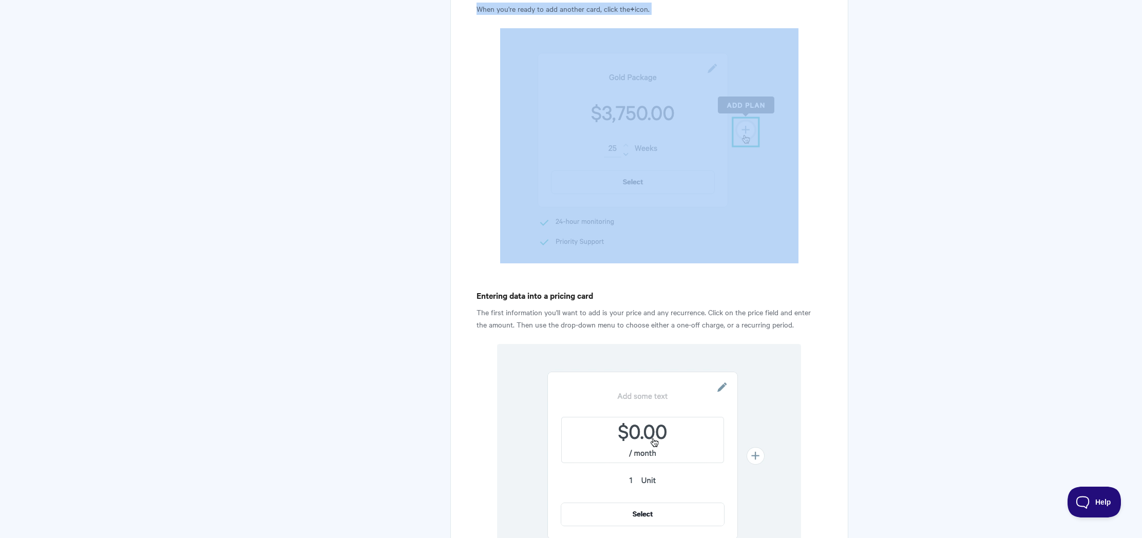
scroll to position [916, 0]
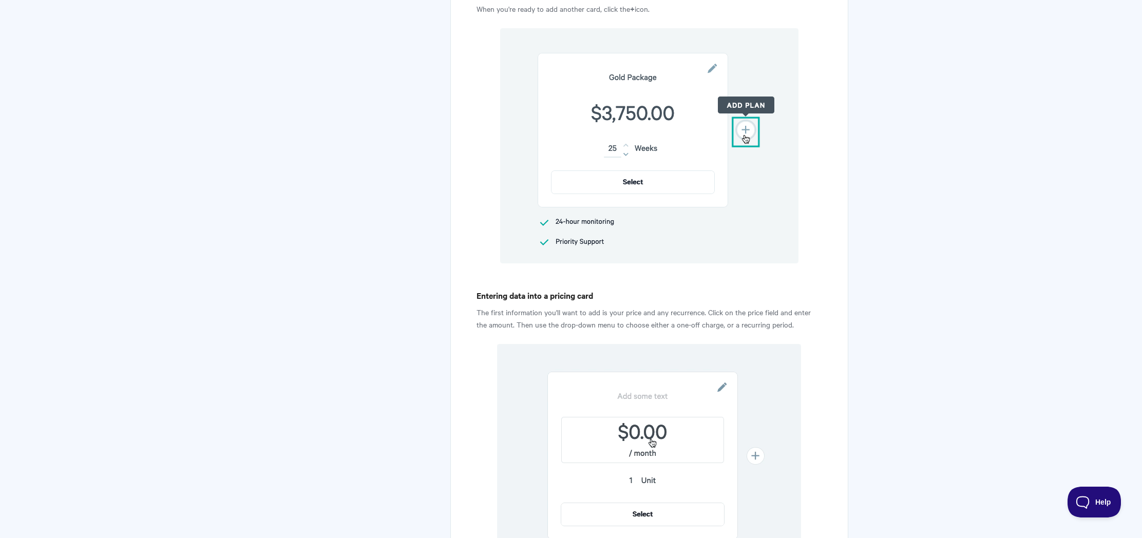
click at [627, 322] on p "The first information you'll want to add is your price and any recurrence. Clic…" at bounding box center [649, 318] width 346 height 25
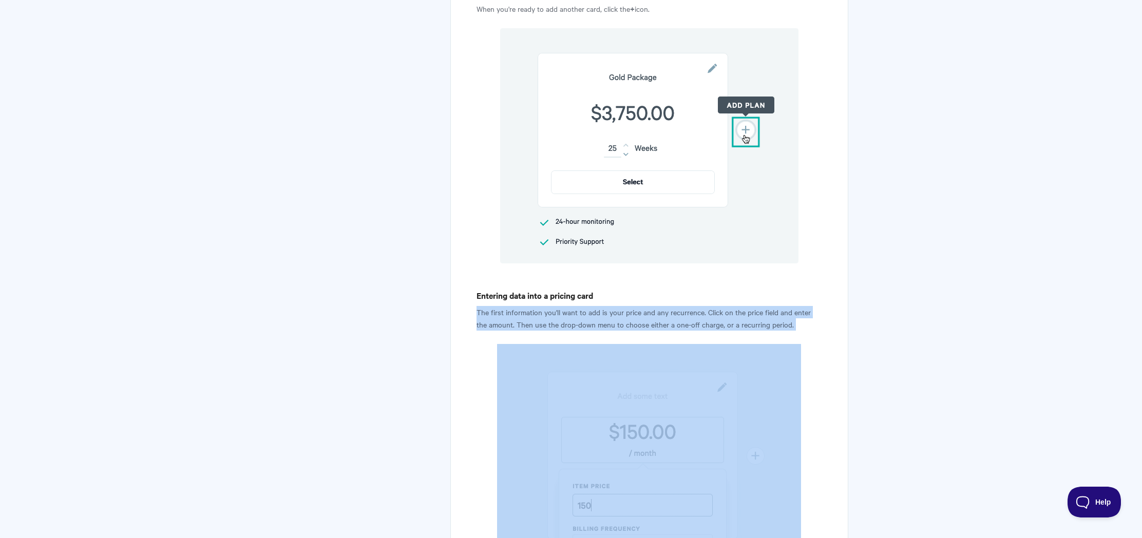
click at [627, 322] on p "The first information you'll want to add is your price and any recurrence. Clic…" at bounding box center [649, 318] width 346 height 25
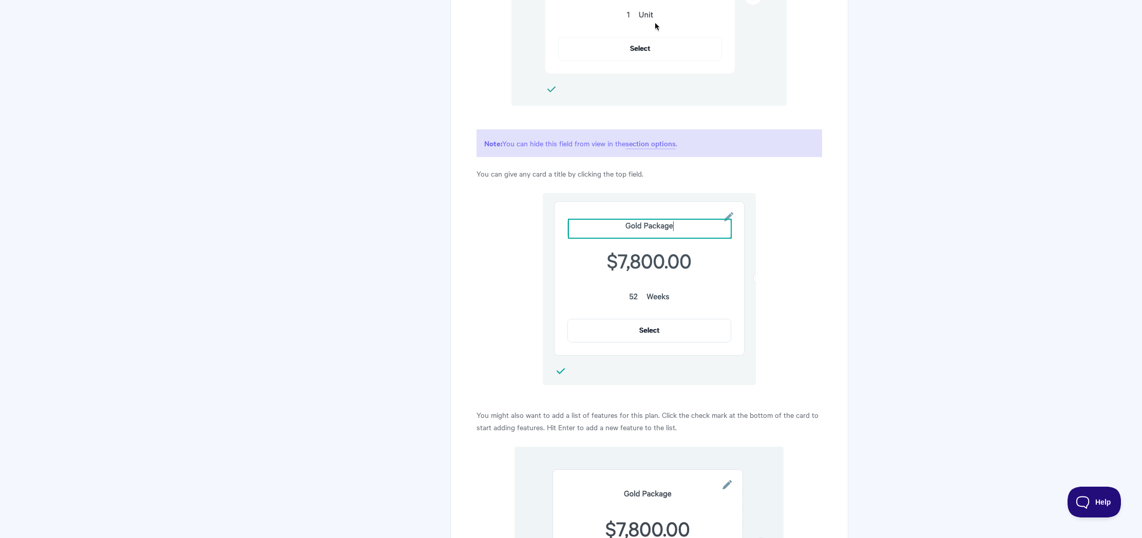
scroll to position [1792, 0]
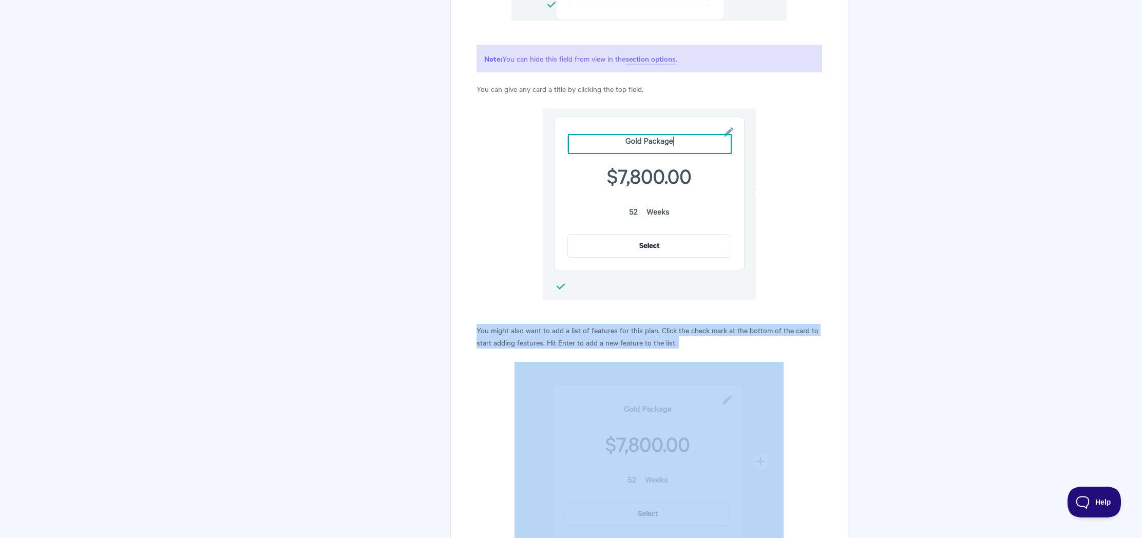
click at [655, 328] on p "You might also want to add a list of features for this plan. Click the check ma…" at bounding box center [649, 336] width 346 height 25
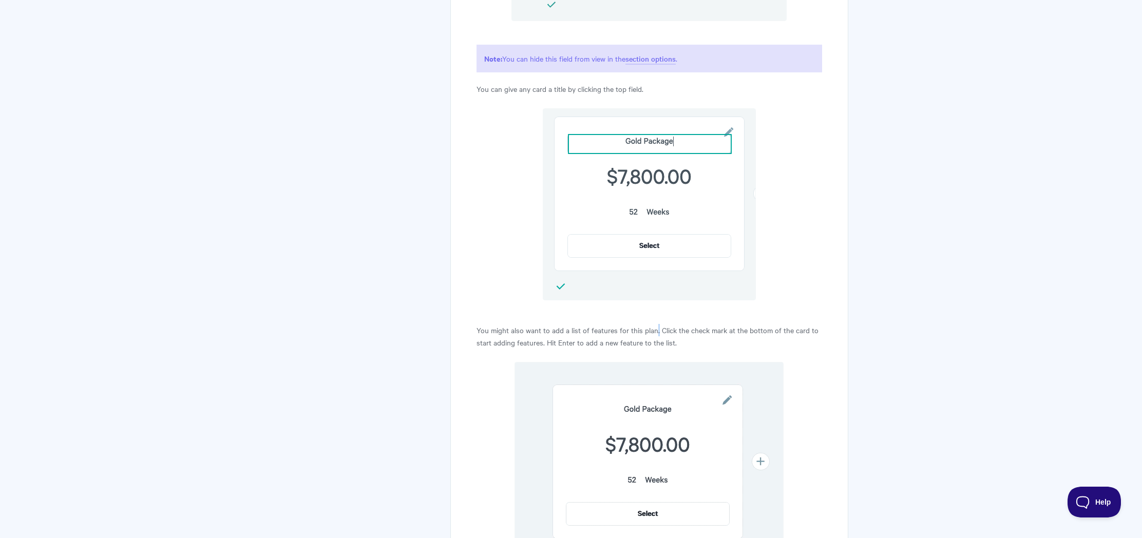
click at [655, 328] on p "You might also want to add a list of features for this plan. Click the check ma…" at bounding box center [649, 336] width 346 height 25
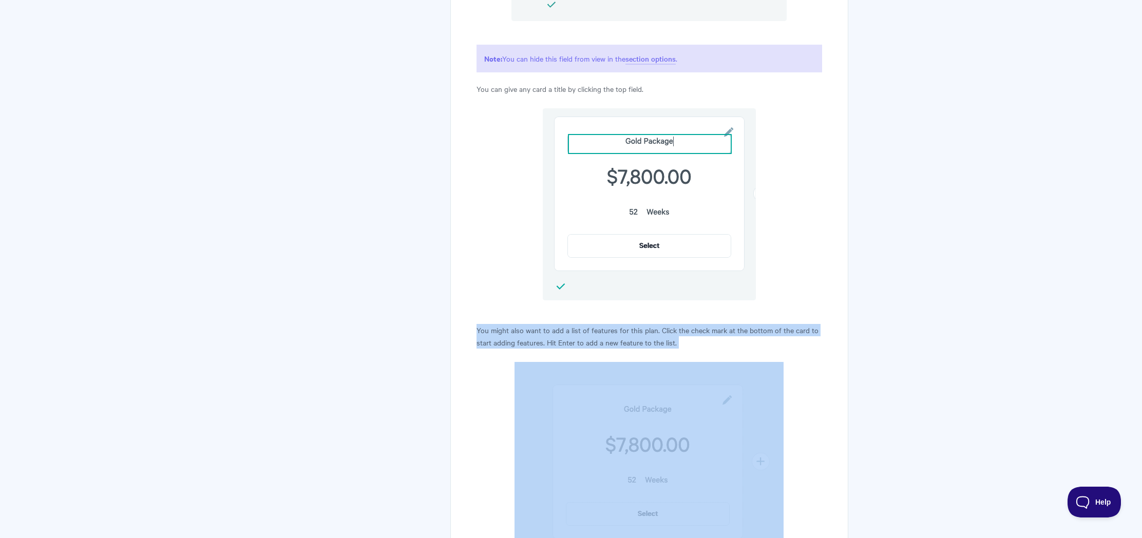
click at [655, 328] on p "You might also want to add a list of features for this plan. Click the check ma…" at bounding box center [649, 336] width 346 height 25
click at [669, 330] on p "You might also want to add a list of features for this plan. Click the check ma…" at bounding box center [649, 336] width 346 height 25
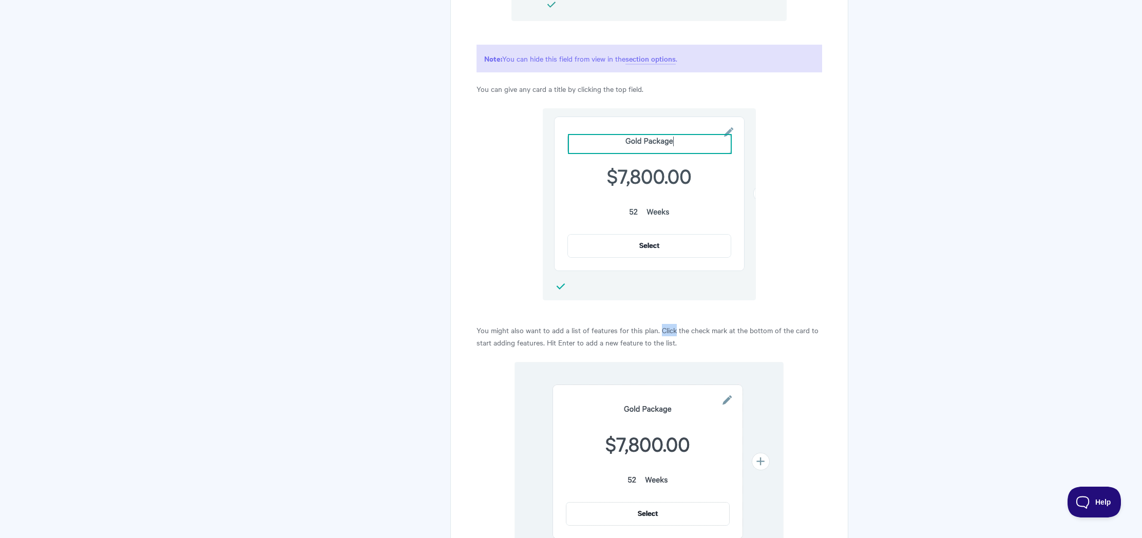
click at [669, 330] on p "You might also want to add a list of features for this plan. Click the check ma…" at bounding box center [649, 336] width 346 height 25
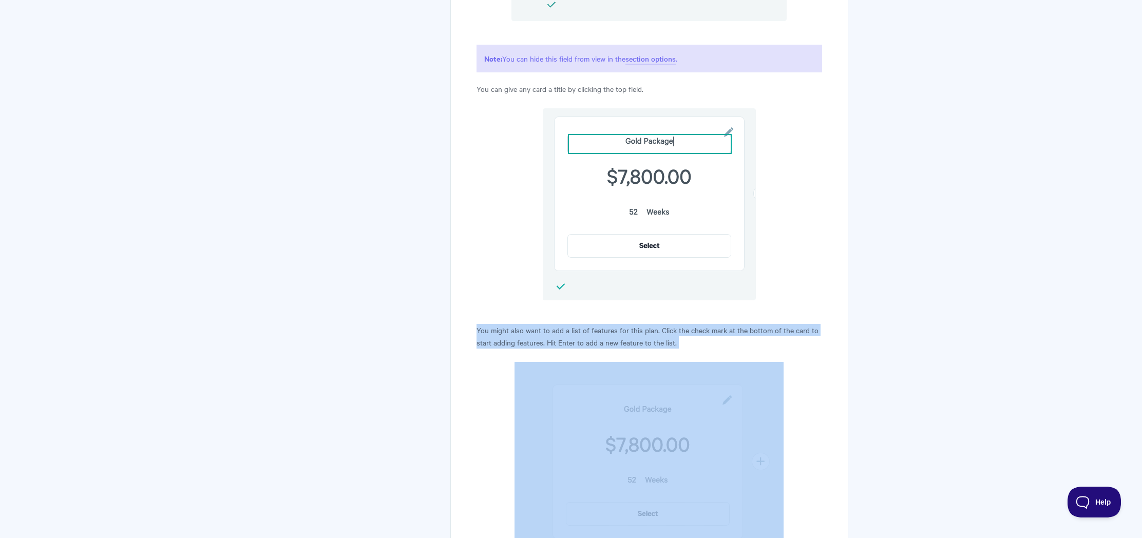
click at [669, 330] on p "You might also want to add a list of features for this plan. Click the check ma…" at bounding box center [649, 336] width 346 height 25
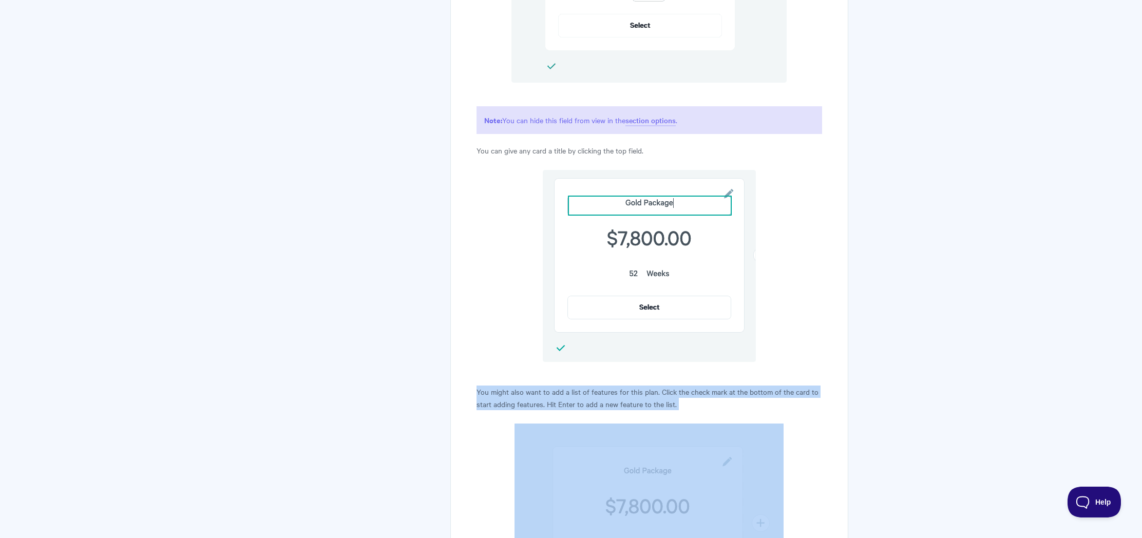
scroll to position [1689, 0]
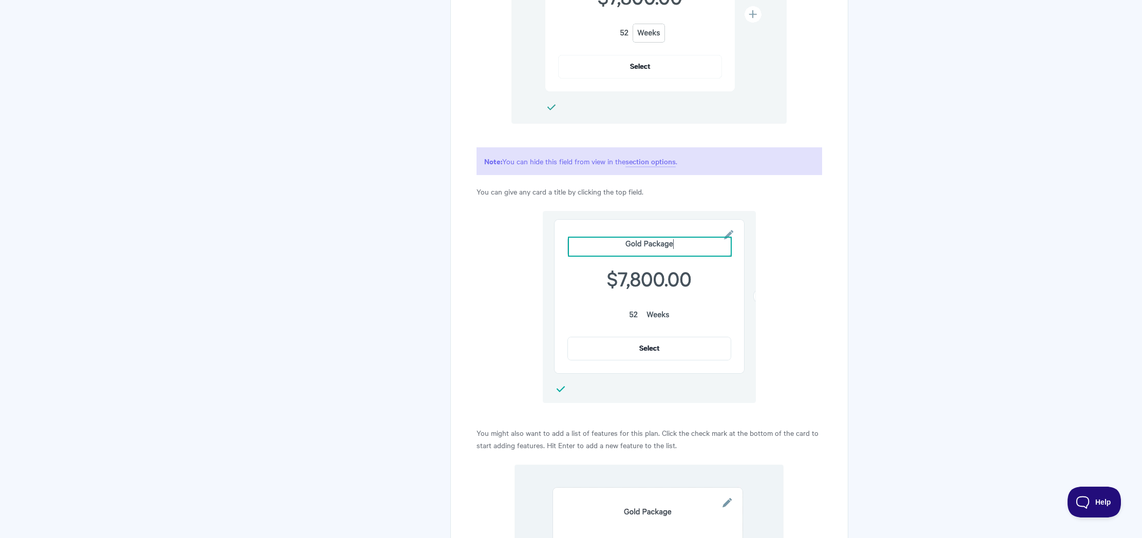
click at [605, 445] on p "You might also want to add a list of features for this plan. Click the check ma…" at bounding box center [649, 439] width 346 height 25
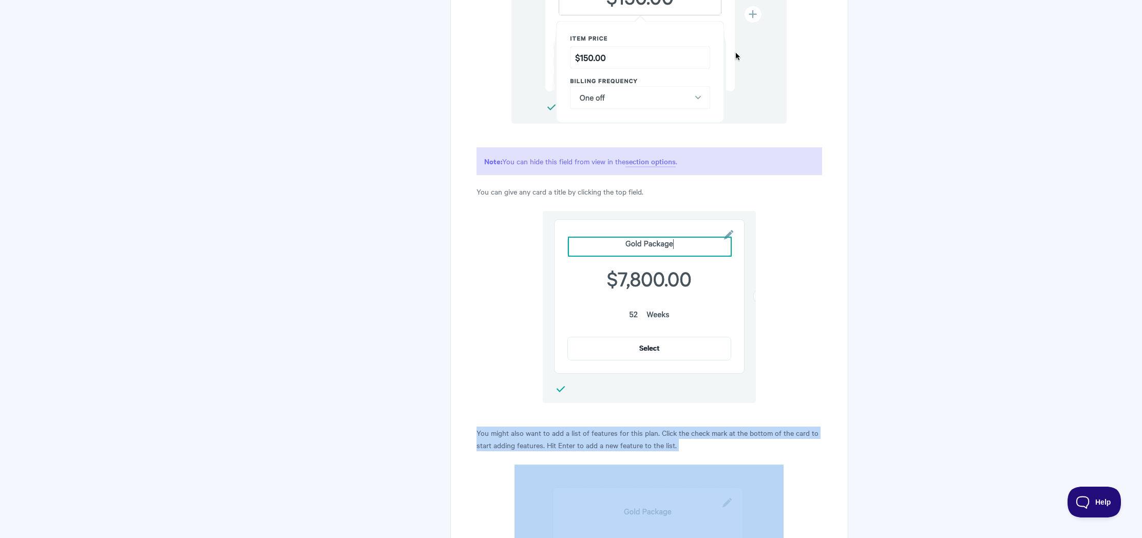
click at [605, 445] on p "You might also want to add a list of features for this plan. Click the check ma…" at bounding box center [649, 439] width 346 height 25
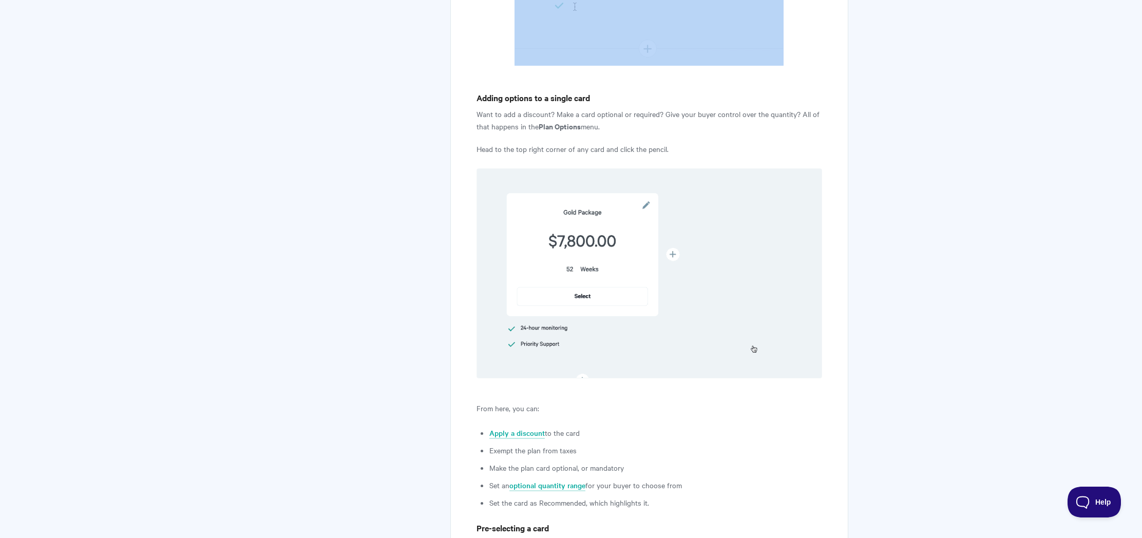
scroll to position [2345, 0]
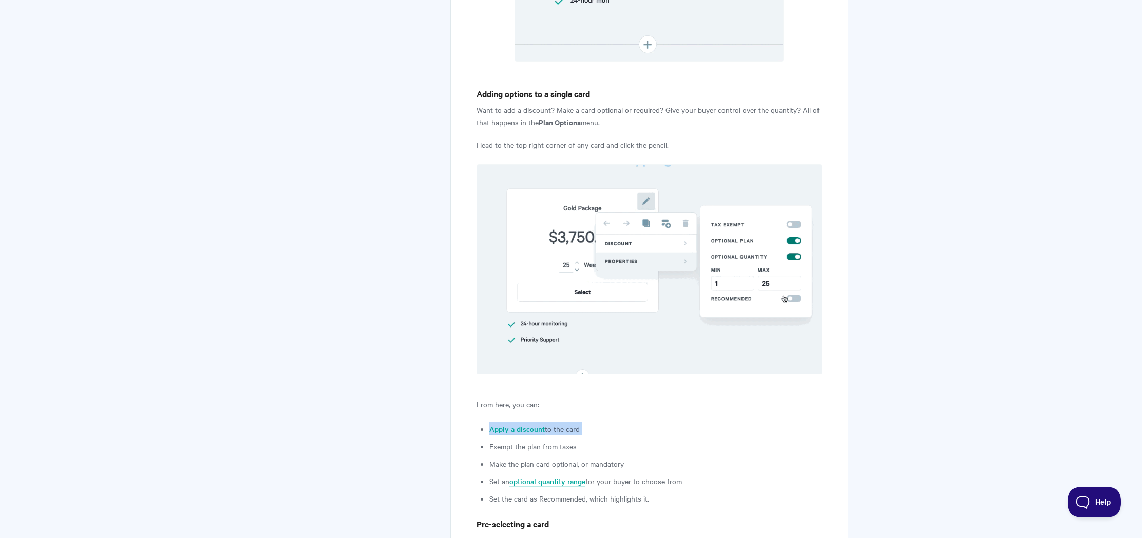
click at [524, 406] on p "From here, you can:" at bounding box center [649, 404] width 346 height 12
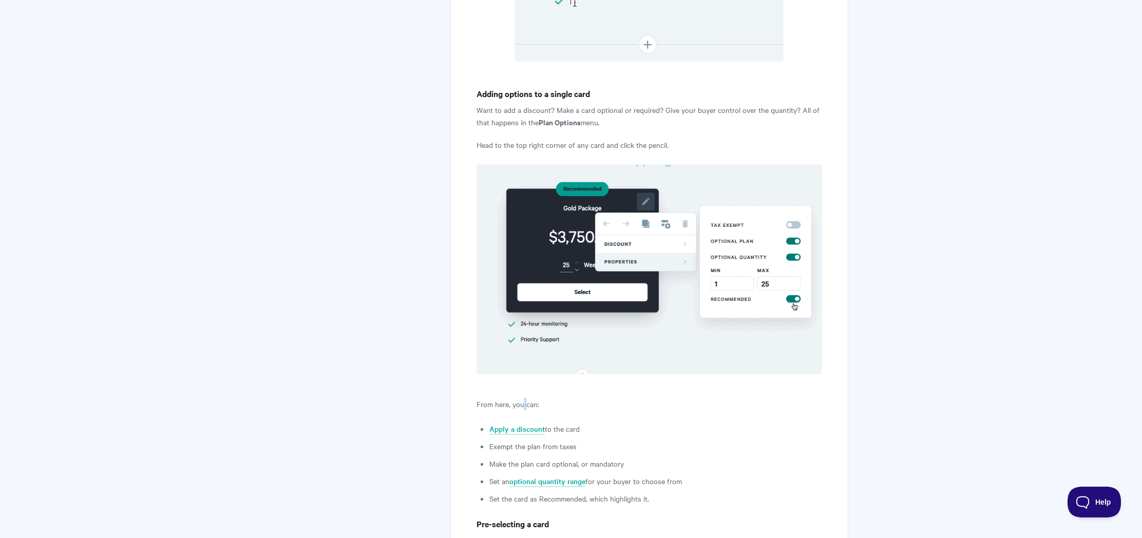
click at [524, 406] on p "From here, you can:" at bounding box center [649, 404] width 346 height 12
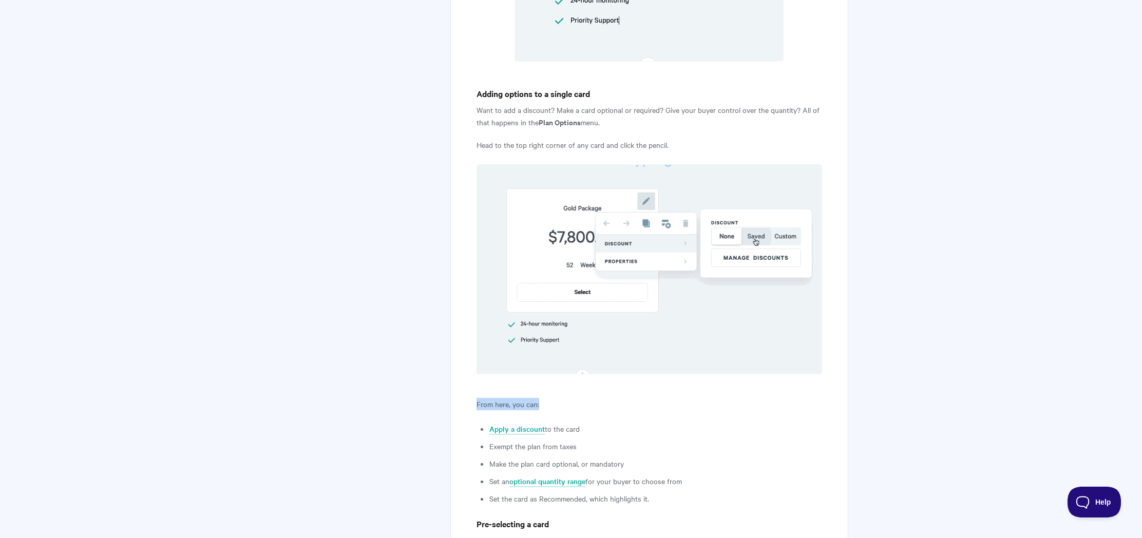
click at [524, 406] on p "From here, you can:" at bounding box center [649, 404] width 346 height 12
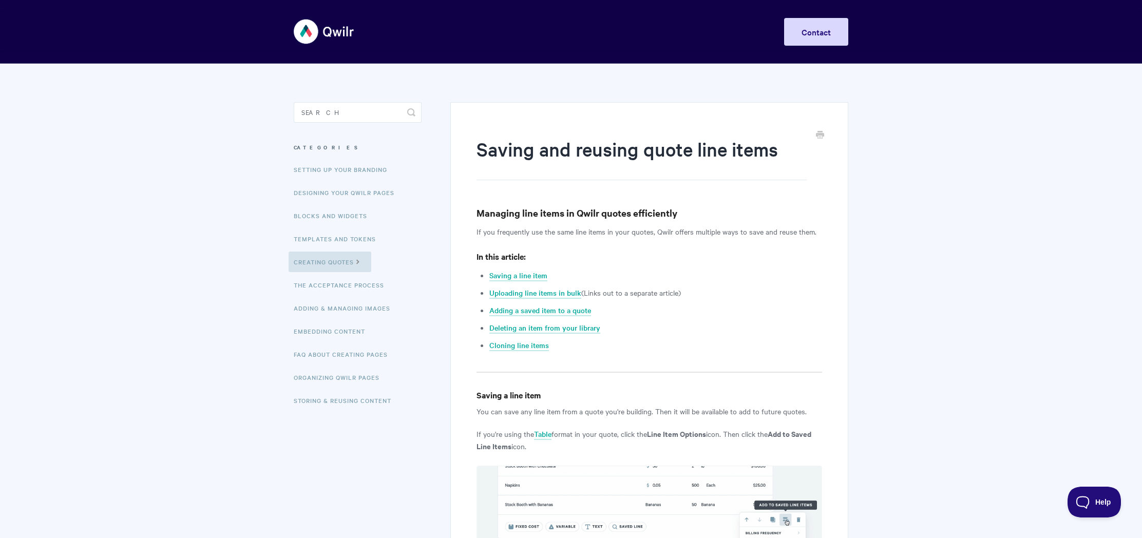
click at [624, 218] on h3 "Managing line items in Qwilr quotes efficiently" at bounding box center [649, 213] width 346 height 14
